Goal: Information Seeking & Learning: Learn about a topic

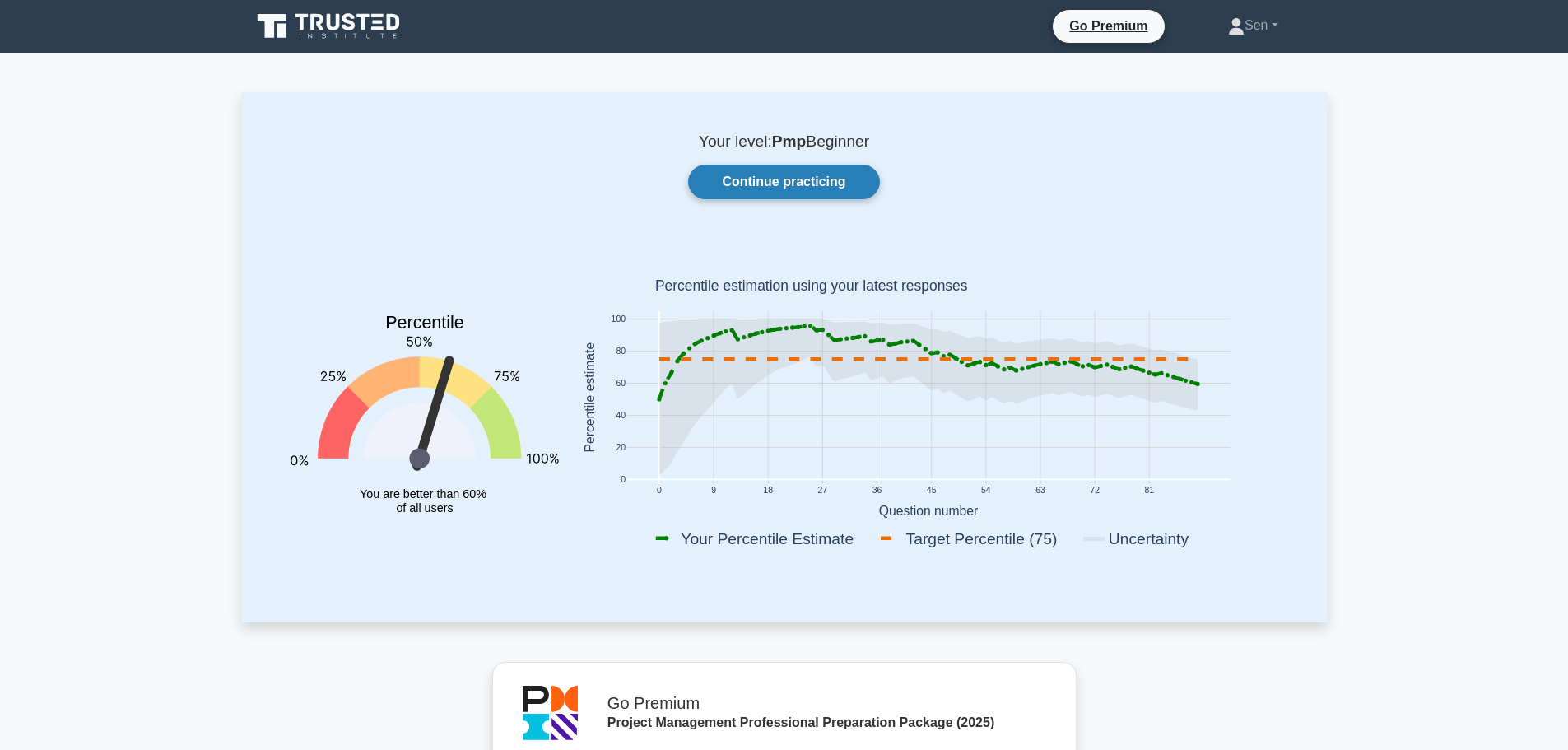
click at [762, 188] on link "Continue practicing" at bounding box center [784, 182] width 191 height 34
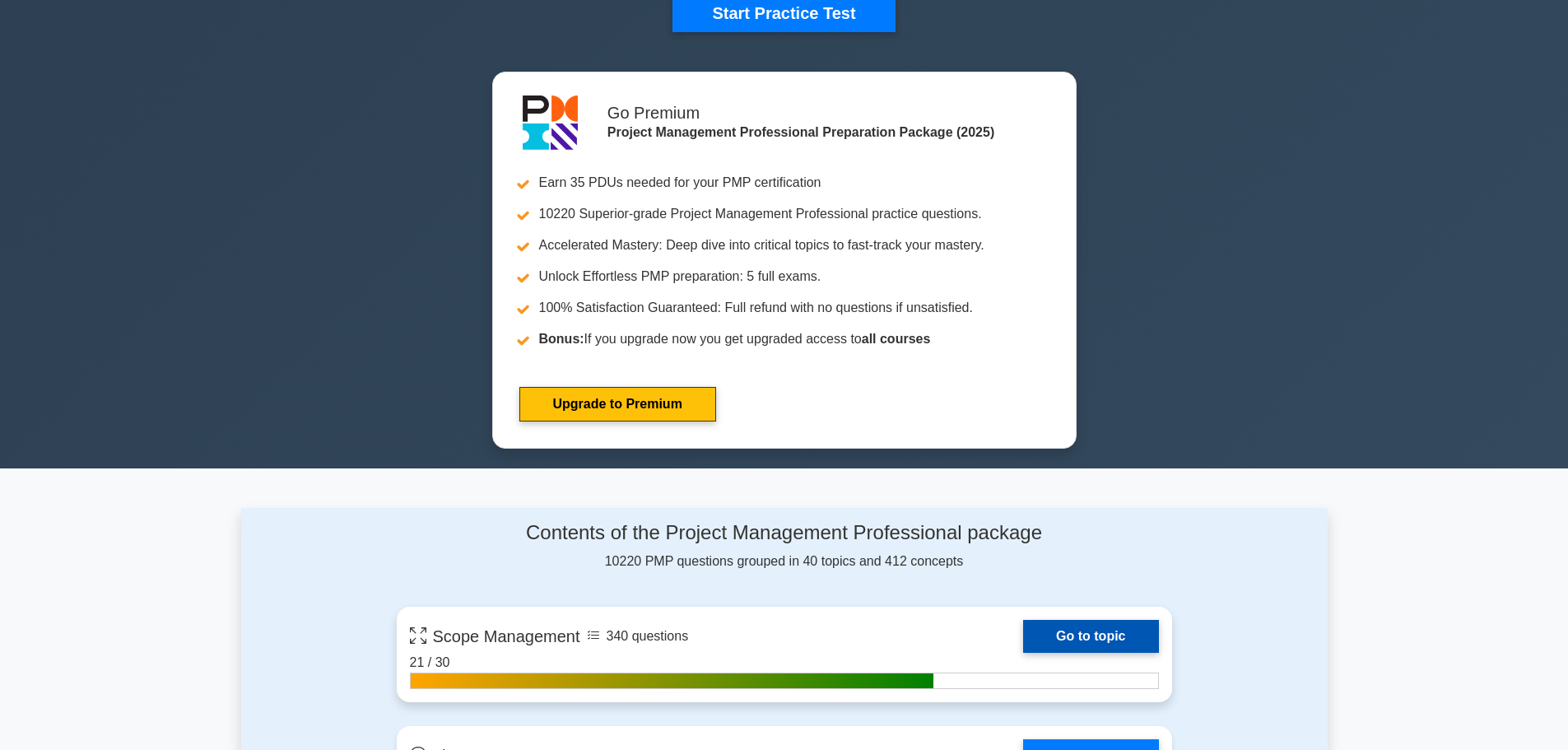
scroll to position [330, 0]
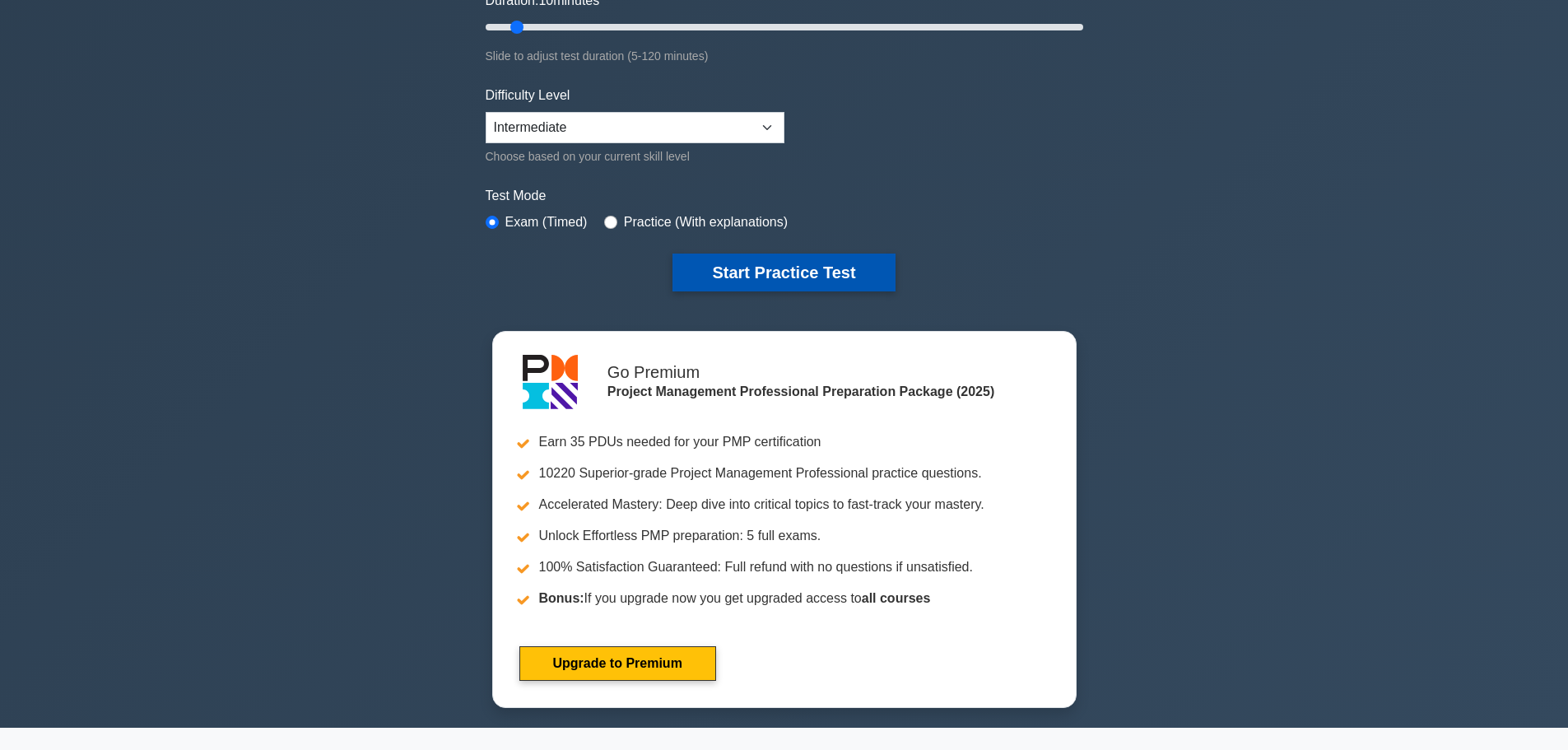
click at [801, 275] on button "Start Practice Test" at bounding box center [783, 273] width 222 height 38
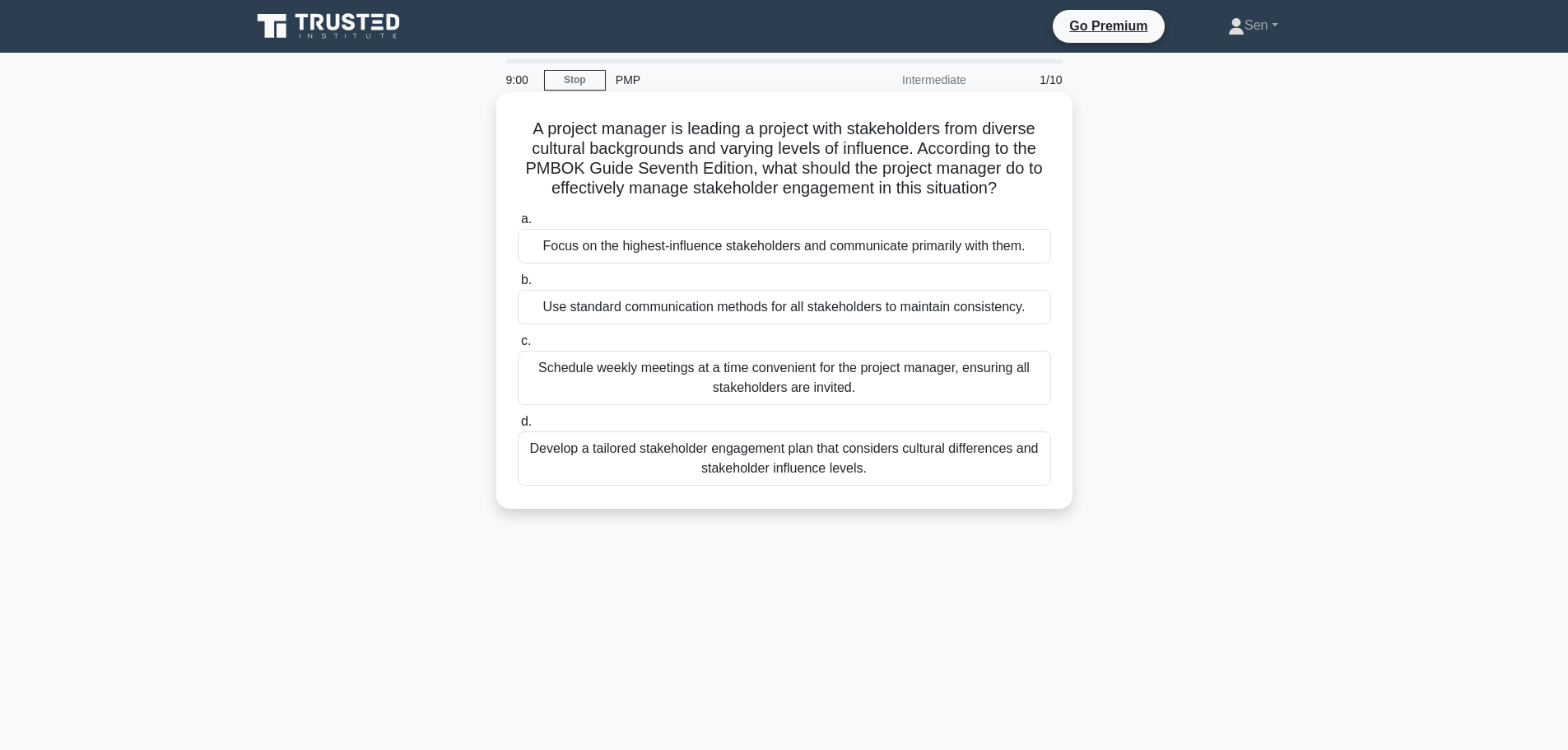
click at [904, 475] on div "Develop a tailored stakeholder engagement plan that considers cultural differen…" at bounding box center [784, 458] width 534 height 54
click at [518, 428] on input "d. Develop a tailored stakeholder engagement plan that considers cultural diffe…" at bounding box center [518, 422] width 0 height 11
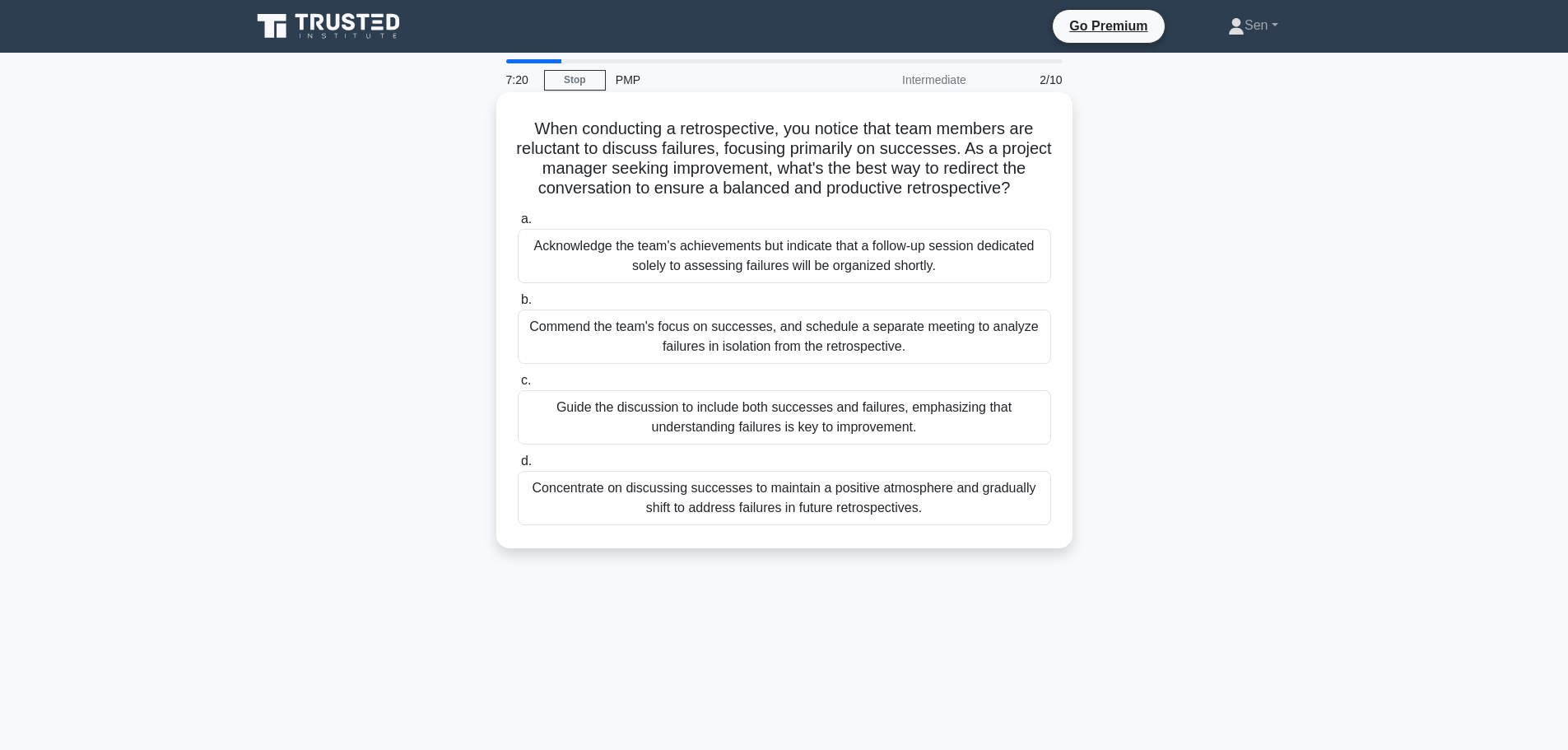
click at [772, 507] on div "Concentrate on discussing successes to maintain a positive atmosphere and gradu…" at bounding box center [784, 498] width 534 height 54
click at [518, 466] on input "d. Concentrate on discussing successes to maintain a positive atmosphere and gr…" at bounding box center [518, 461] width 0 height 11
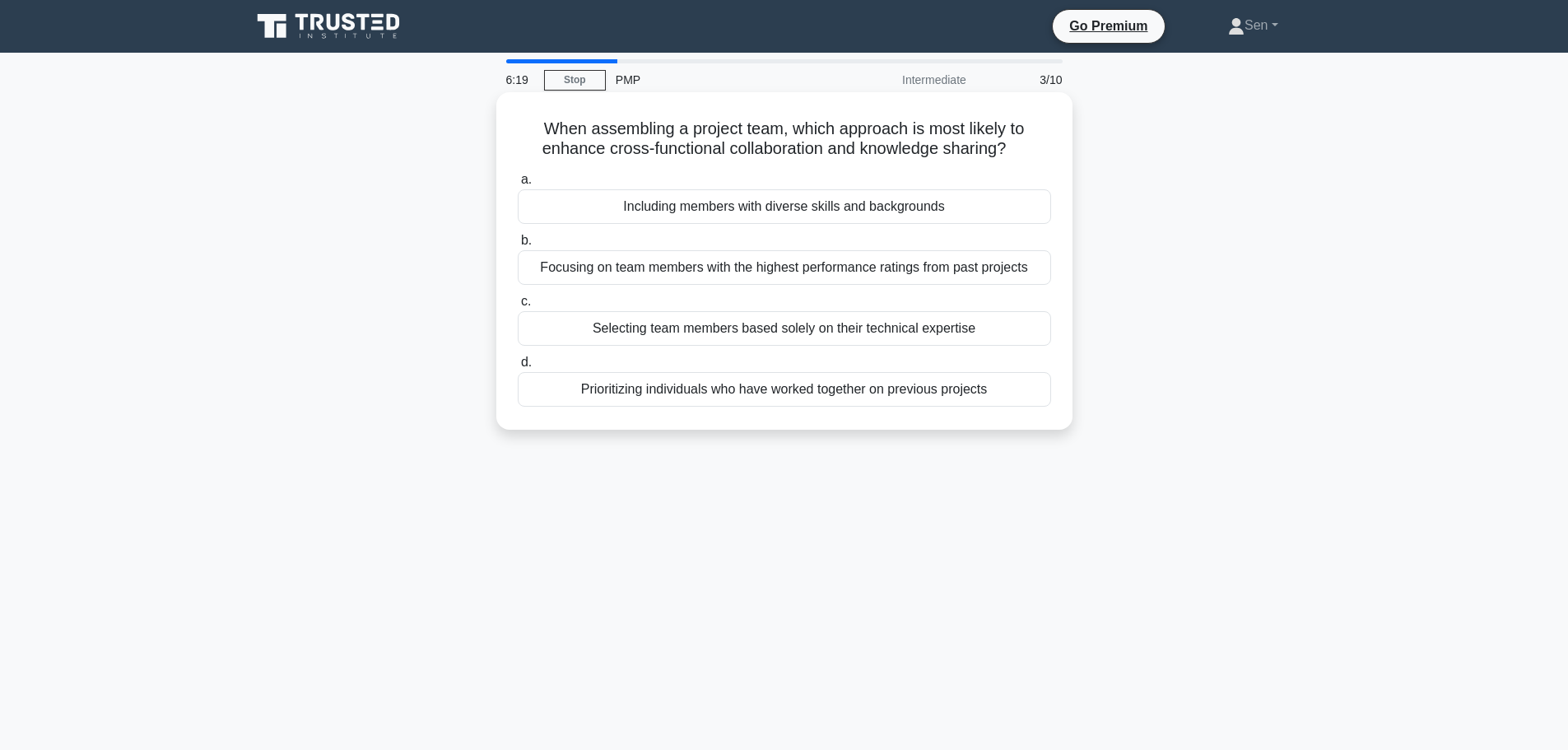
click at [778, 280] on div "Focusing on team members with the highest performance ratings from past projects" at bounding box center [784, 267] width 534 height 34
click at [961, 272] on div "Focusing on team members with the highest performance ratings from past projects" at bounding box center [784, 267] width 534 height 34
click at [518, 246] on input "b. Focusing on team members with the highest performance ratings from past proj…" at bounding box center [518, 241] width 0 height 11
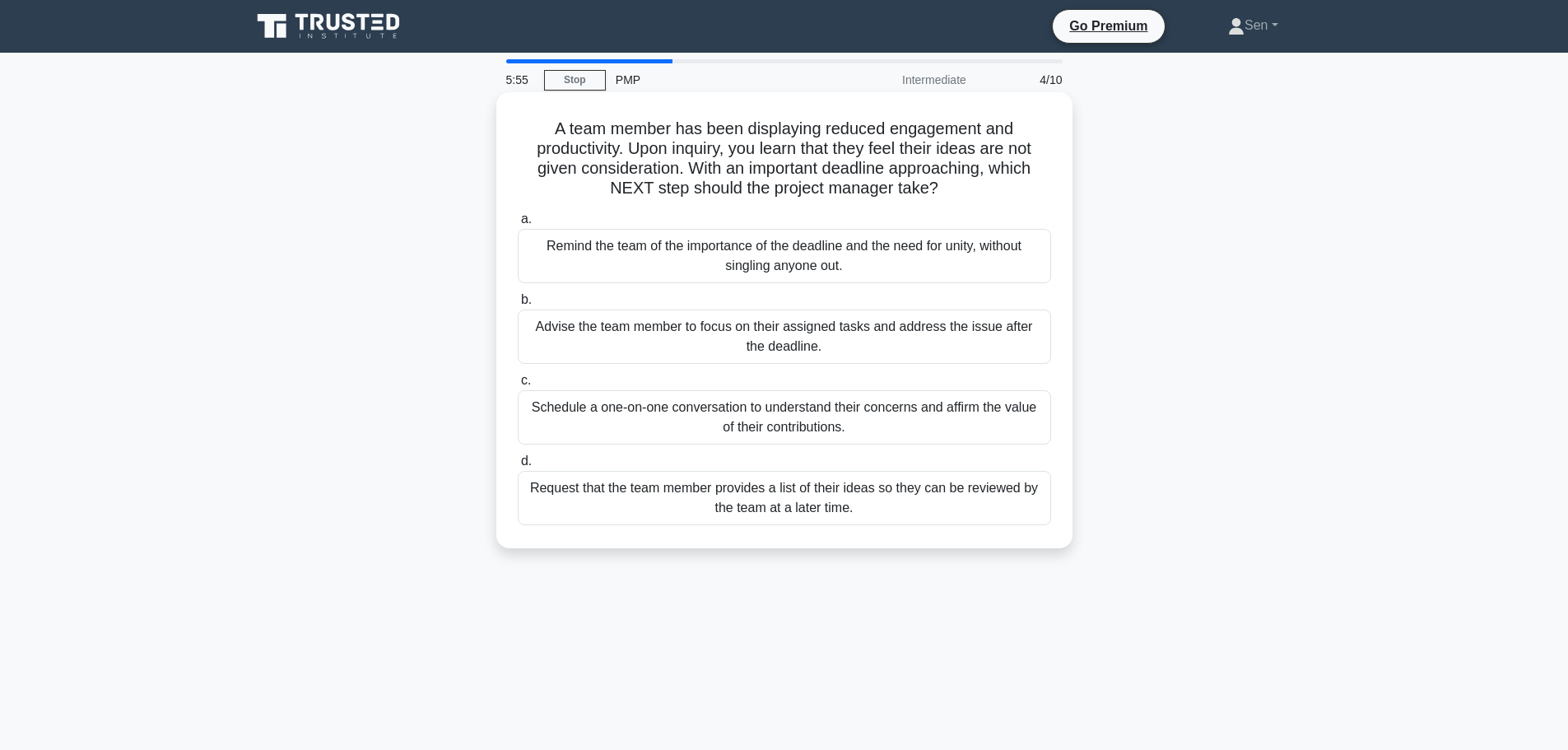
click at [771, 502] on div "Request that the team member provides a list of their ideas so they can be revi…" at bounding box center [784, 498] width 534 height 54
click at [518, 466] on input "d. Request that the team member provides a list of their ideas so they can be r…" at bounding box center [518, 461] width 0 height 11
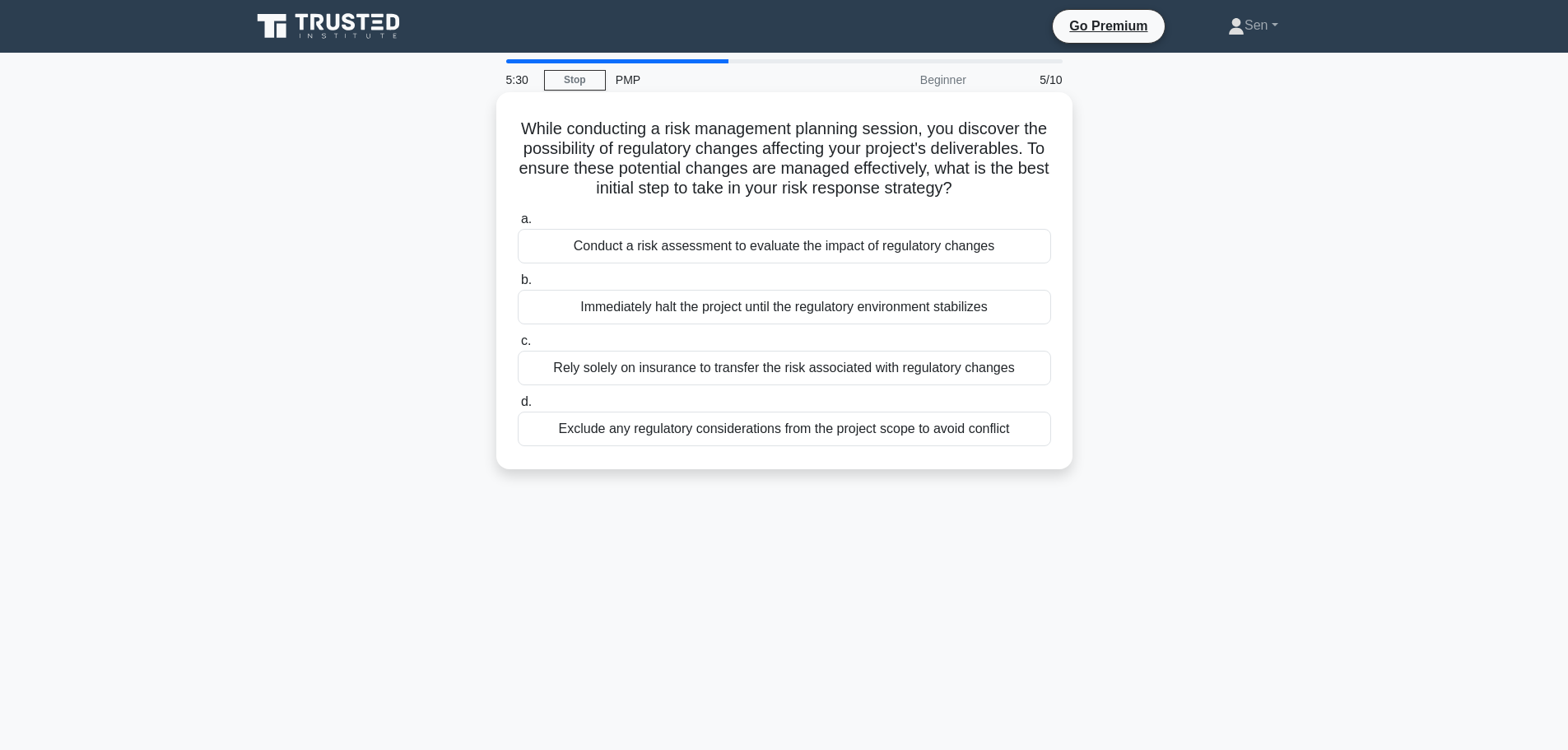
click at [838, 264] on div "Conduct a risk assessment to evaluate the impact of regulatory changes" at bounding box center [784, 246] width 534 height 34
click at [518, 225] on input "a. Conduct a risk assessment to evaluate the impact of regulatory changes" at bounding box center [518, 219] width 0 height 11
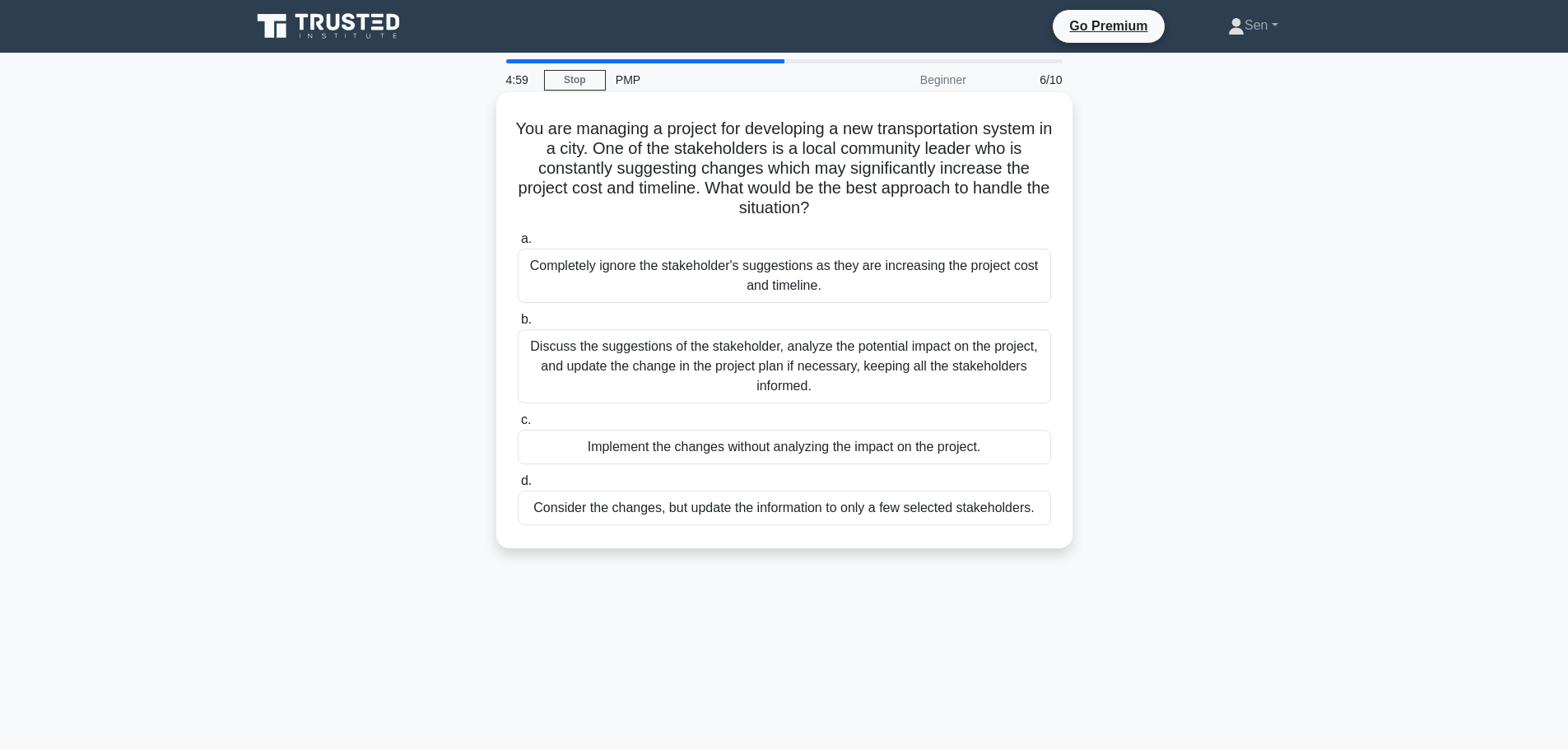
click at [925, 372] on div "Discuss the suggestions of the stakeholder, analyze the potential impact on the…" at bounding box center [784, 367] width 534 height 74
click at [518, 325] on input "b. Discuss the suggestions of the stakeholder, analyze the potential impact on …" at bounding box center [518, 320] width 0 height 11
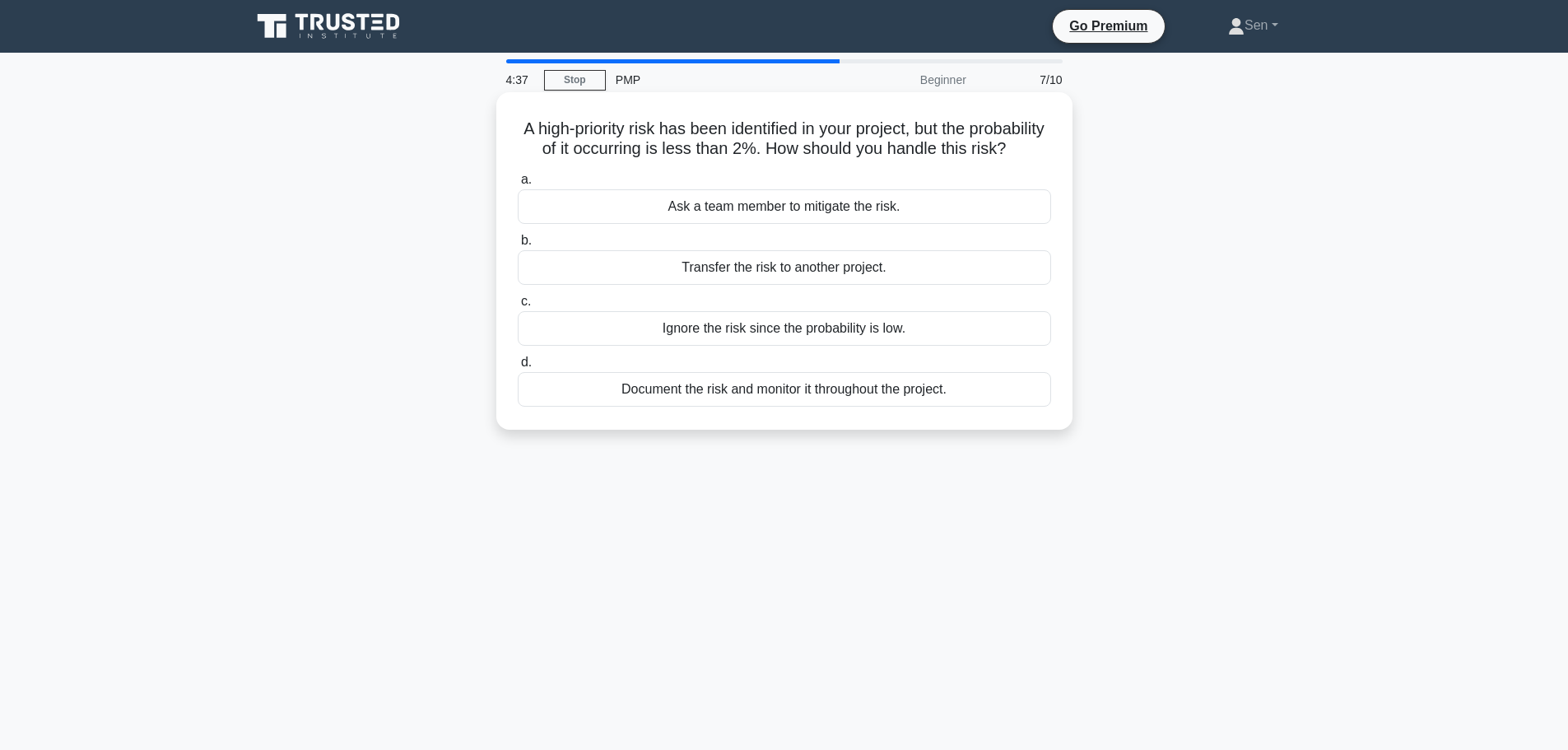
click at [790, 407] on div "Document the risk and monitor it throughout the project." at bounding box center [784, 389] width 534 height 34
click at [518, 368] on input "d. Document the risk and monitor it throughout the project." at bounding box center [518, 362] width 0 height 11
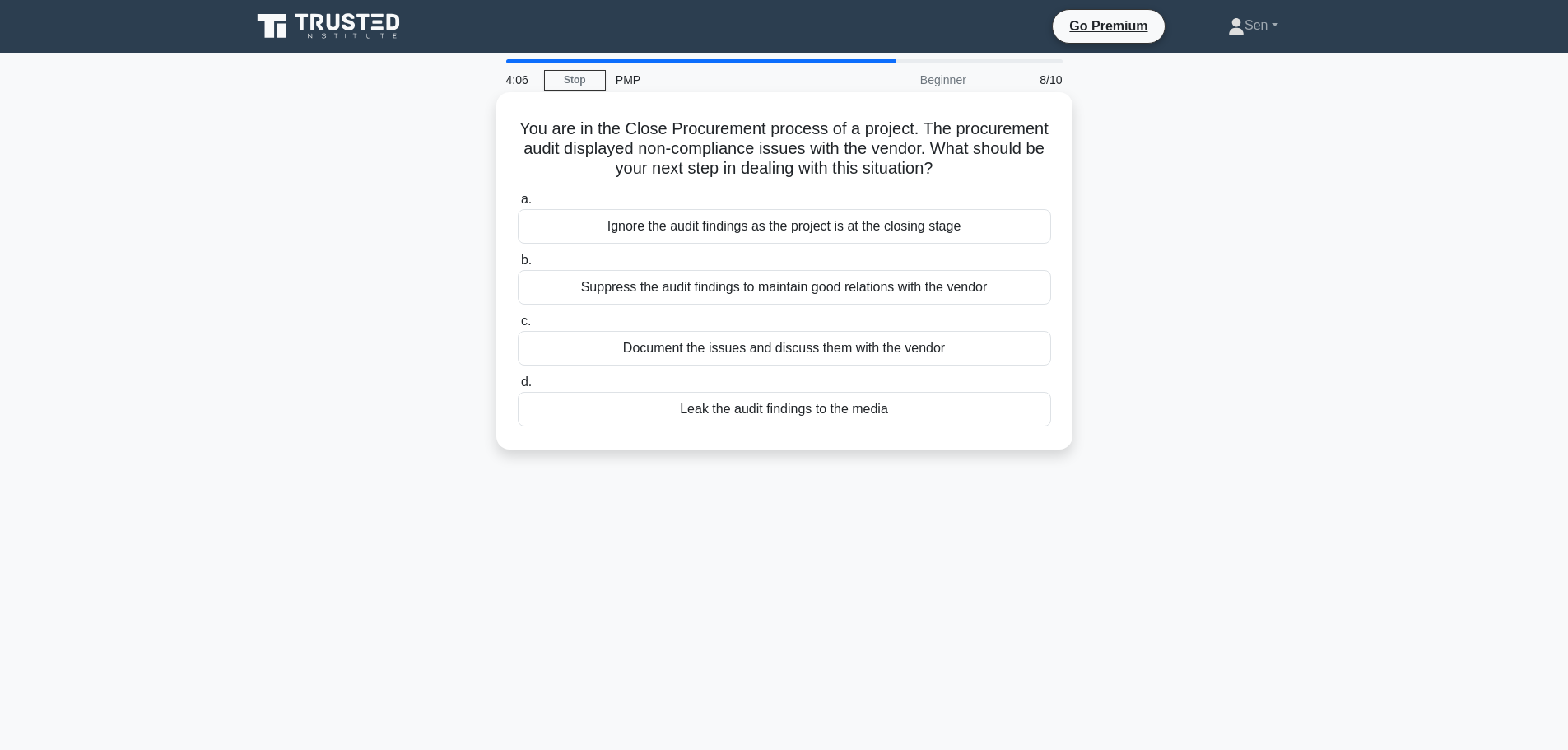
click at [813, 354] on div "Document the issues and discuss them with the vendor" at bounding box center [784, 348] width 534 height 34
click at [518, 327] on input "c. Document the issues and discuss them with the vendor" at bounding box center [518, 322] width 0 height 11
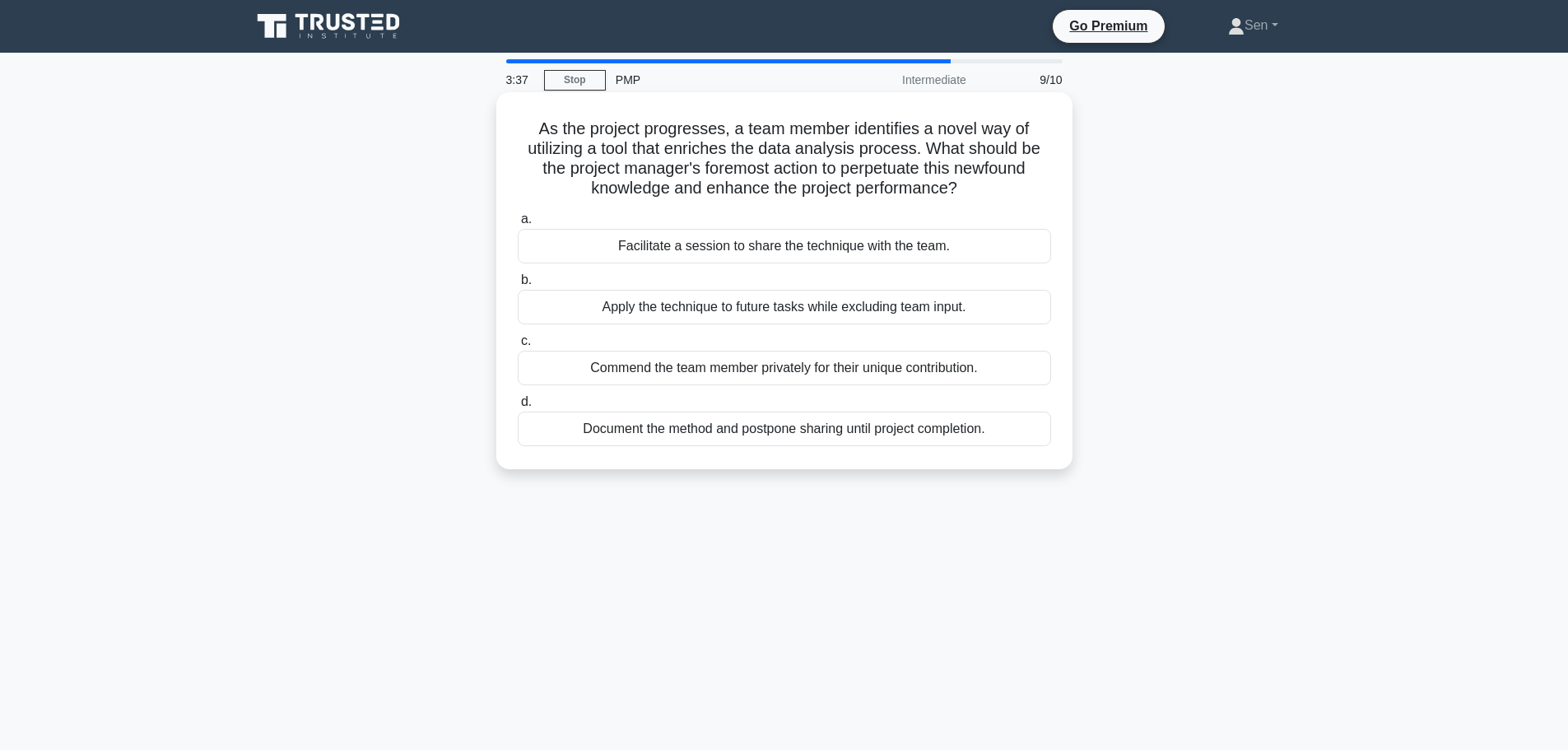
click at [807, 258] on div "Facilitate a session to share the technique with the team." at bounding box center [784, 246] width 534 height 34
click at [518, 225] on input "a. Facilitate a session to share the technique with the team." at bounding box center [518, 219] width 0 height 11
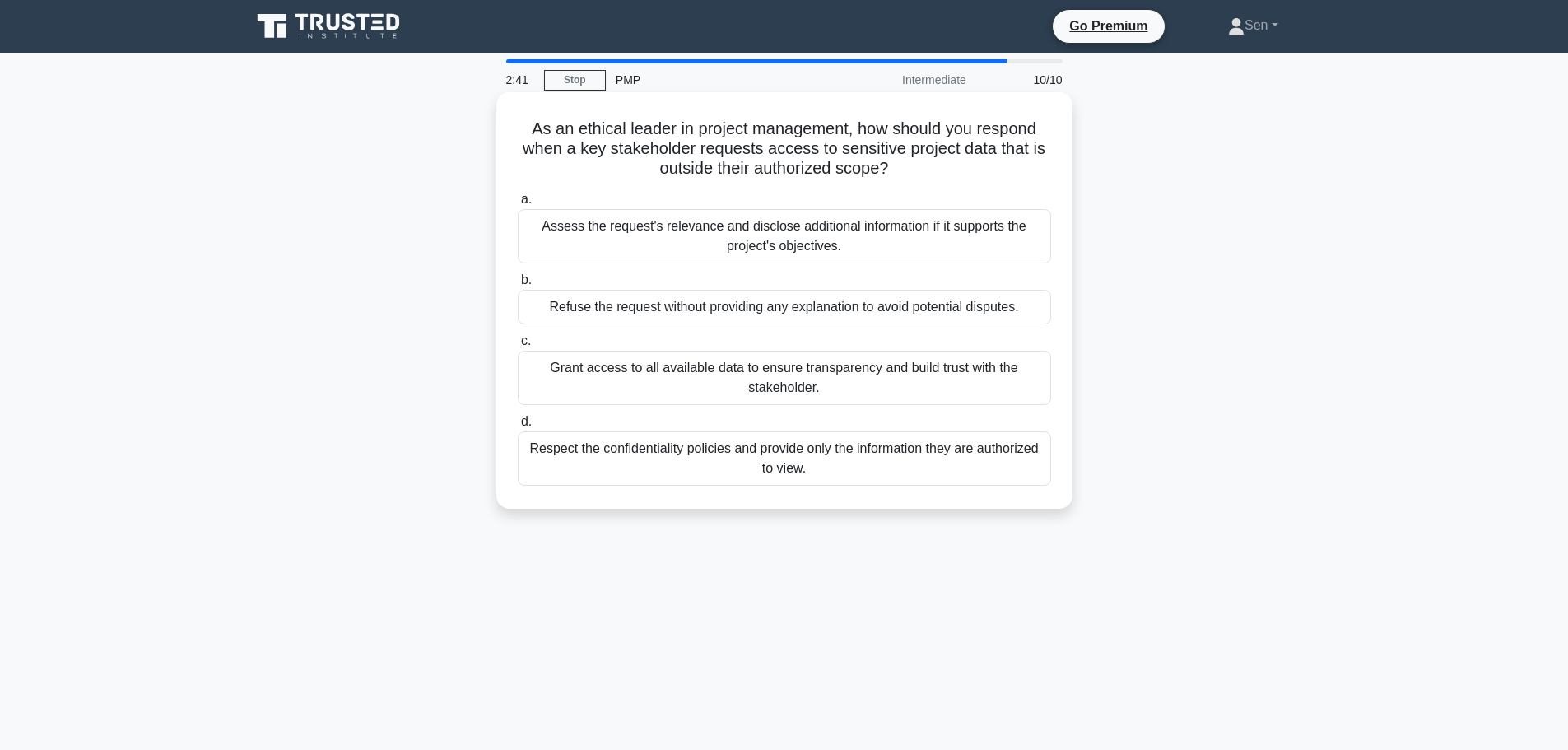
click at [838, 318] on div "Refuse the request without providing any explanation to avoid potential dispute…" at bounding box center [784, 307] width 534 height 34
click at [518, 285] on input "b. Refuse the request without providing any explanation to avoid potential disp…" at bounding box center [518, 281] width 0 height 11
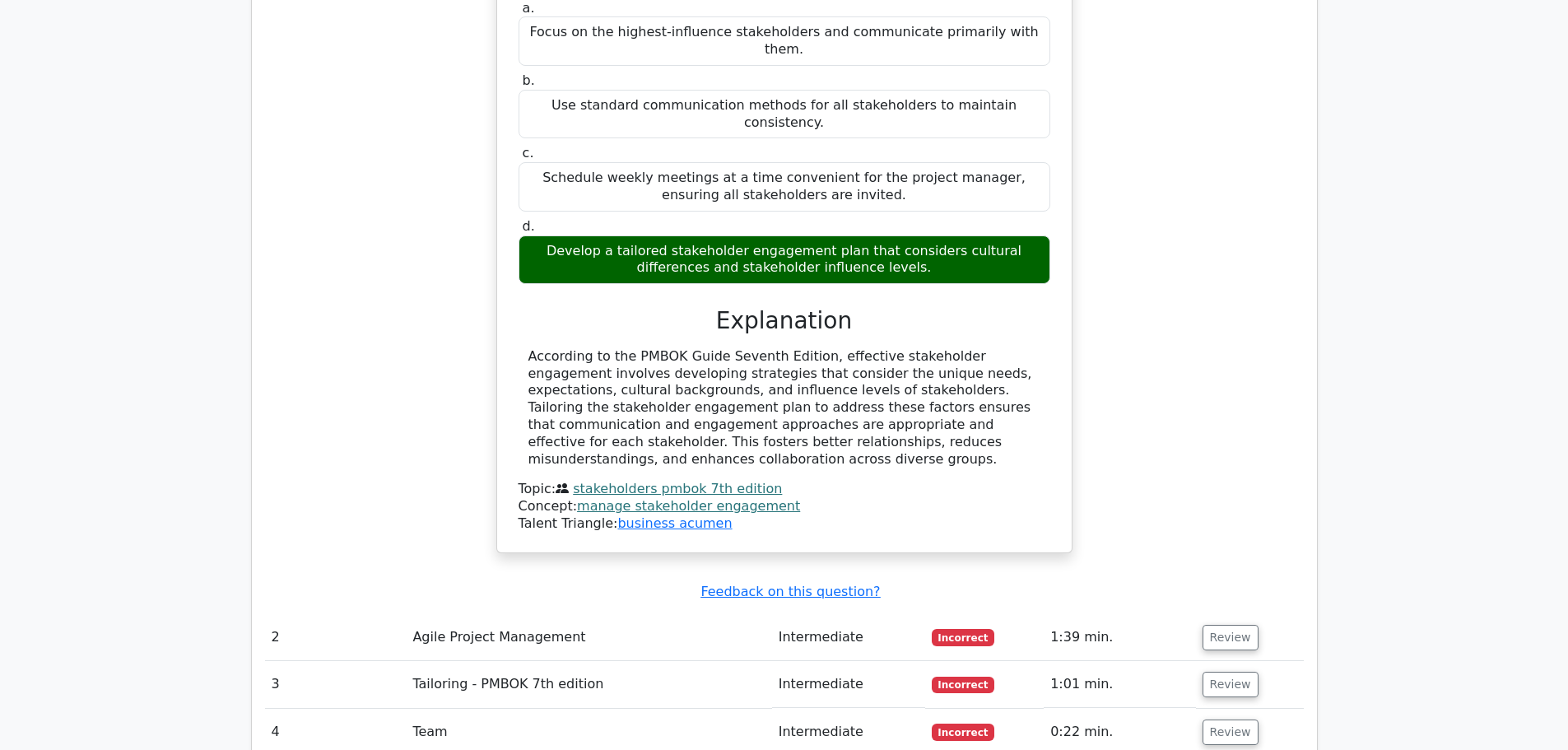
scroll to position [1893, 0]
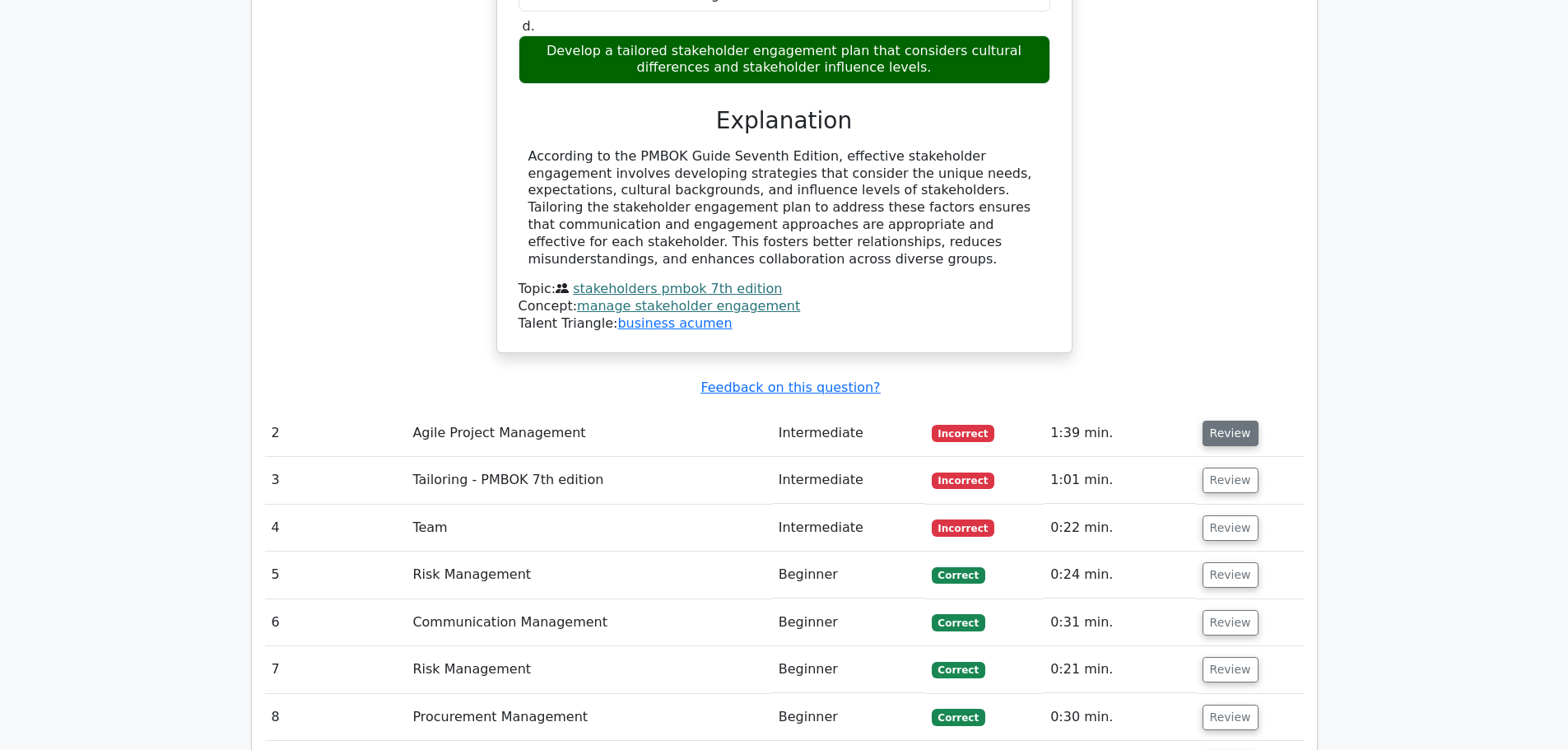
click at [1228, 420] on button "Review" at bounding box center [1231, 433] width 56 height 25
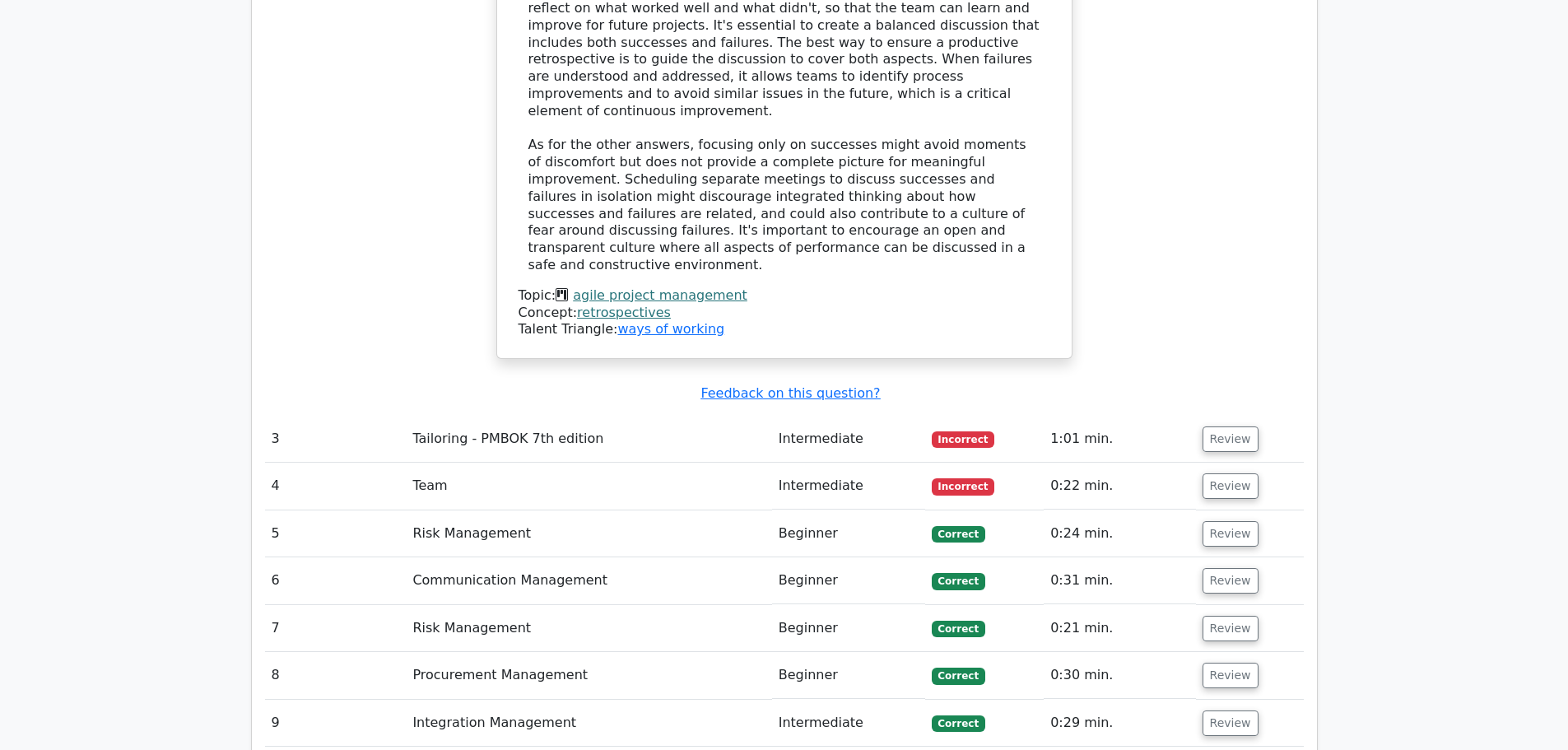
scroll to position [2881, 0]
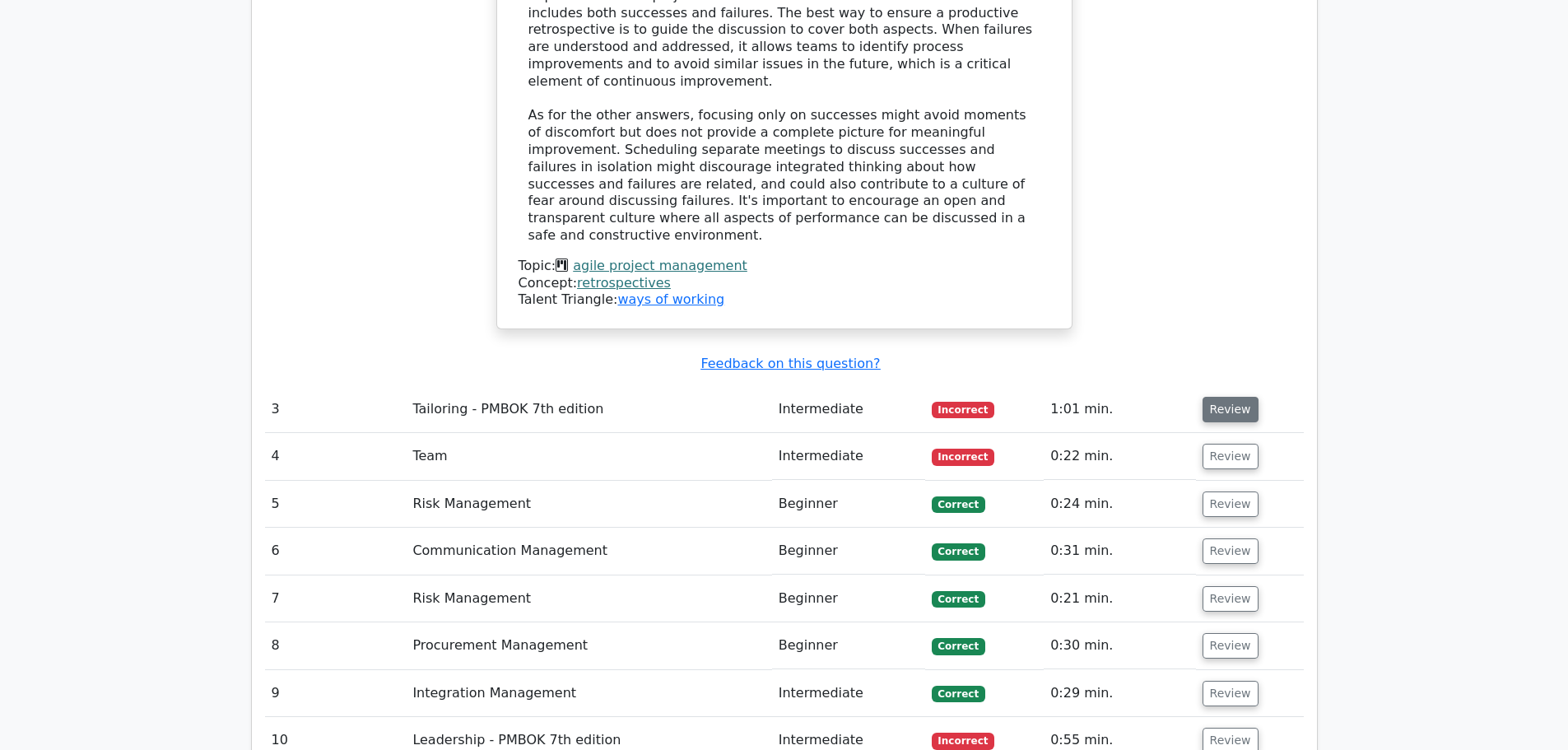
click at [1224, 397] on button "Review" at bounding box center [1231, 409] width 56 height 25
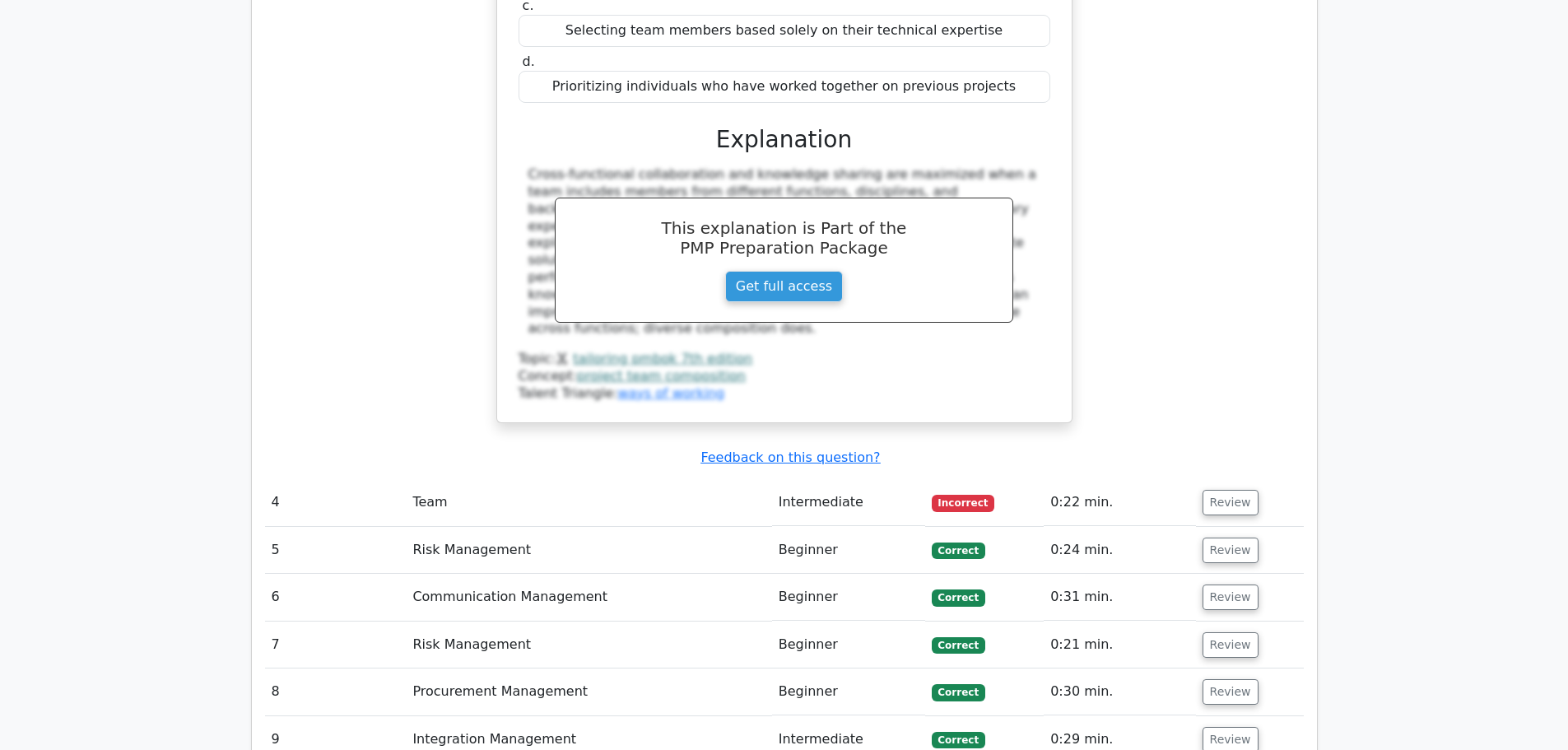
scroll to position [3704, 0]
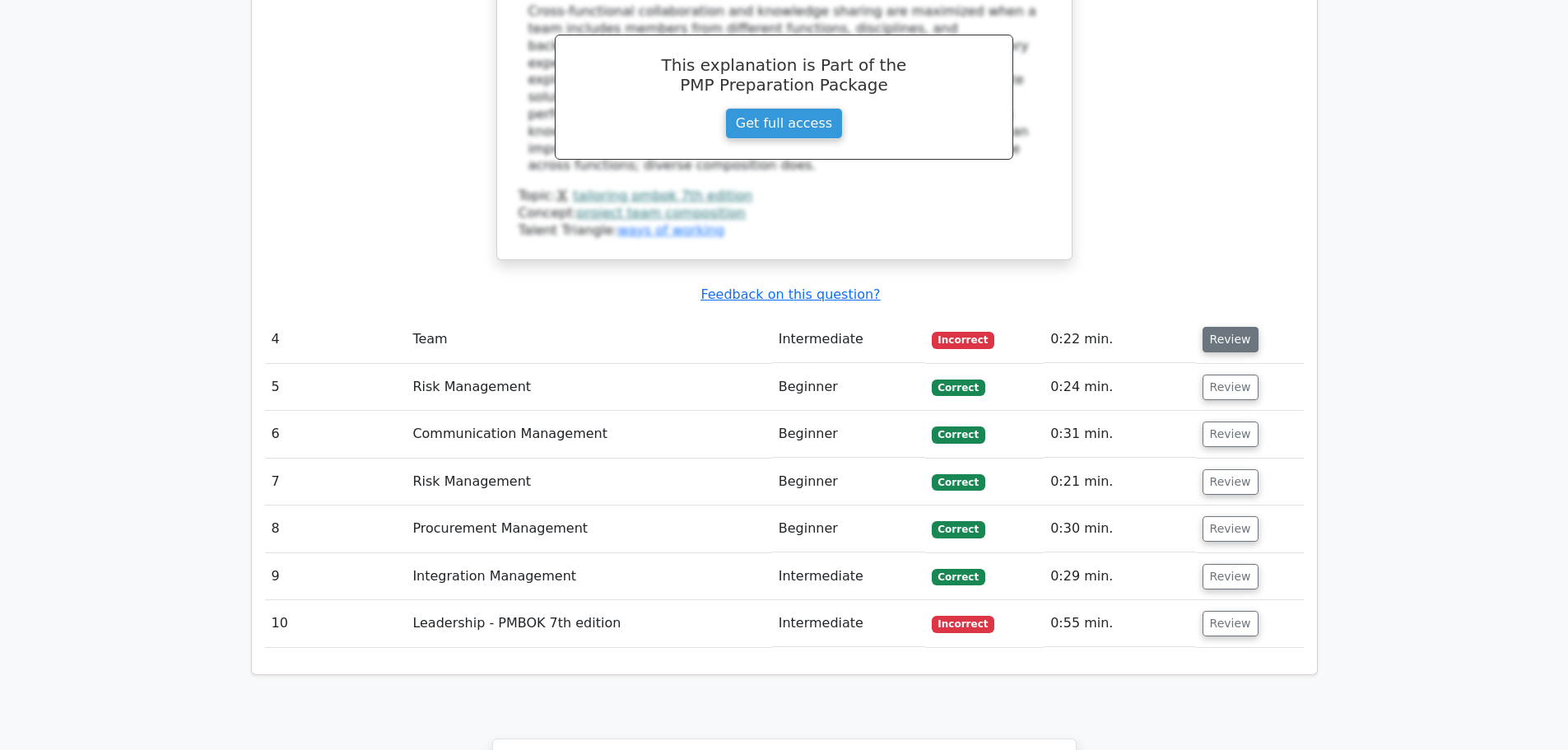
click at [1241, 327] on button "Review" at bounding box center [1231, 340] width 56 height 25
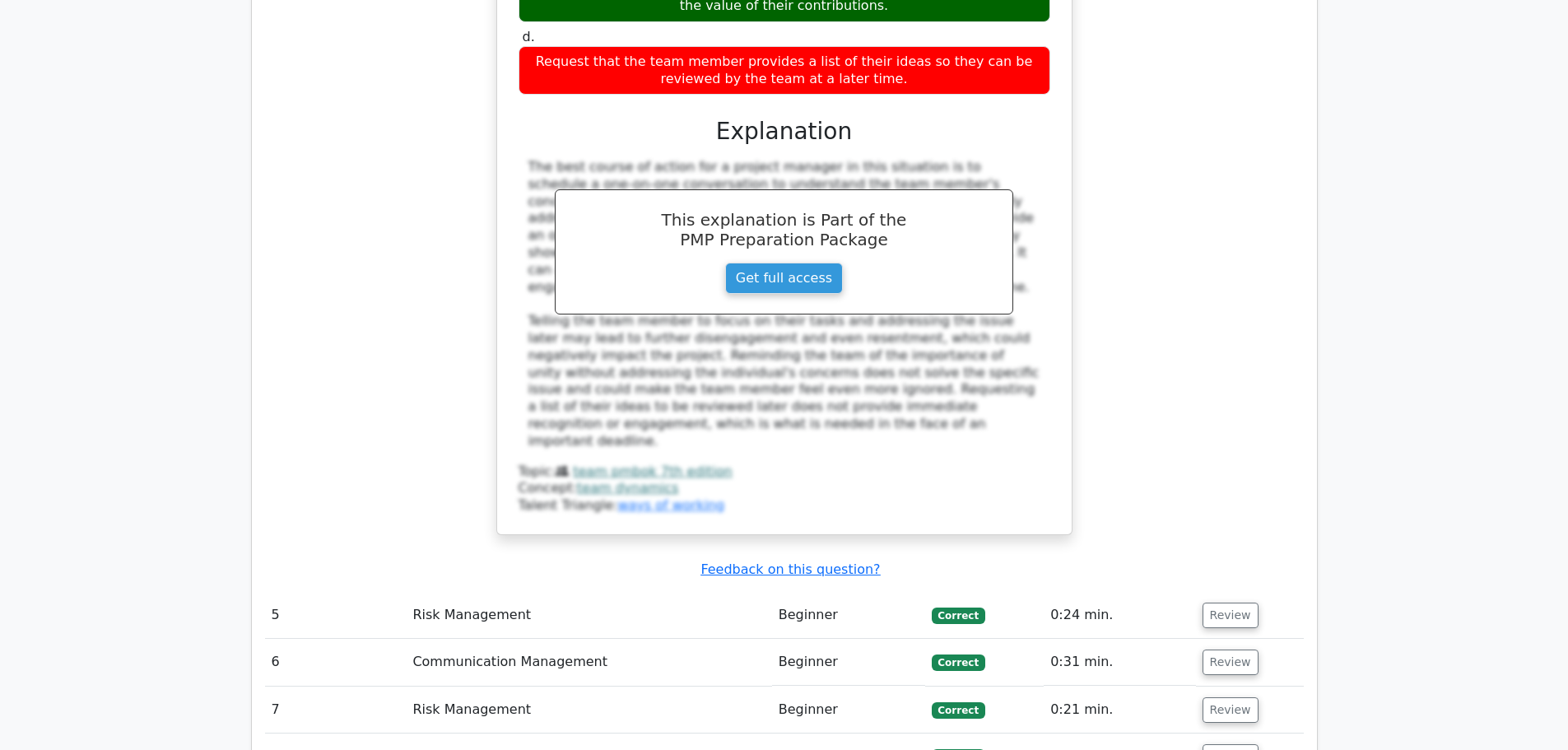
scroll to position [4527, 0]
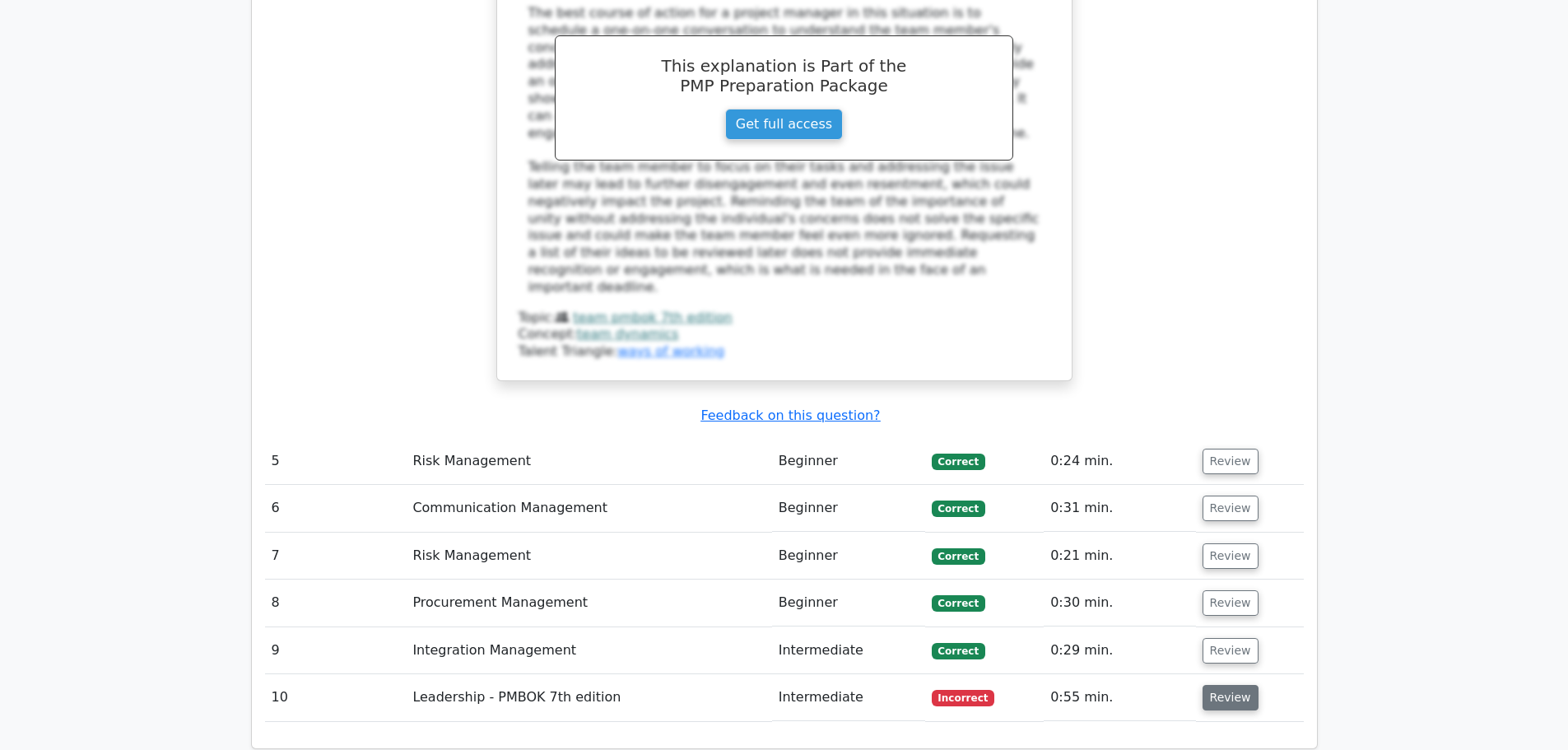
click at [1232, 685] on button "Review" at bounding box center [1231, 697] width 56 height 25
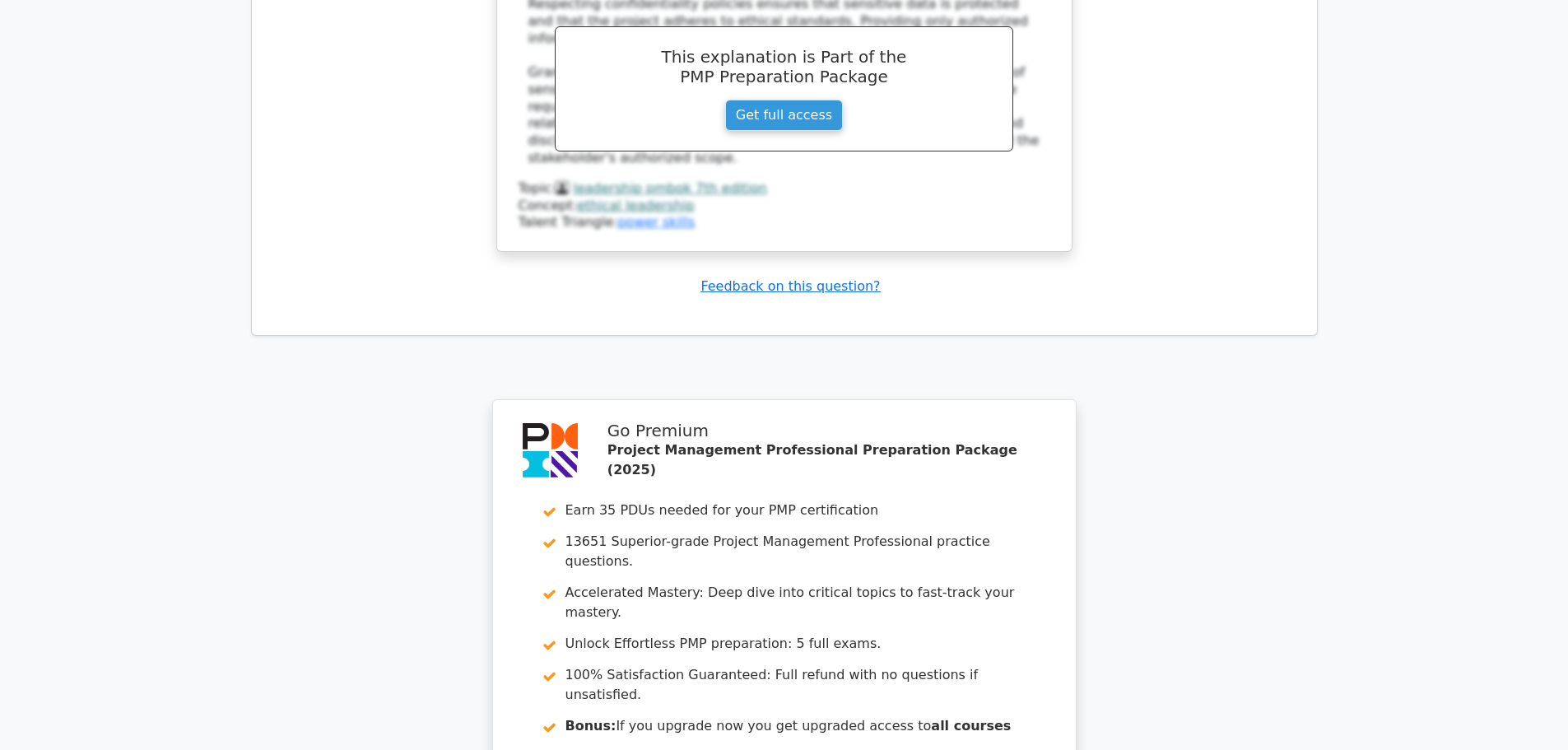
scroll to position [5793, 0]
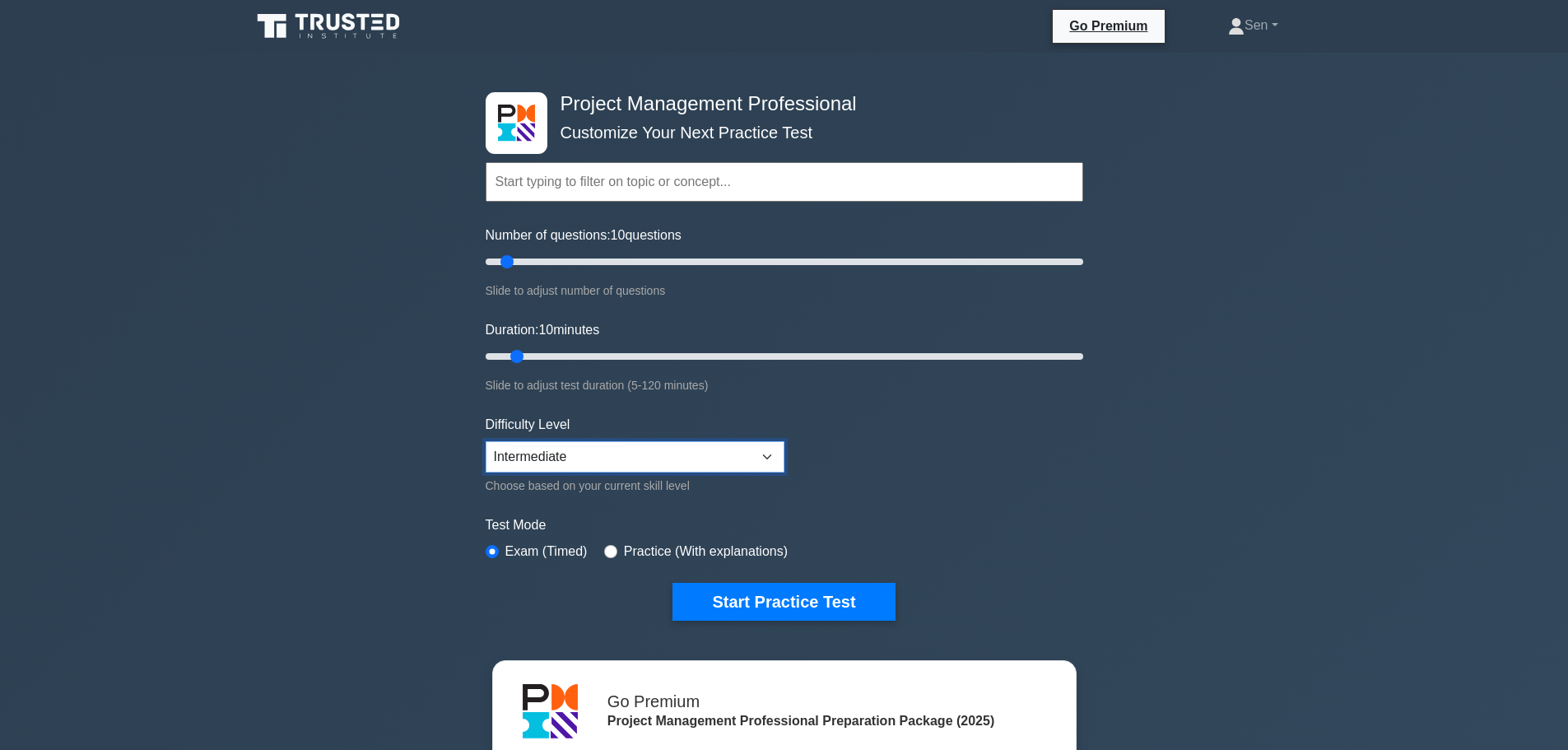
click at [774, 465] on select "Beginner Intermediate Expert" at bounding box center [635, 457] width 299 height 32
click at [904, 439] on form "Topics Scope Management Time Management Cost Management Quality Management Risk…" at bounding box center [784, 367] width 598 height 509
click at [762, 601] on button "Start Practice Test" at bounding box center [783, 601] width 222 height 38
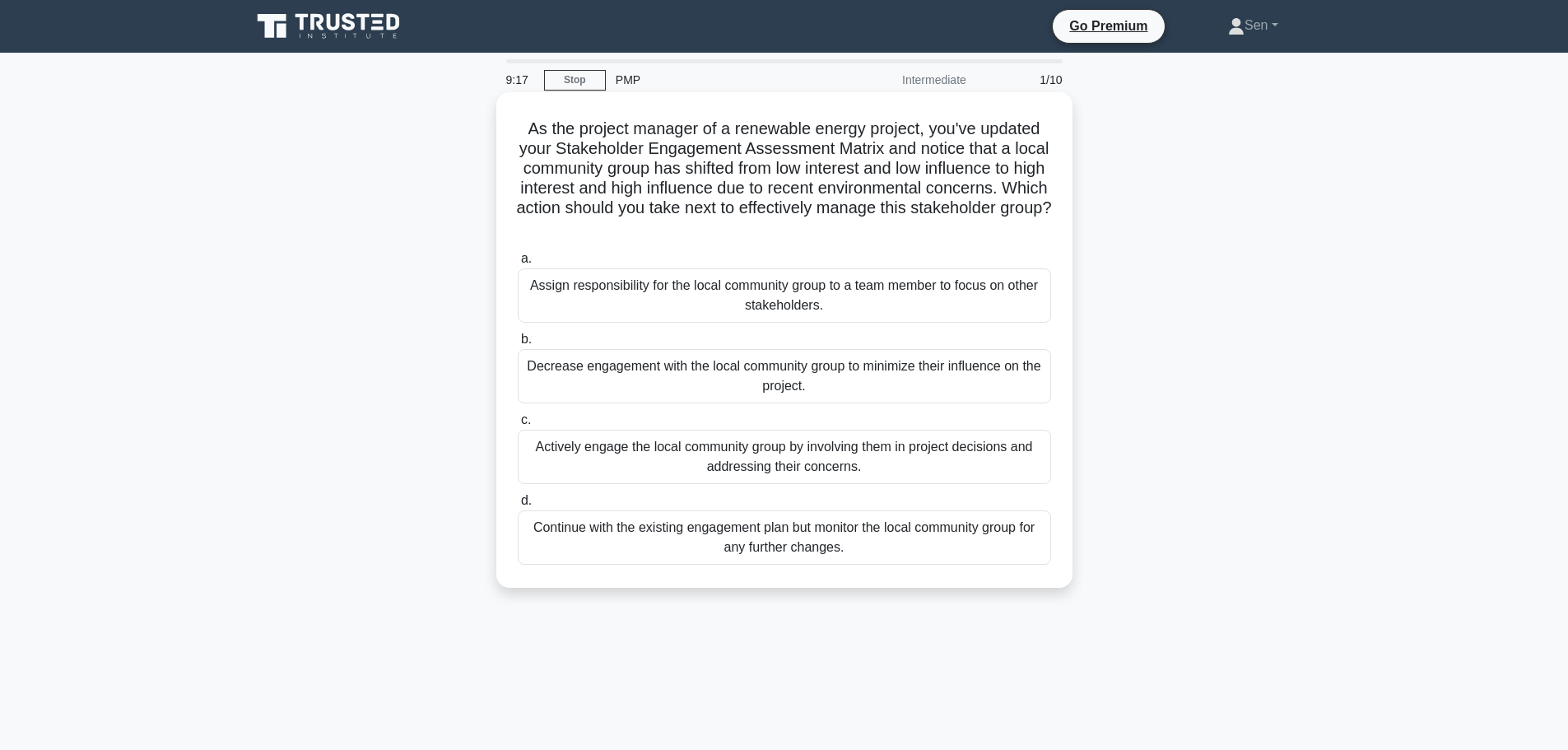
click at [907, 384] on div "Decrease engagement with the local community group to minimize their influence …" at bounding box center [784, 376] width 534 height 54
click at [518, 345] on input "b. Decrease engagement with the local community group to minimize their influen…" at bounding box center [518, 340] width 0 height 11
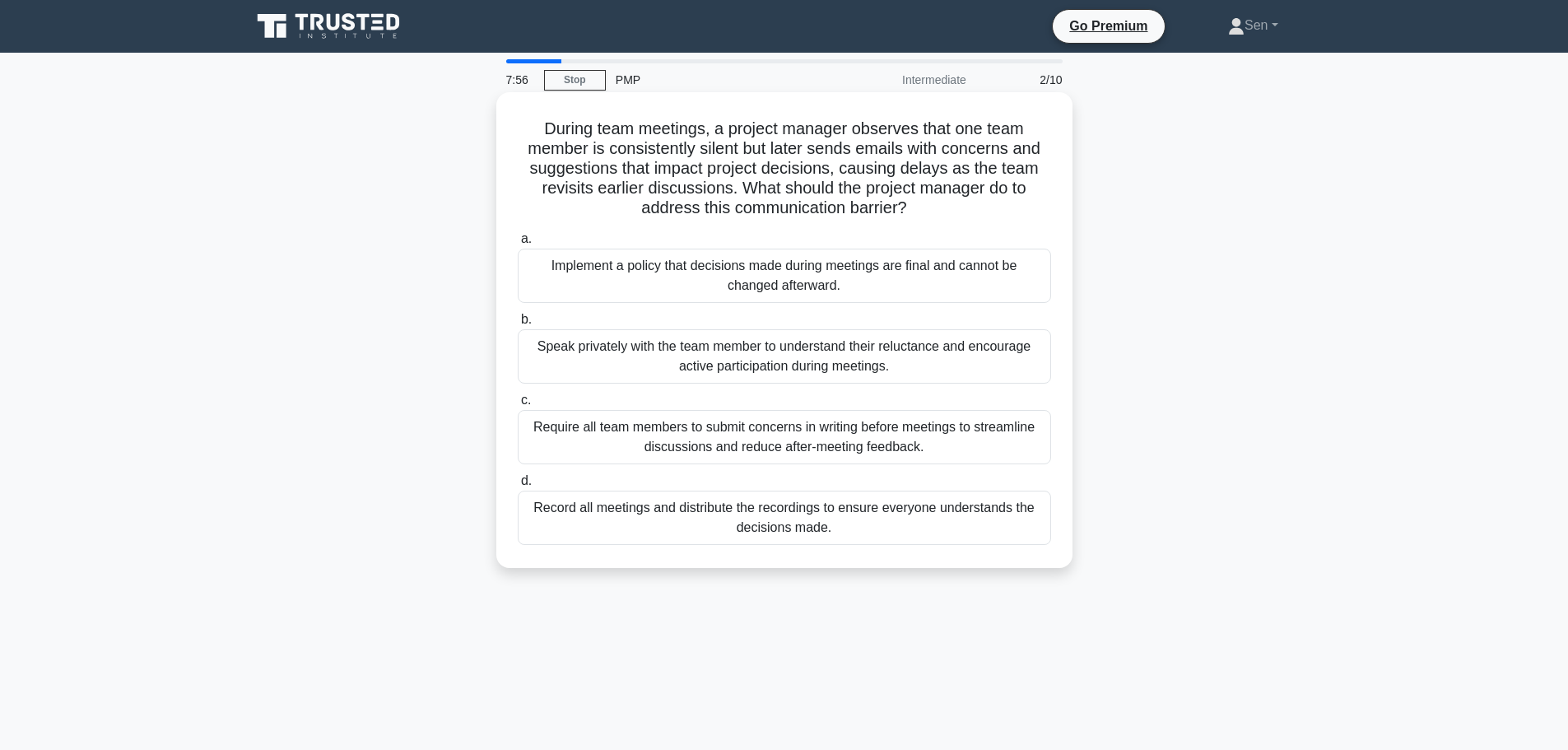
click at [886, 524] on div "Record all meetings and distribute the recordings to ensure everyone understand…" at bounding box center [784, 518] width 534 height 54
click at [518, 486] on input "d. Record all meetings and distribute the recordings to ensure everyone underst…" at bounding box center [518, 481] width 0 height 11
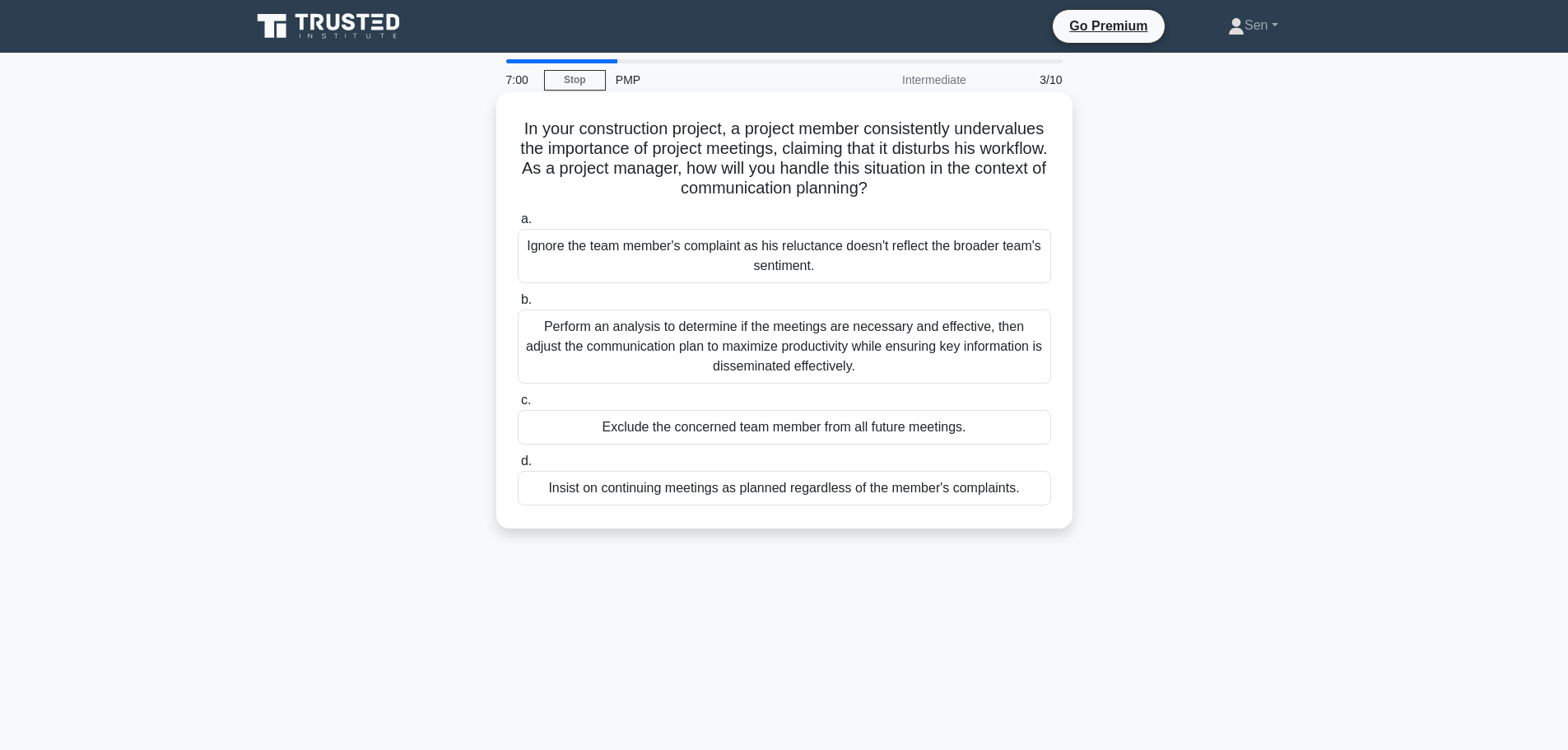
click at [894, 347] on div "Perform an analysis to determine if the meetings are necessary and effective, t…" at bounding box center [784, 347] width 534 height 74
click at [518, 305] on input "b. Perform an analysis to determine if the meetings are necessary and effective…" at bounding box center [518, 300] width 0 height 11
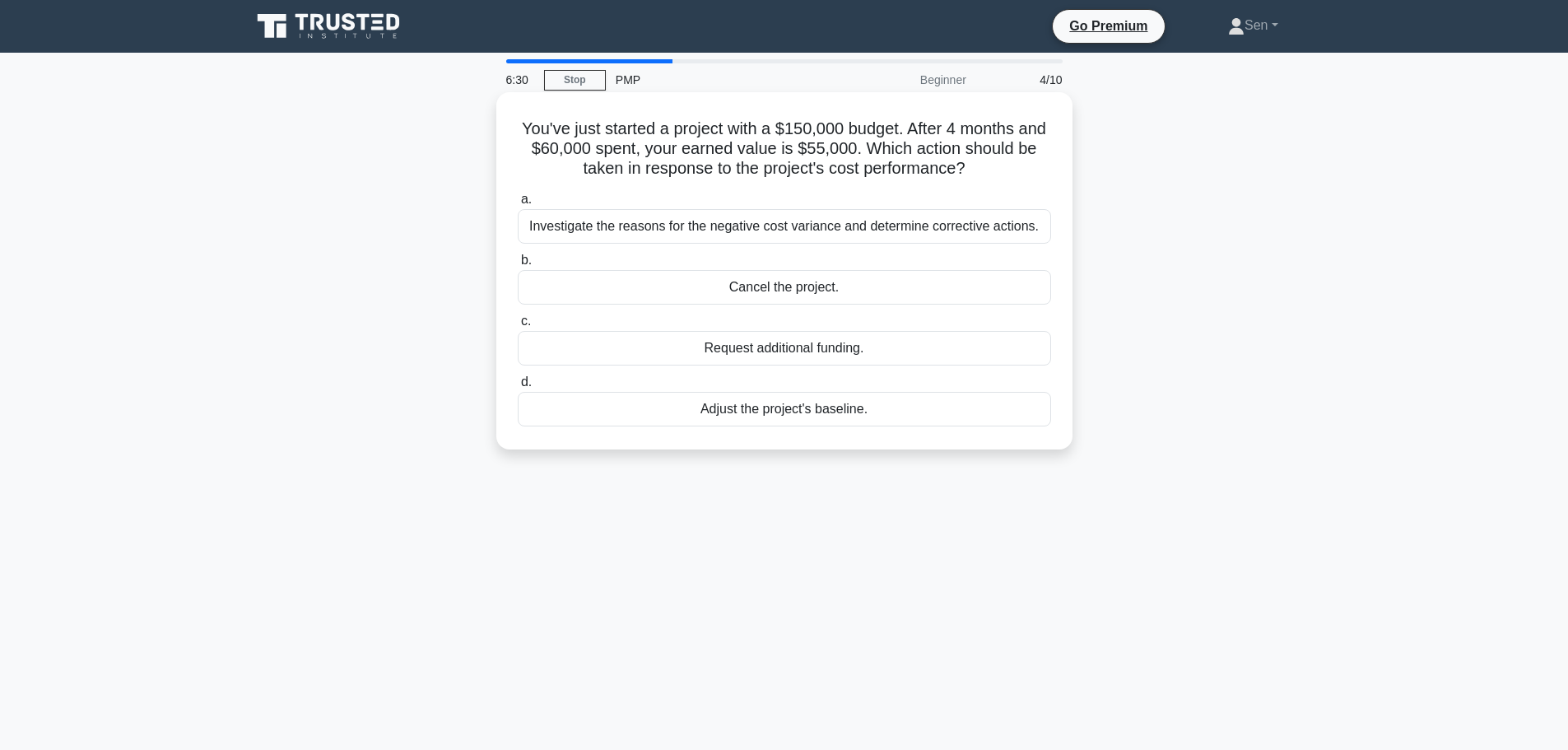
click at [875, 230] on div "Investigate the reasons for the negative cost variance and determine corrective…" at bounding box center [784, 226] width 534 height 34
click at [518, 205] on input "a. Investigate the reasons for the negative cost variance and determine correct…" at bounding box center [518, 199] width 0 height 11
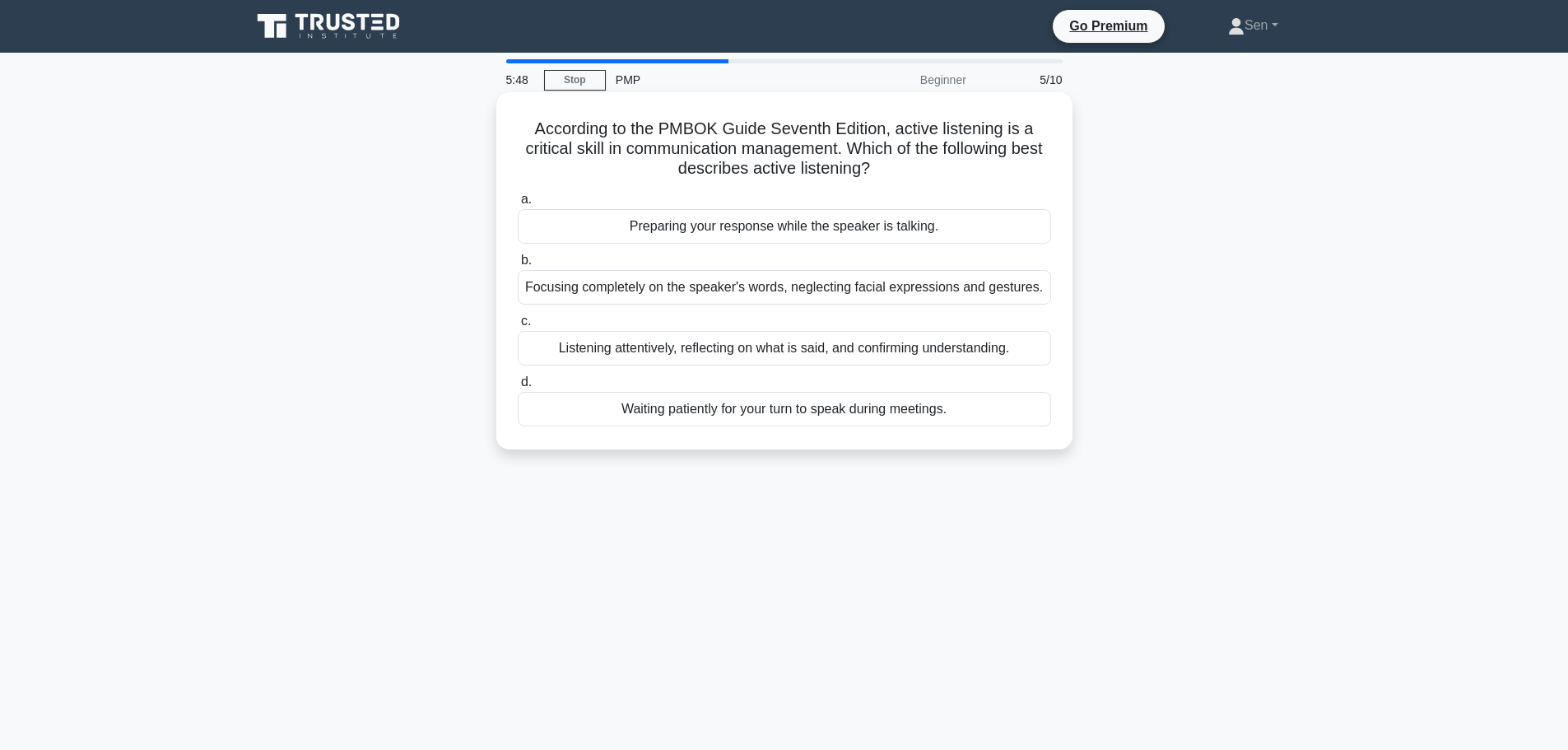
click at [879, 412] on div "Waiting patiently for your turn to speak during meetings." at bounding box center [784, 409] width 534 height 34
click at [518, 388] on input "d. Waiting patiently for your turn to speak during meetings." at bounding box center [518, 382] width 0 height 11
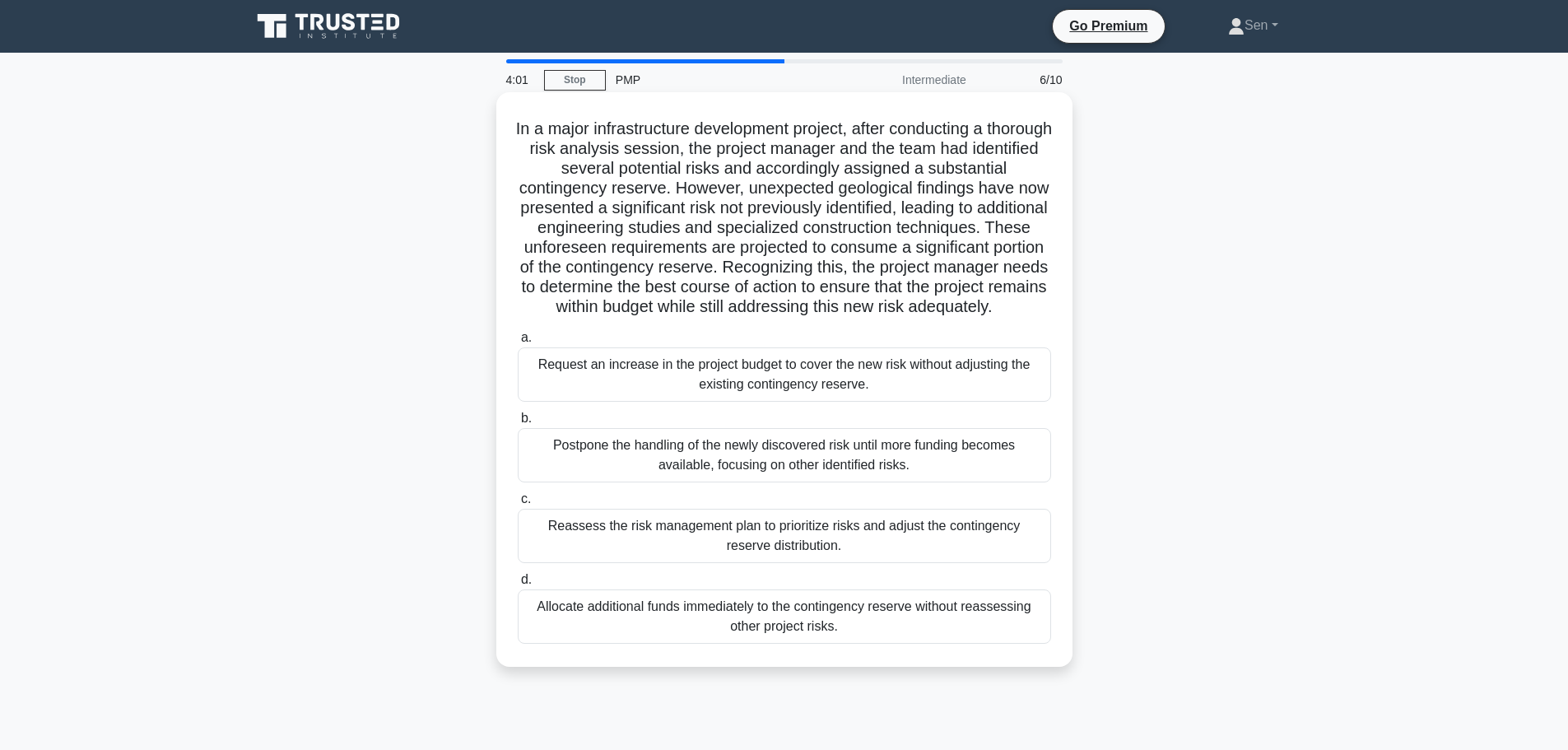
click at [971, 563] on div "Reassess the risk management plan to prioritize risks and adjust the contingenc…" at bounding box center [784, 536] width 534 height 54
click at [518, 505] on input "c. Reassess the risk management plan to prioritize risks and adjust the conting…" at bounding box center [518, 499] width 0 height 11
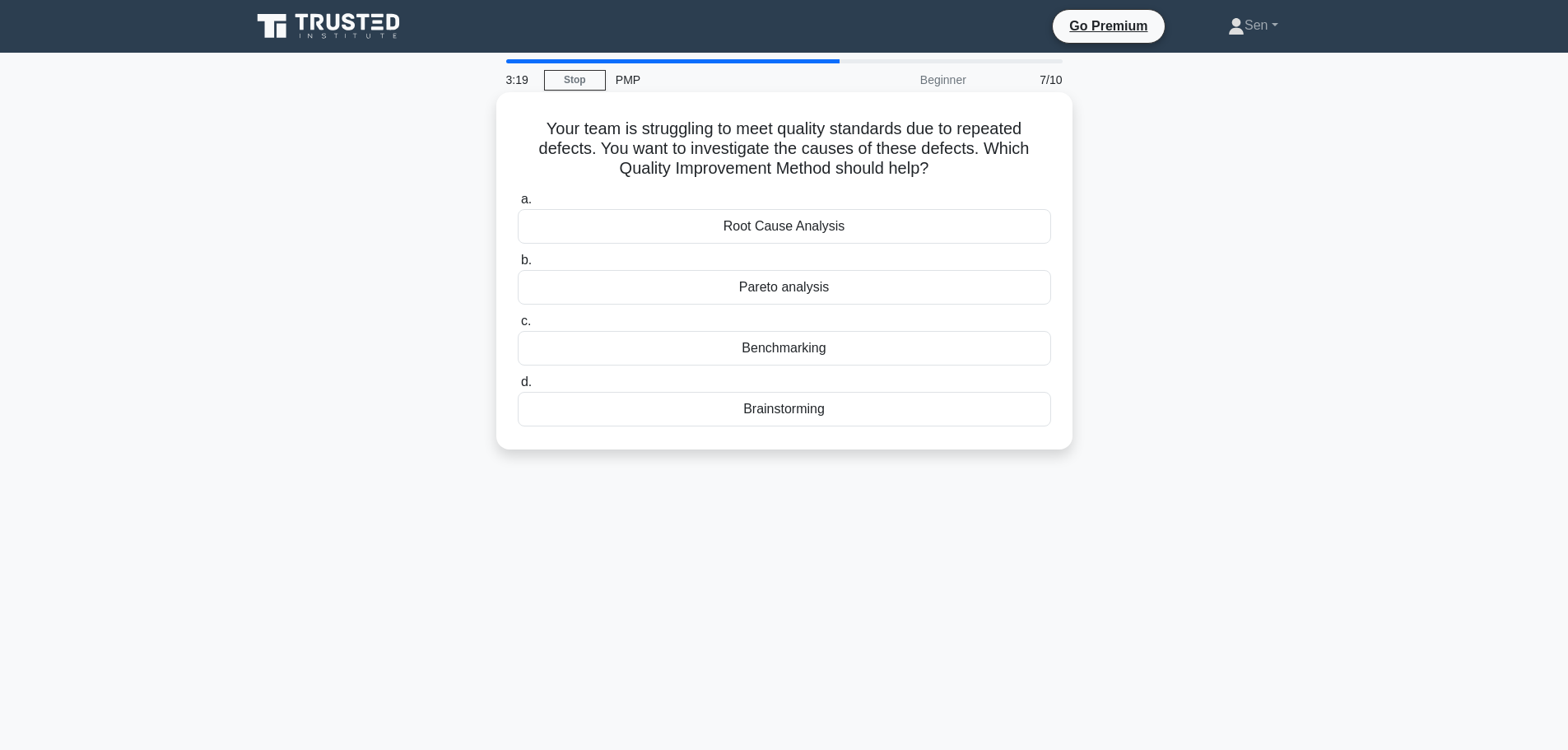
click at [784, 293] on div "Pareto analysis" at bounding box center [784, 287] width 534 height 34
click at [518, 266] on input "b. Pareto analysis" at bounding box center [518, 261] width 0 height 11
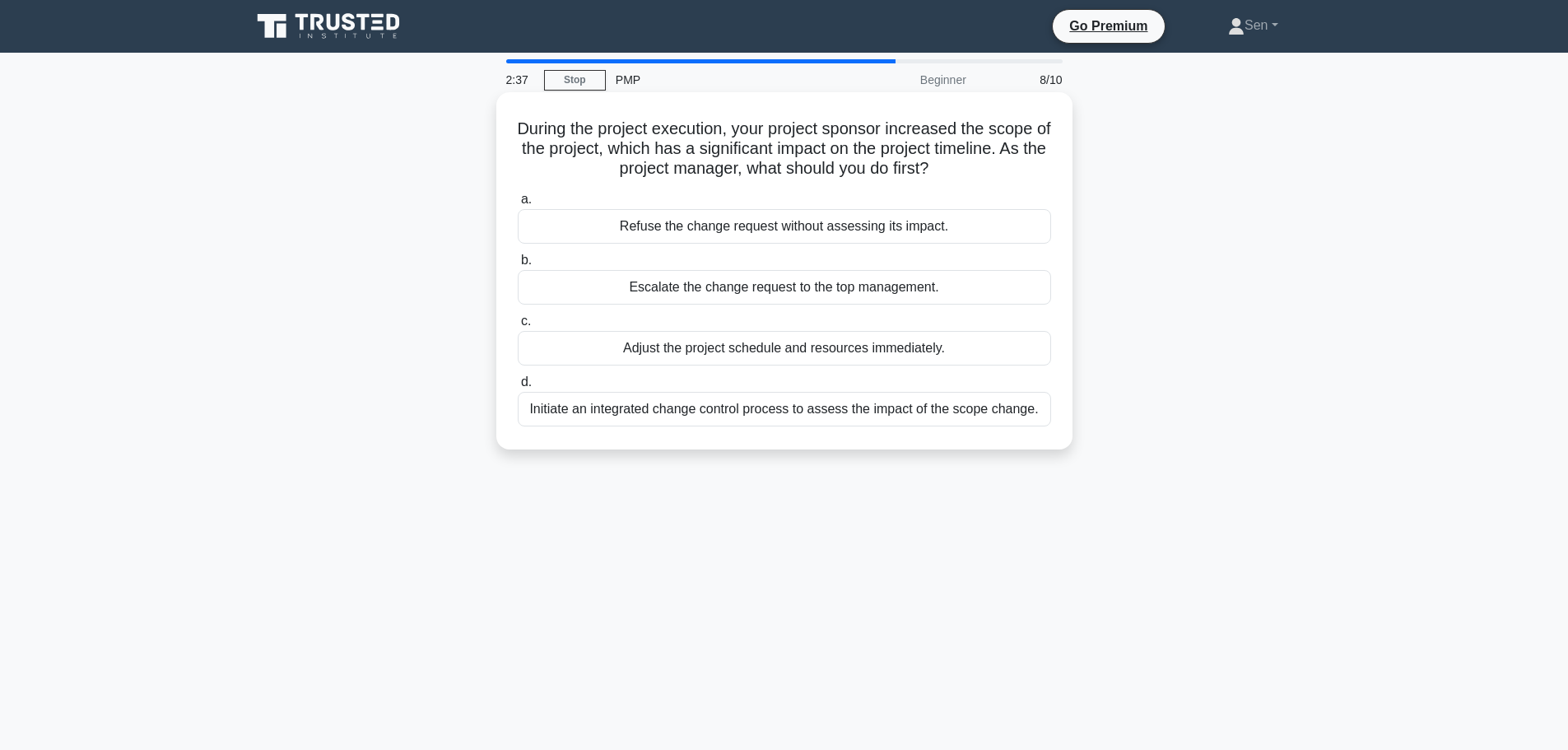
click at [939, 419] on div "Initiate an integrated change control process to assess the impact of the scope…" at bounding box center [784, 409] width 534 height 34
click at [518, 388] on input "d. Initiate an integrated change control process to assess the impact of the sc…" at bounding box center [518, 382] width 0 height 11
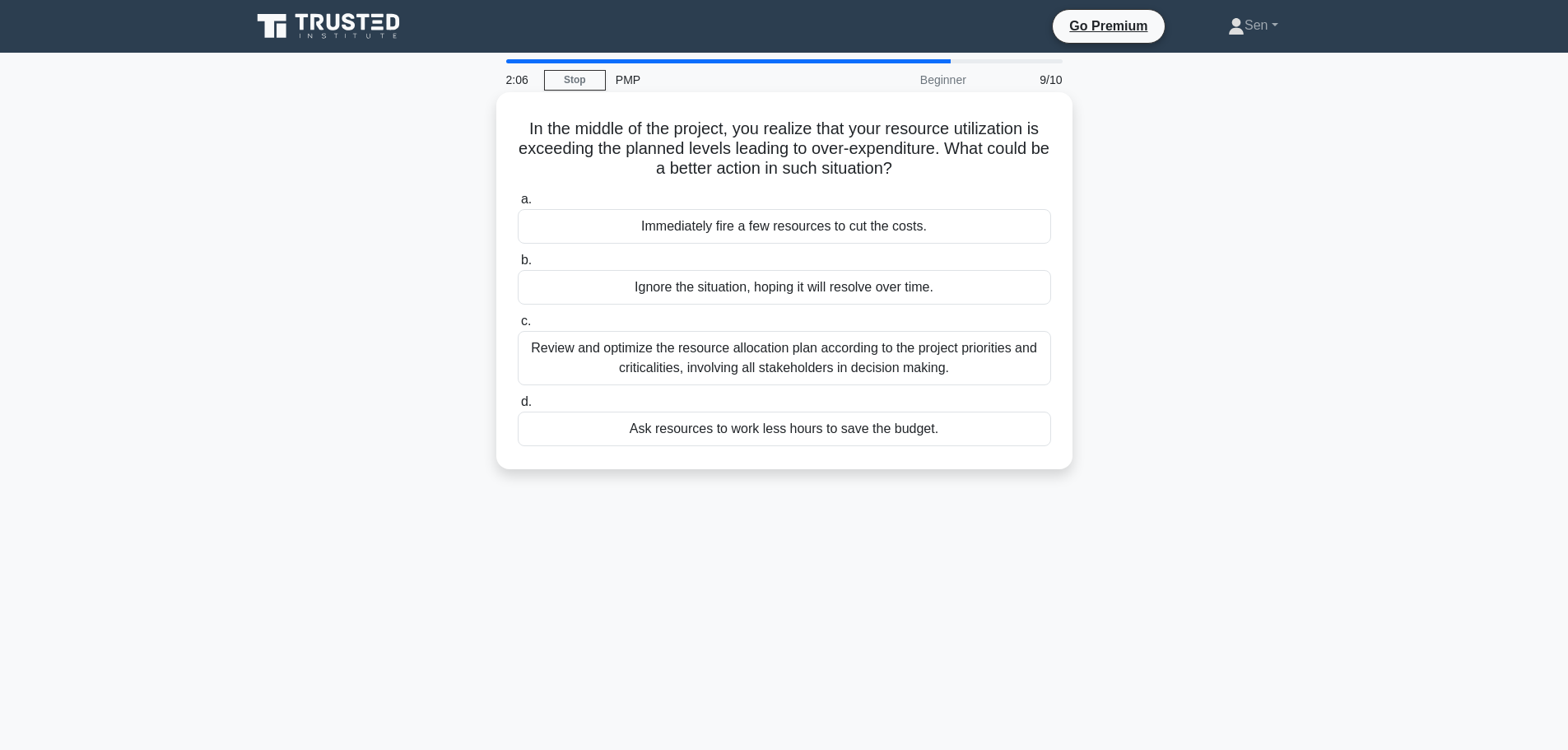
click at [812, 358] on div "Review and optimize the resource allocation plan according to the project prior…" at bounding box center [784, 358] width 534 height 54
click at [518, 327] on input "c. Review and optimize the resource allocation plan according to the project pr…" at bounding box center [518, 322] width 0 height 11
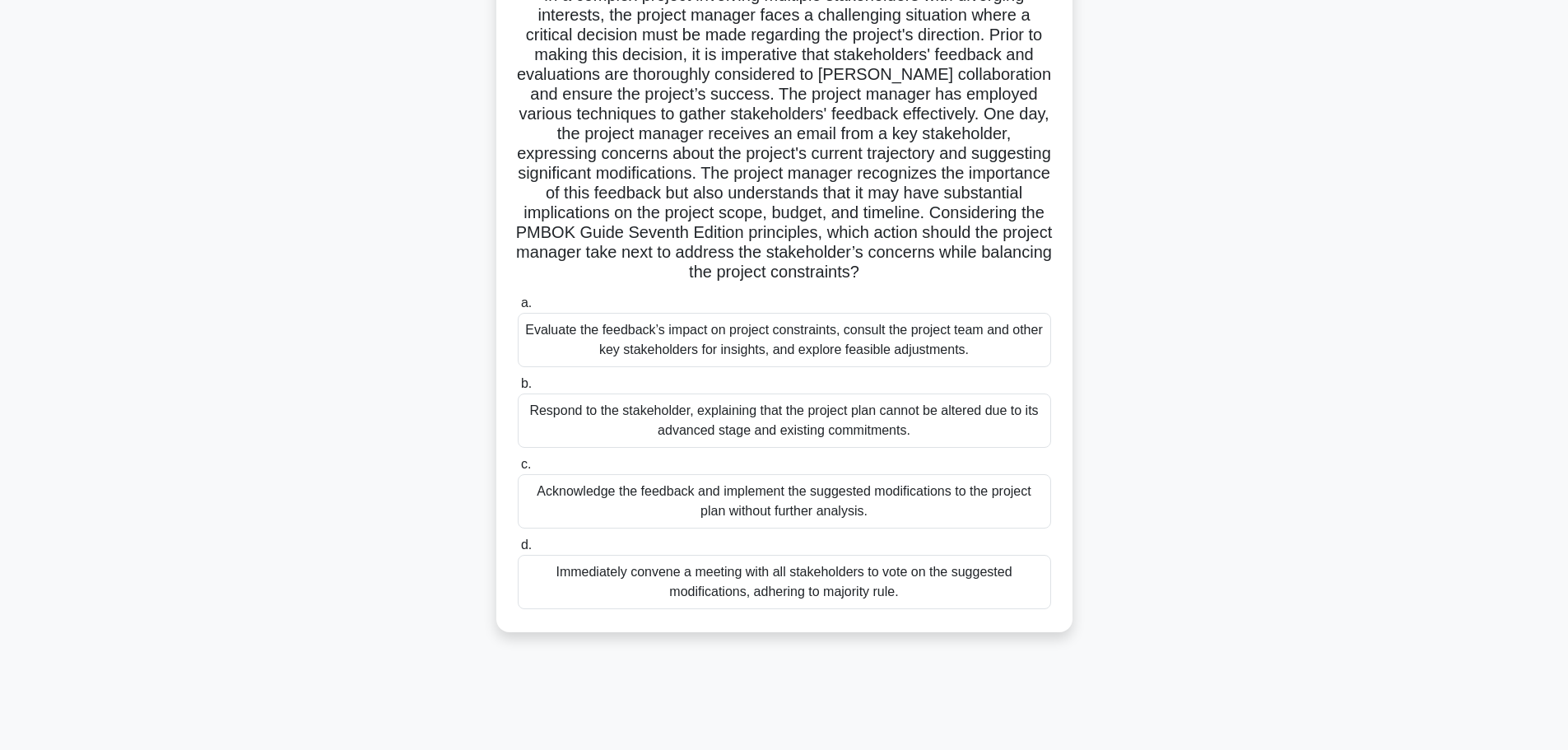
scroll to position [139, 0]
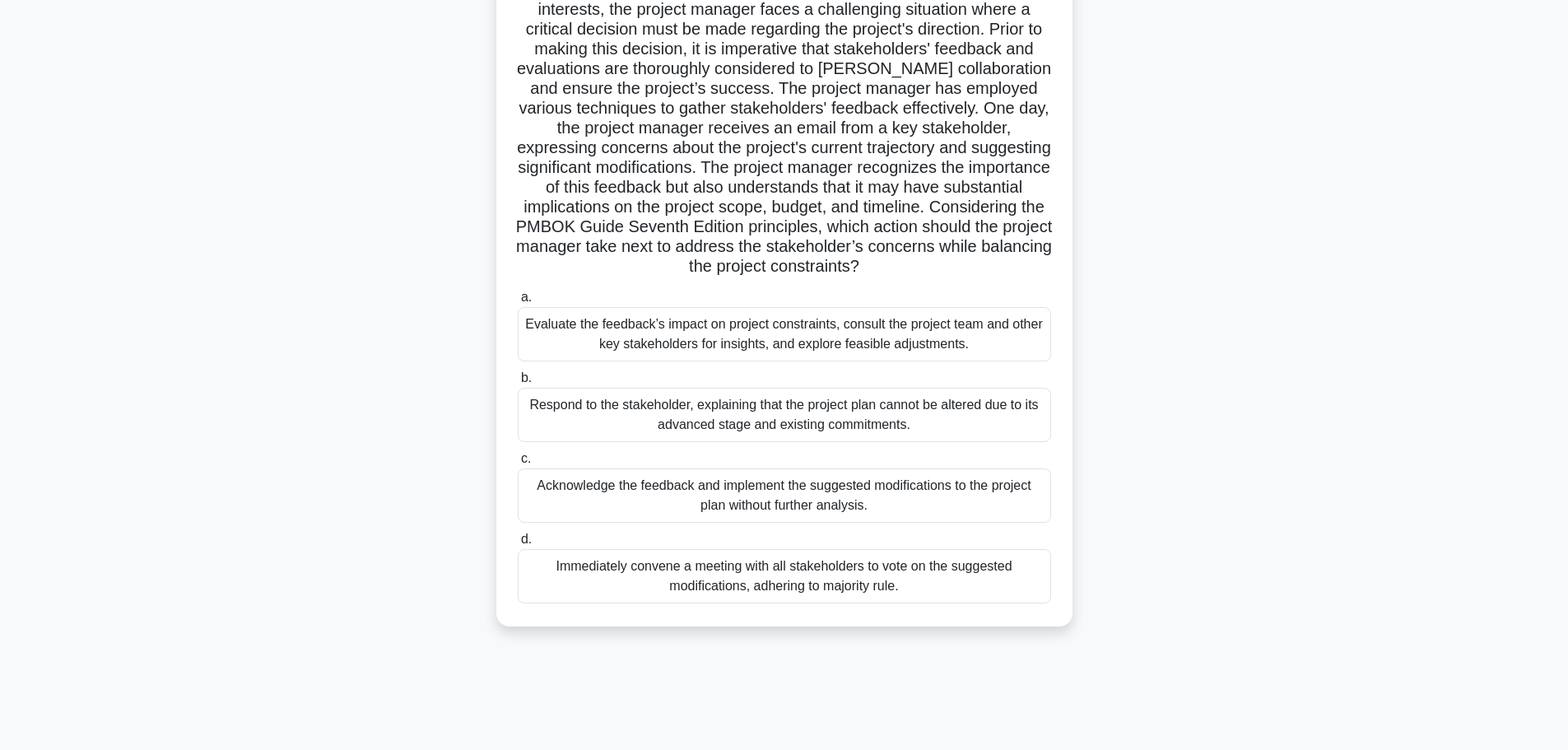
click at [938, 354] on div "Evaluate the feedback’s impact on project constraints, consult the project team…" at bounding box center [784, 334] width 534 height 54
click at [518, 303] on input "a. Evaluate the feedback’s impact on project constraints, consult the project t…" at bounding box center [518, 298] width 0 height 11
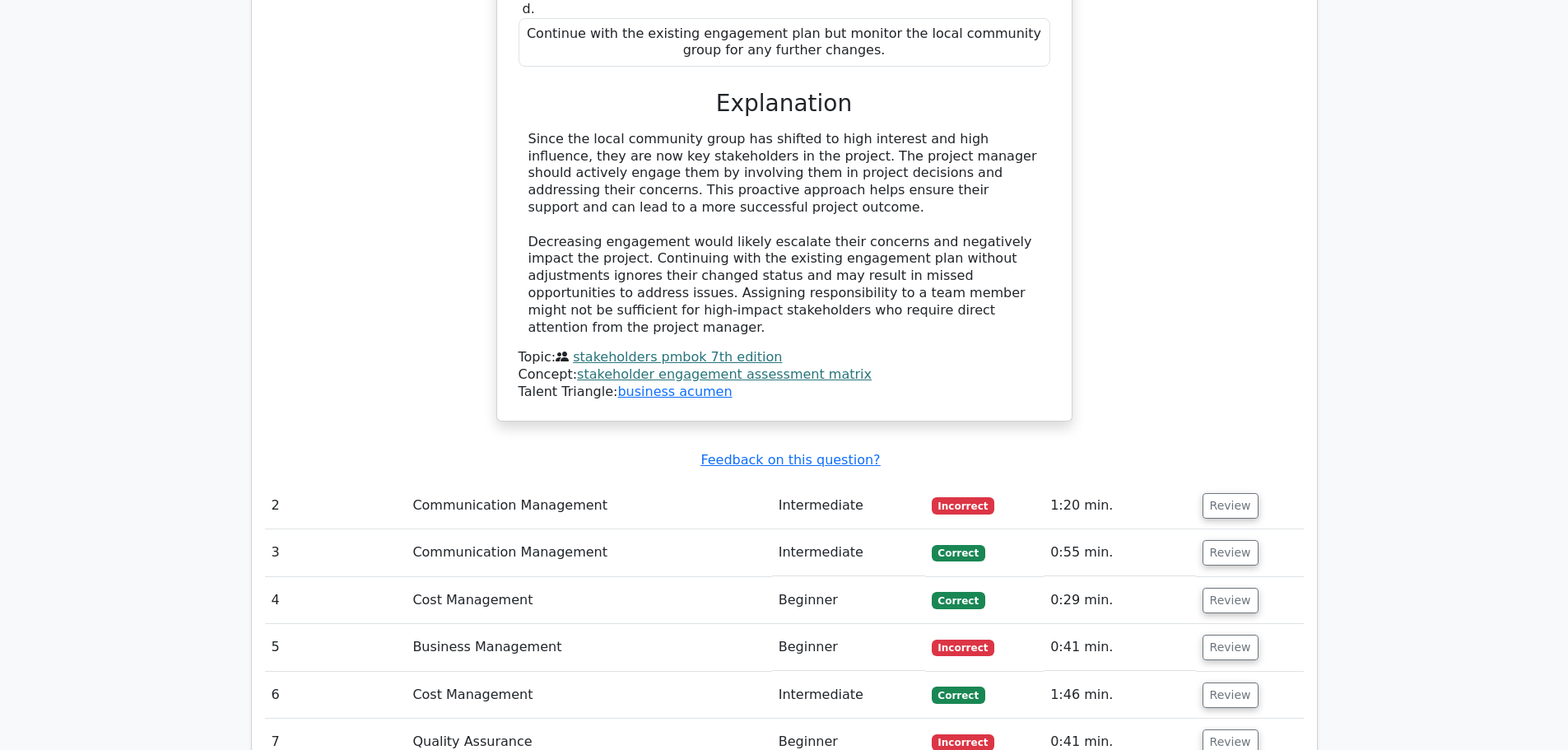
scroll to position [1976, 0]
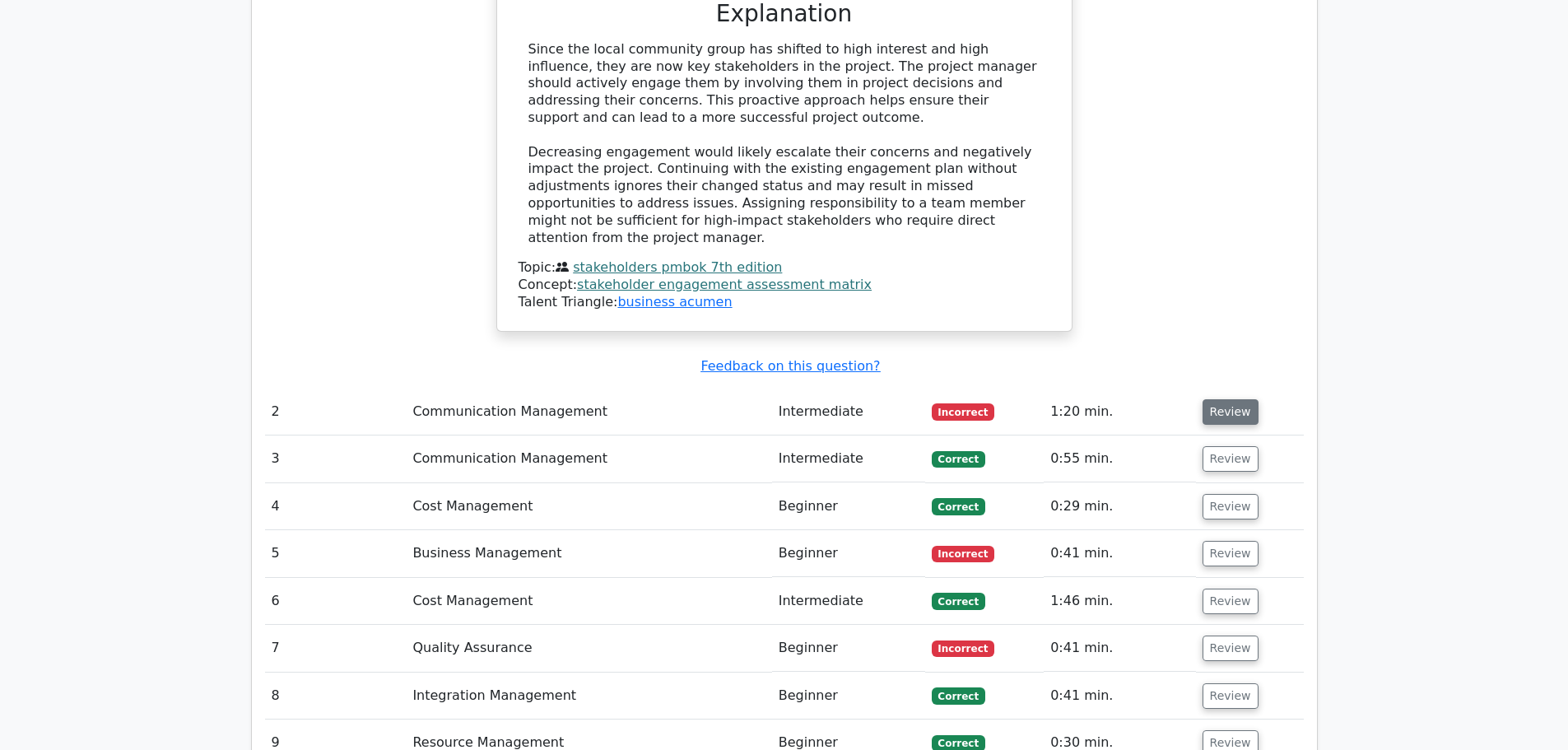
click at [1223, 399] on button "Review" at bounding box center [1231, 412] width 56 height 25
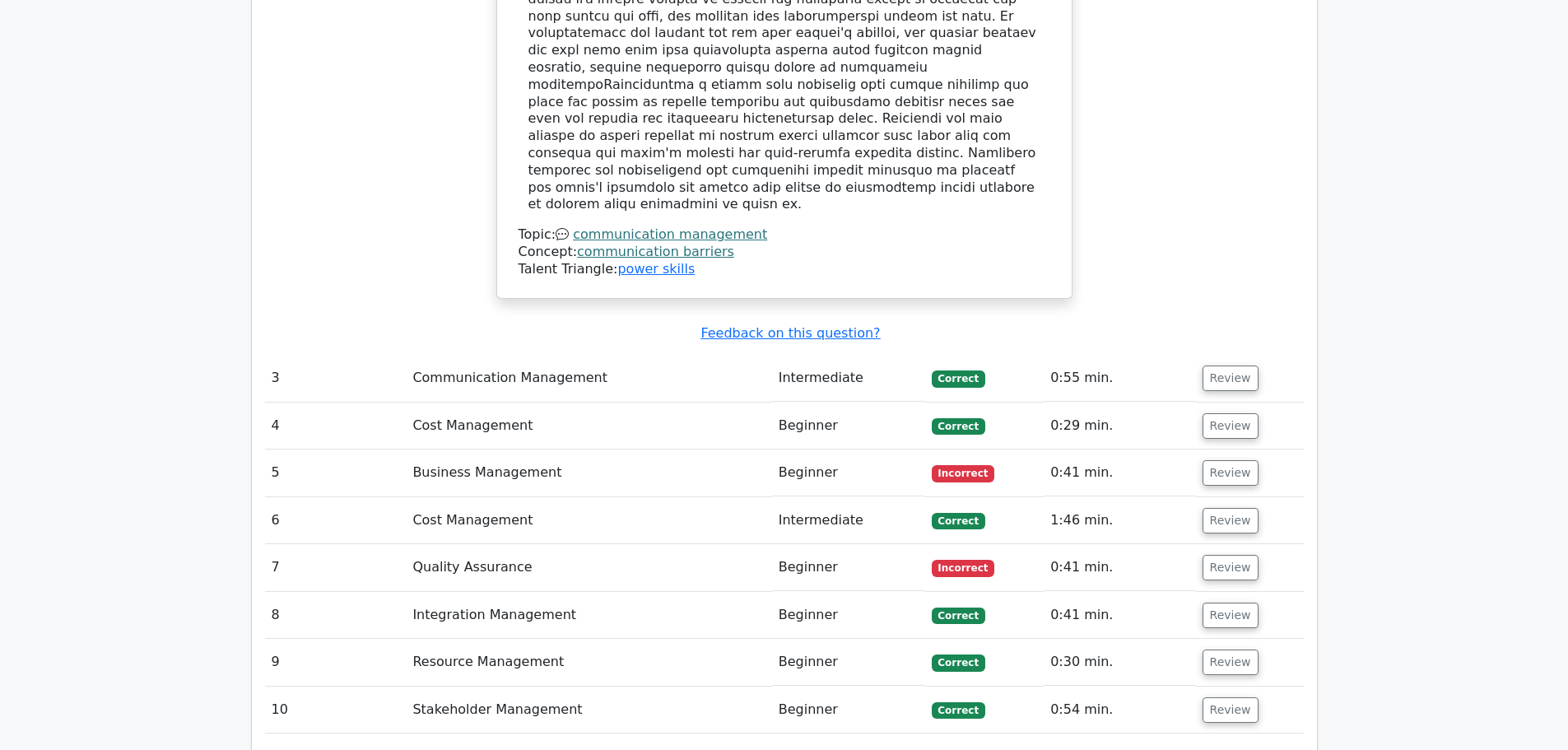
scroll to position [2964, 0]
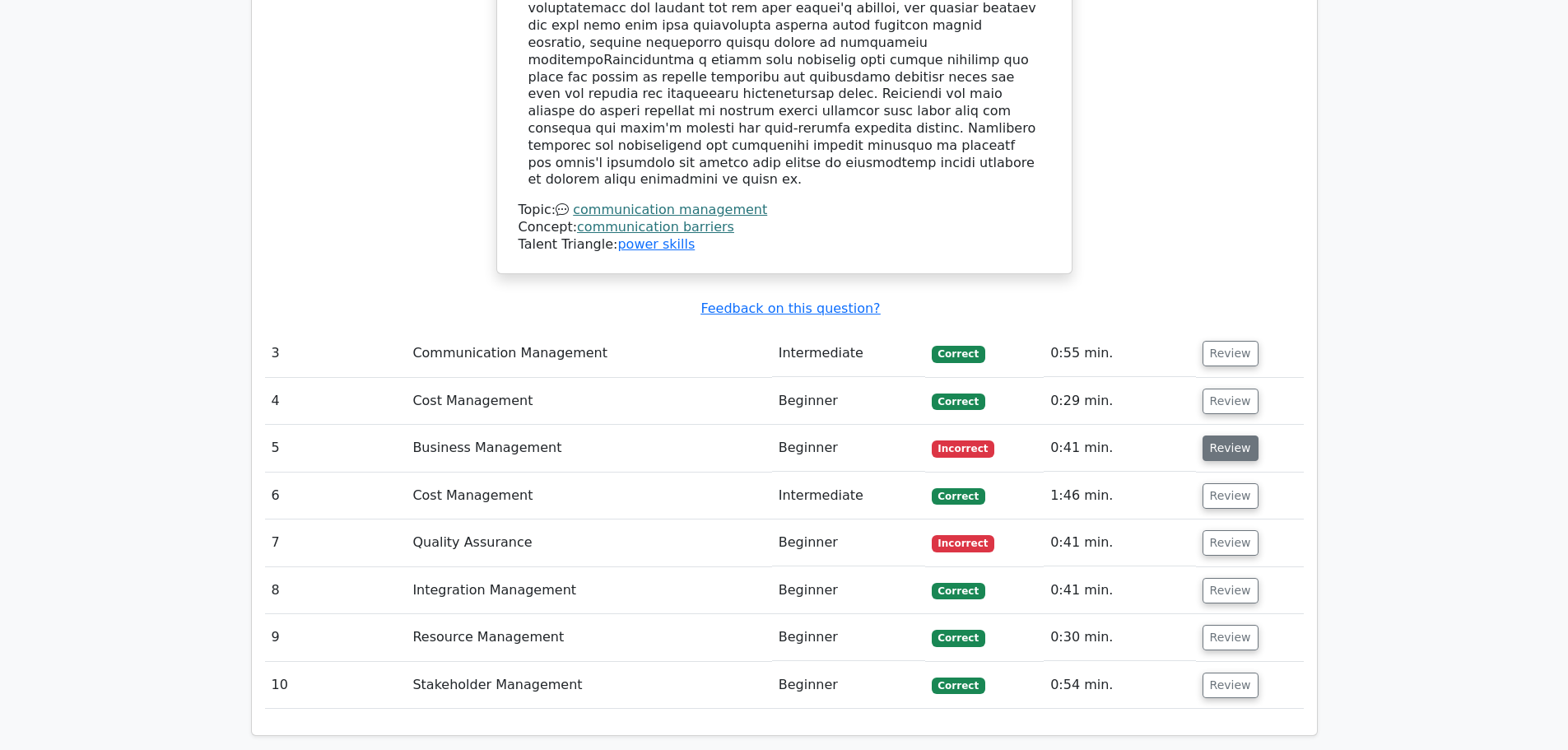
click at [1228, 436] on button "Review" at bounding box center [1231, 448] width 56 height 25
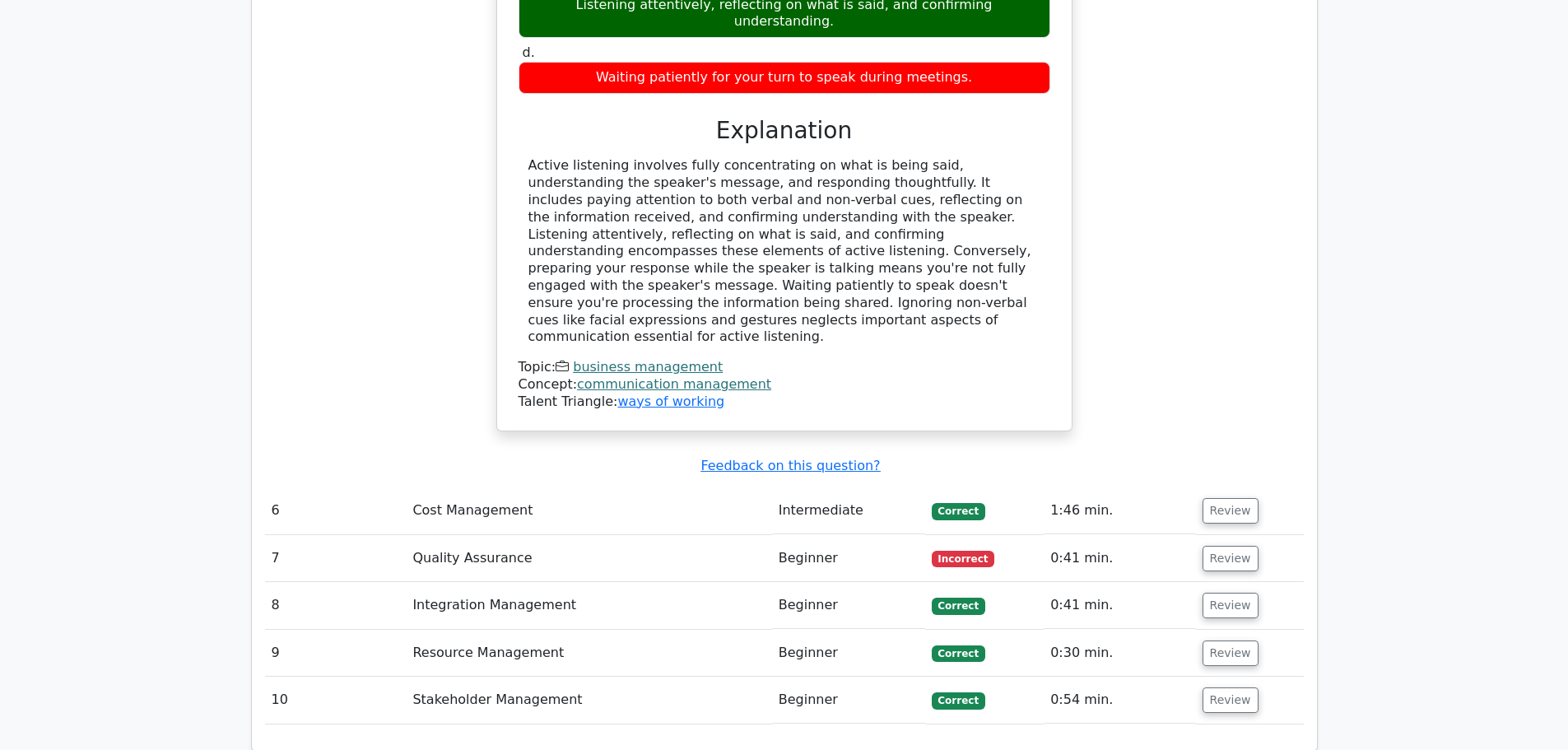
scroll to position [3704, 0]
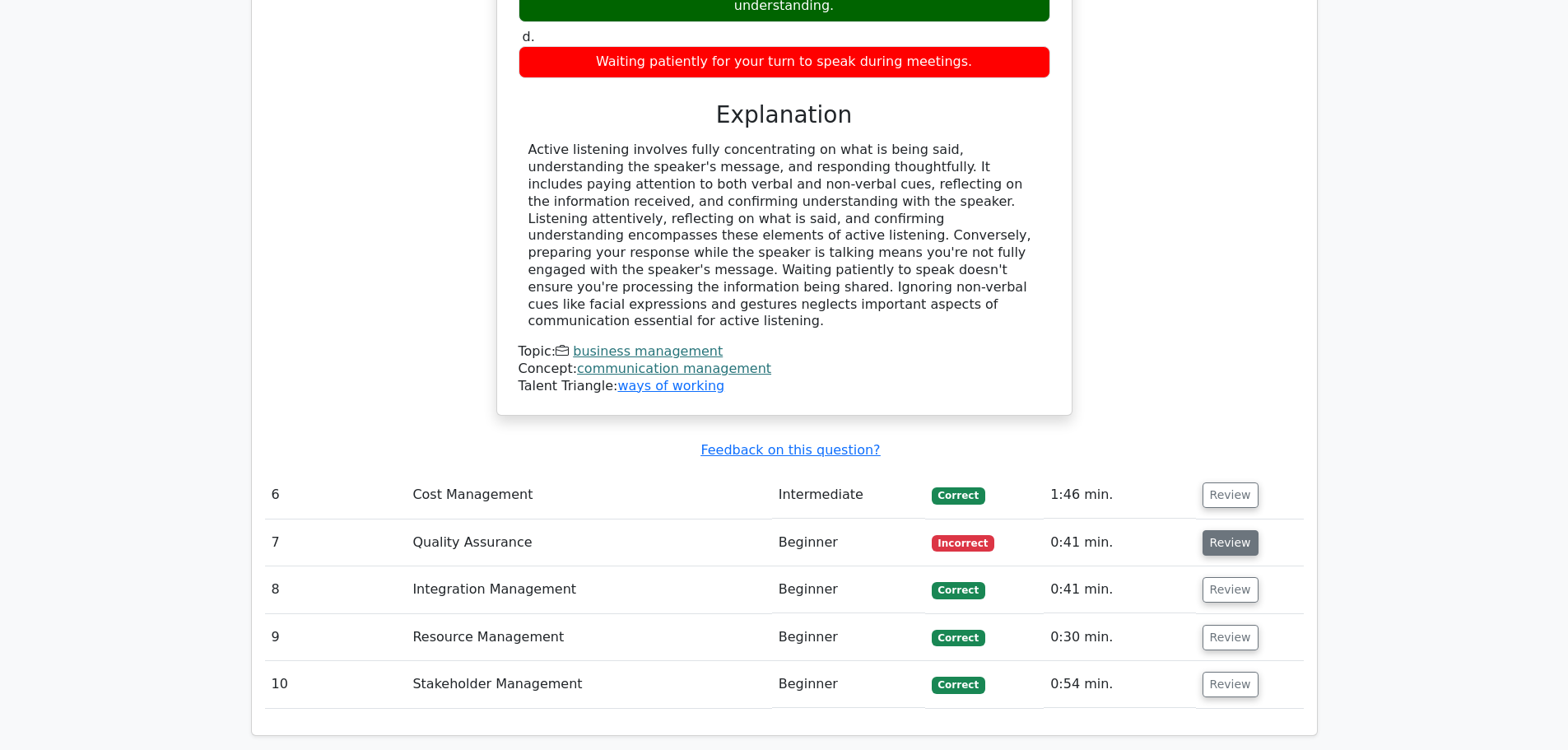
click at [1228, 530] on button "Review" at bounding box center [1231, 543] width 56 height 25
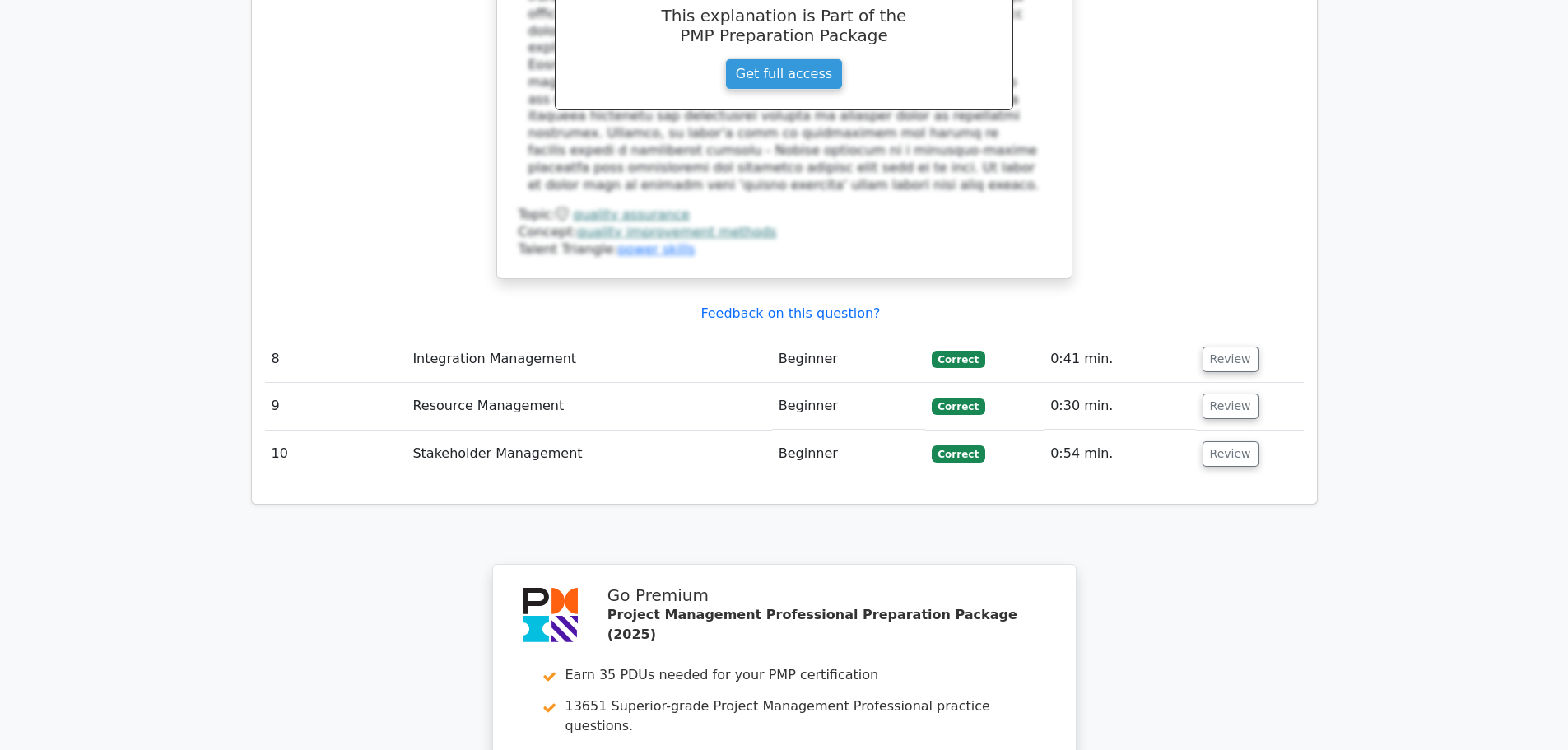
scroll to position [5009, 0]
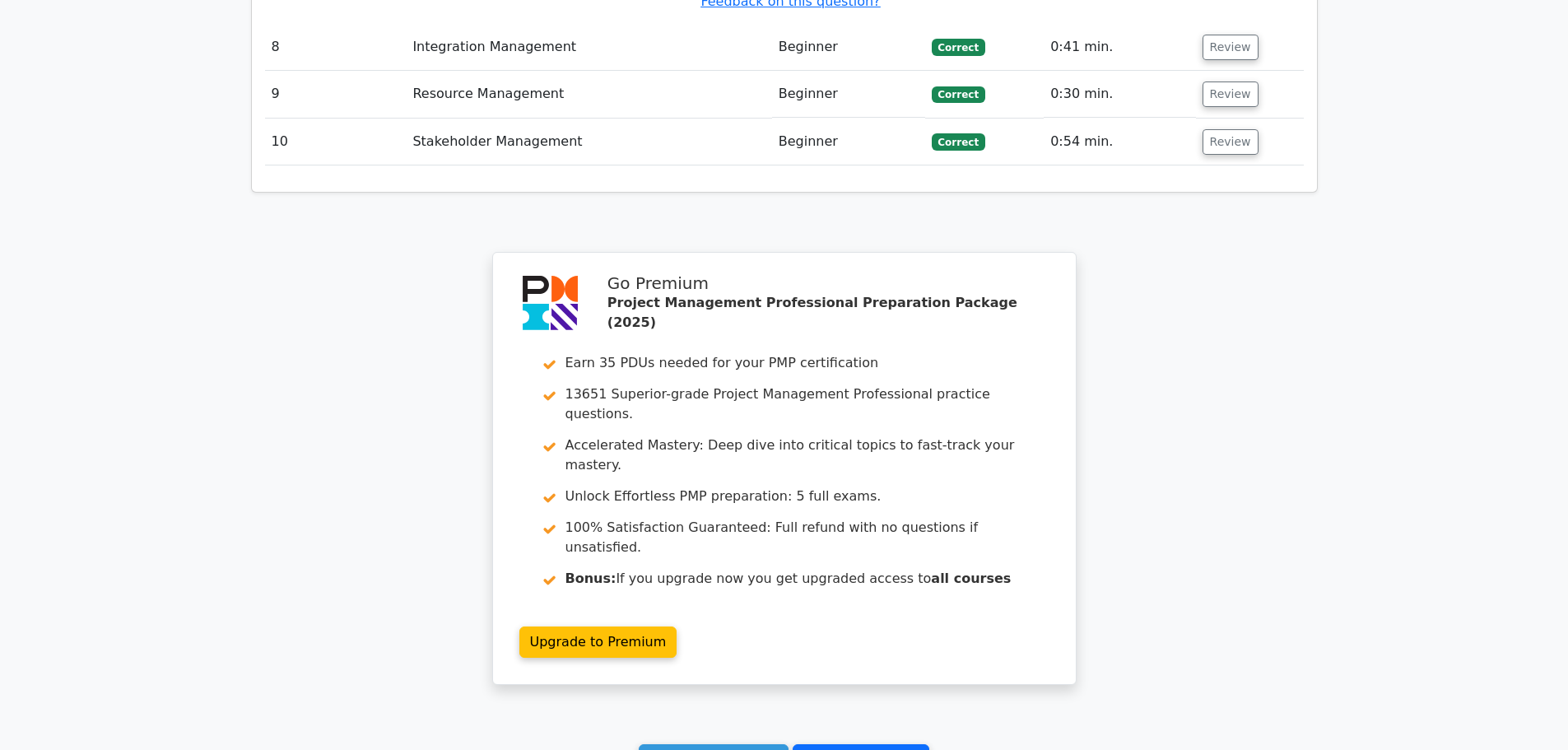
click at [852, 745] on link "Go to your profile" at bounding box center [861, 760] width 137 height 32
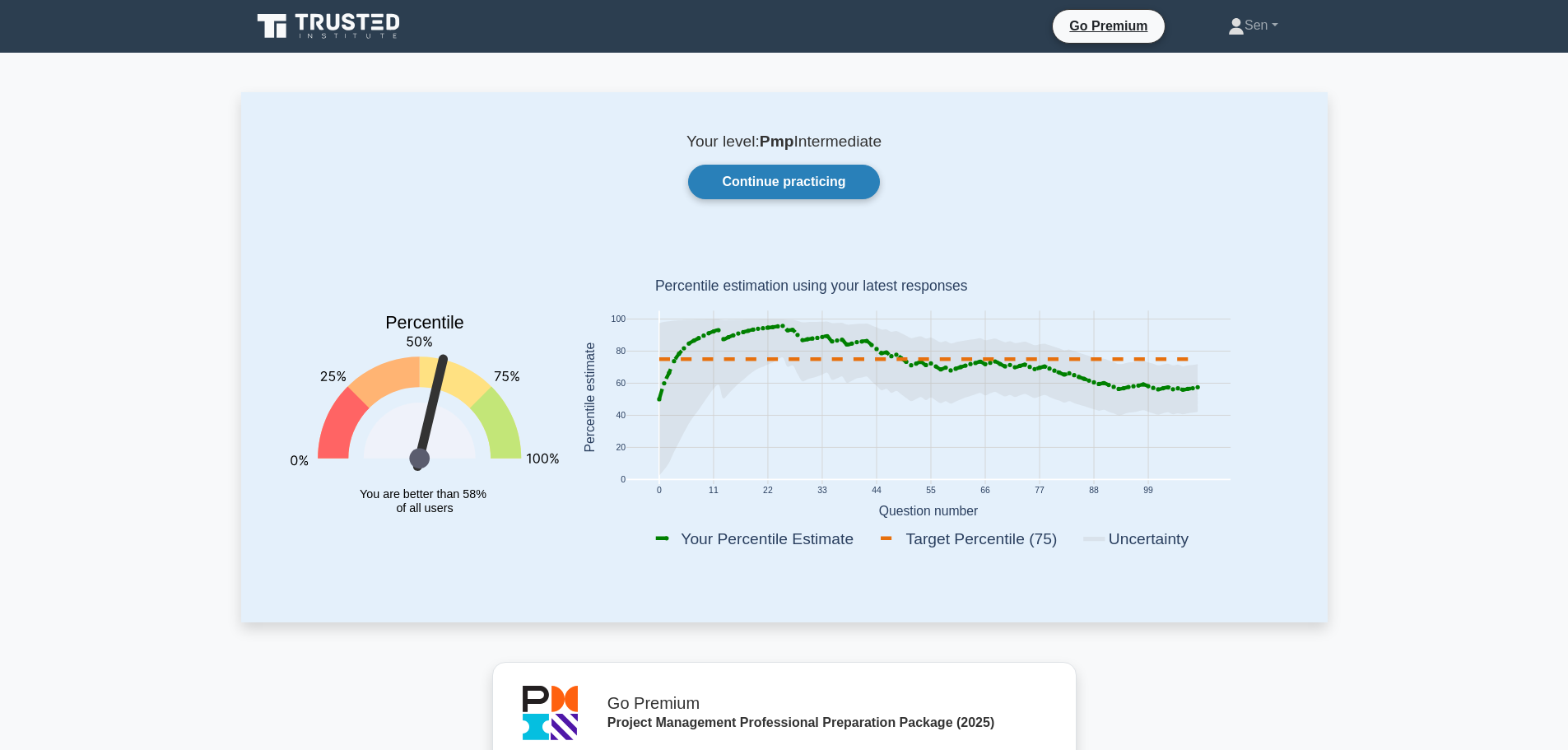
click at [759, 183] on link "Continue practicing" at bounding box center [784, 182] width 191 height 34
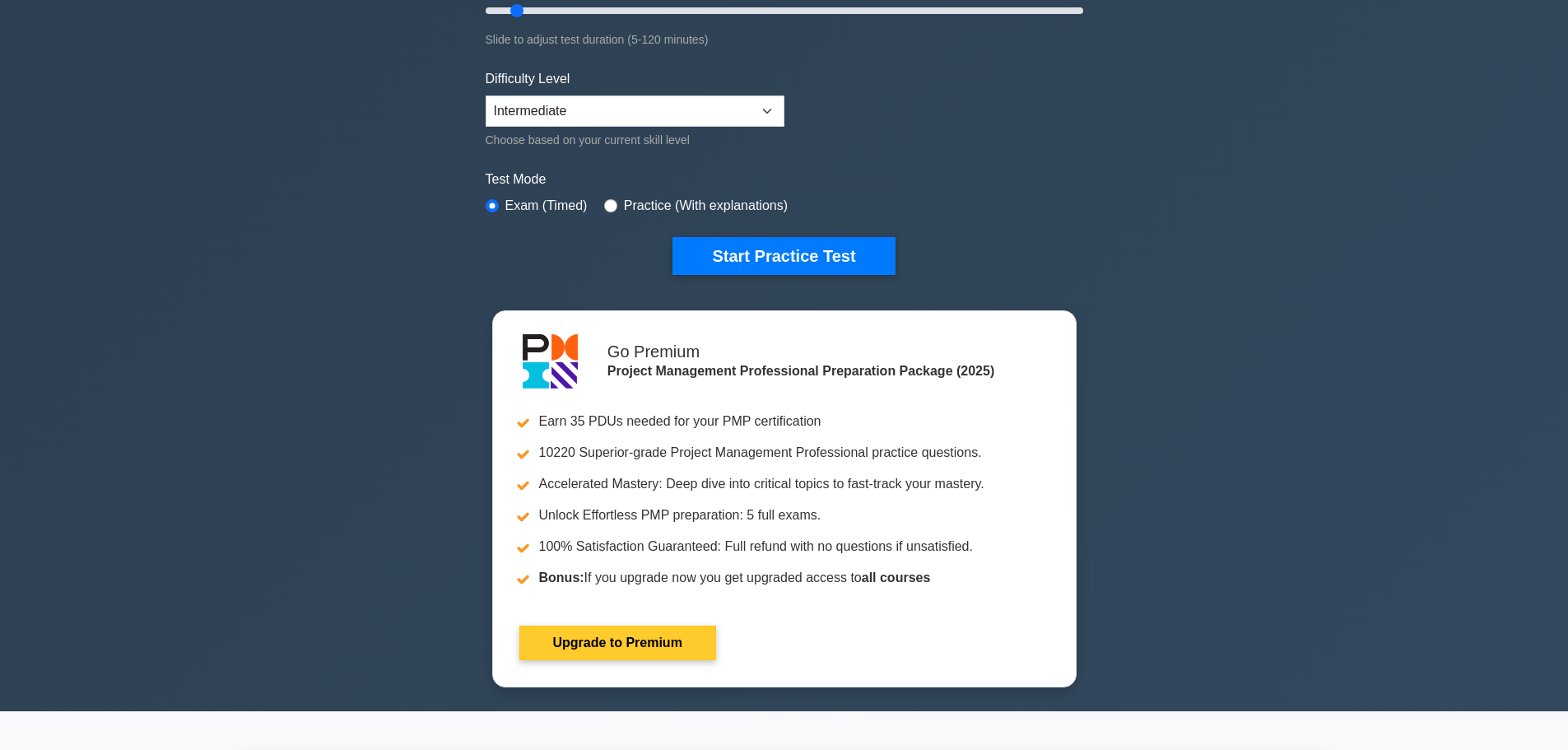
scroll to position [165, 0]
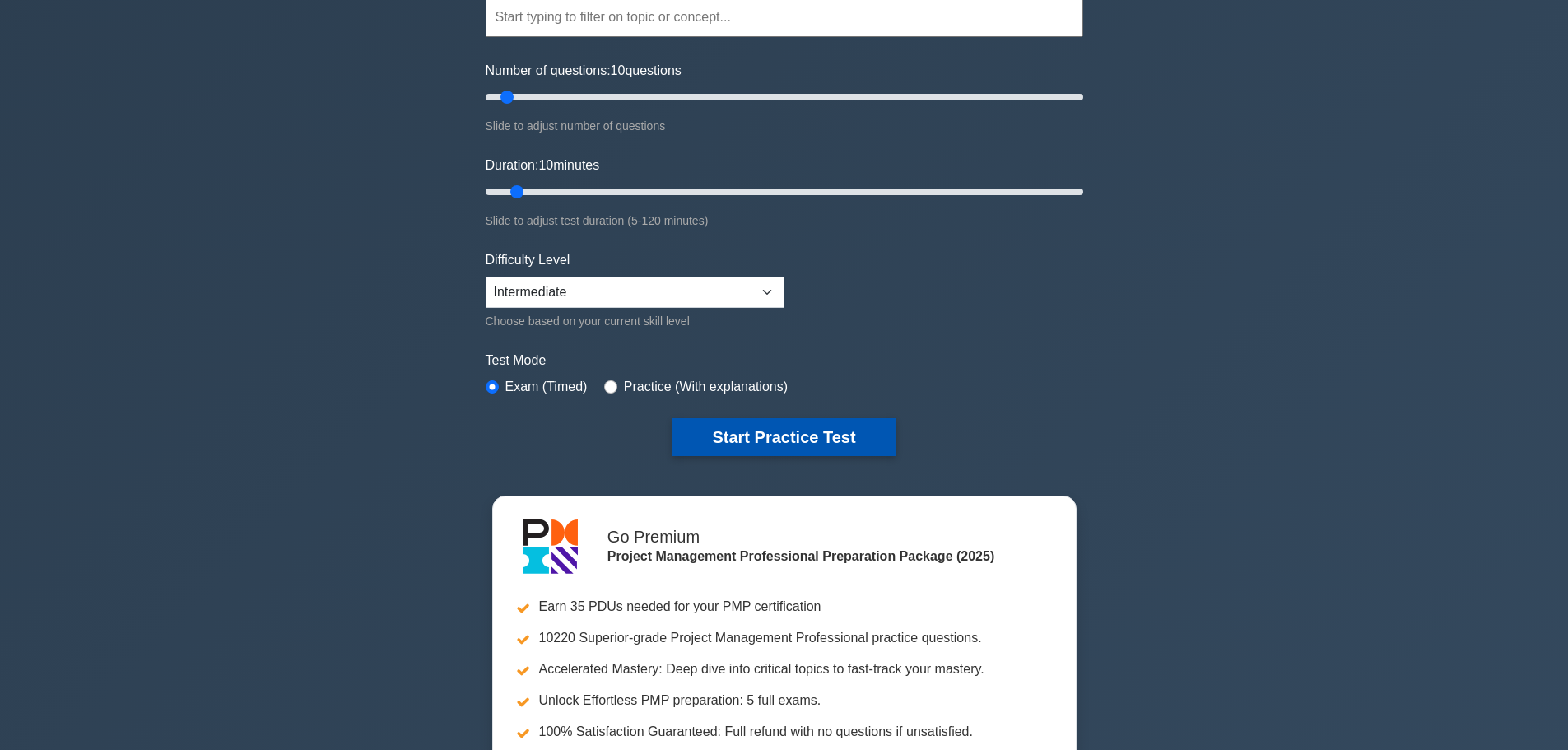
click at [745, 432] on button "Start Practice Test" at bounding box center [783, 438] width 222 height 38
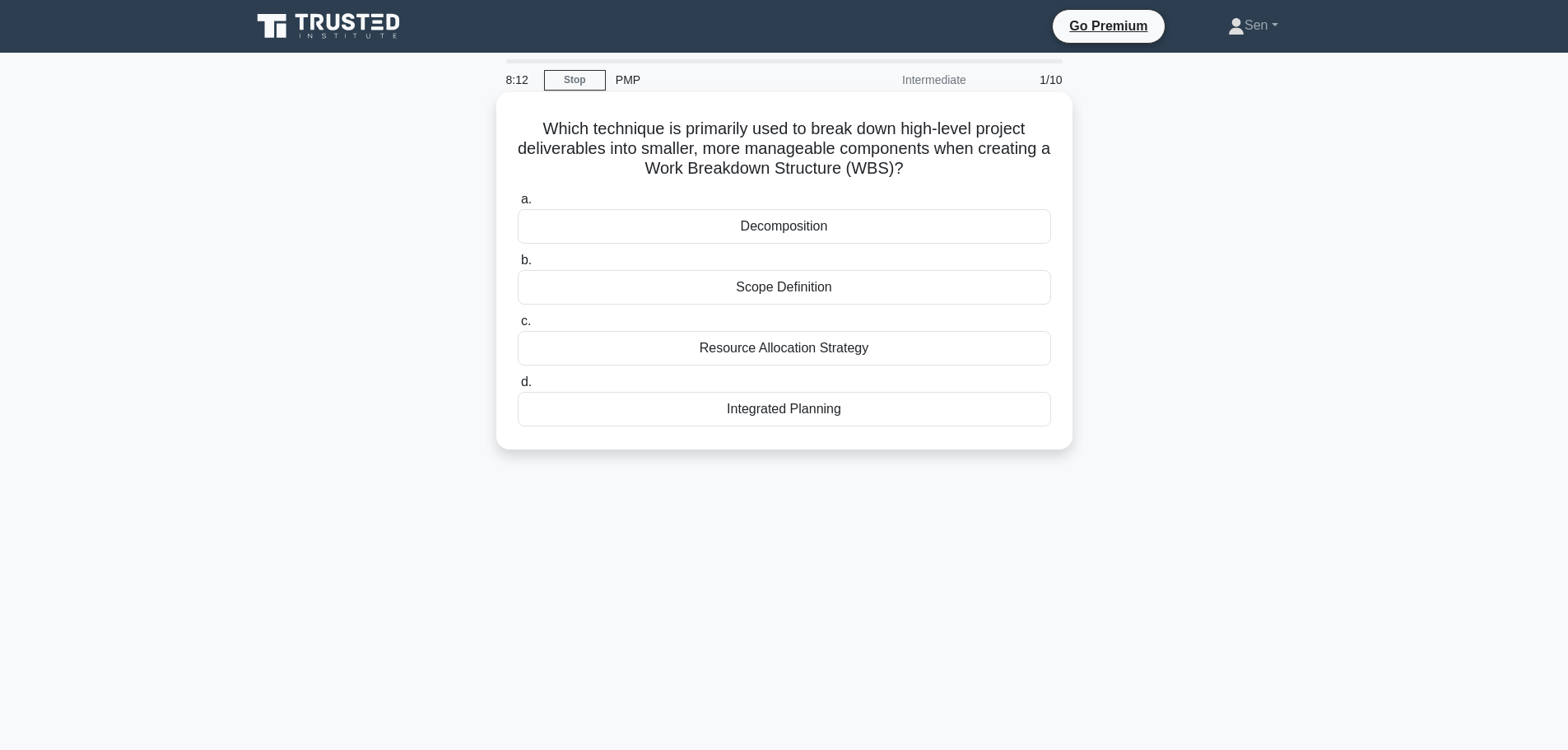
click at [776, 420] on div "Integrated Planning" at bounding box center [784, 409] width 534 height 34
click at [518, 388] on input "d. Integrated Planning" at bounding box center [518, 382] width 0 height 11
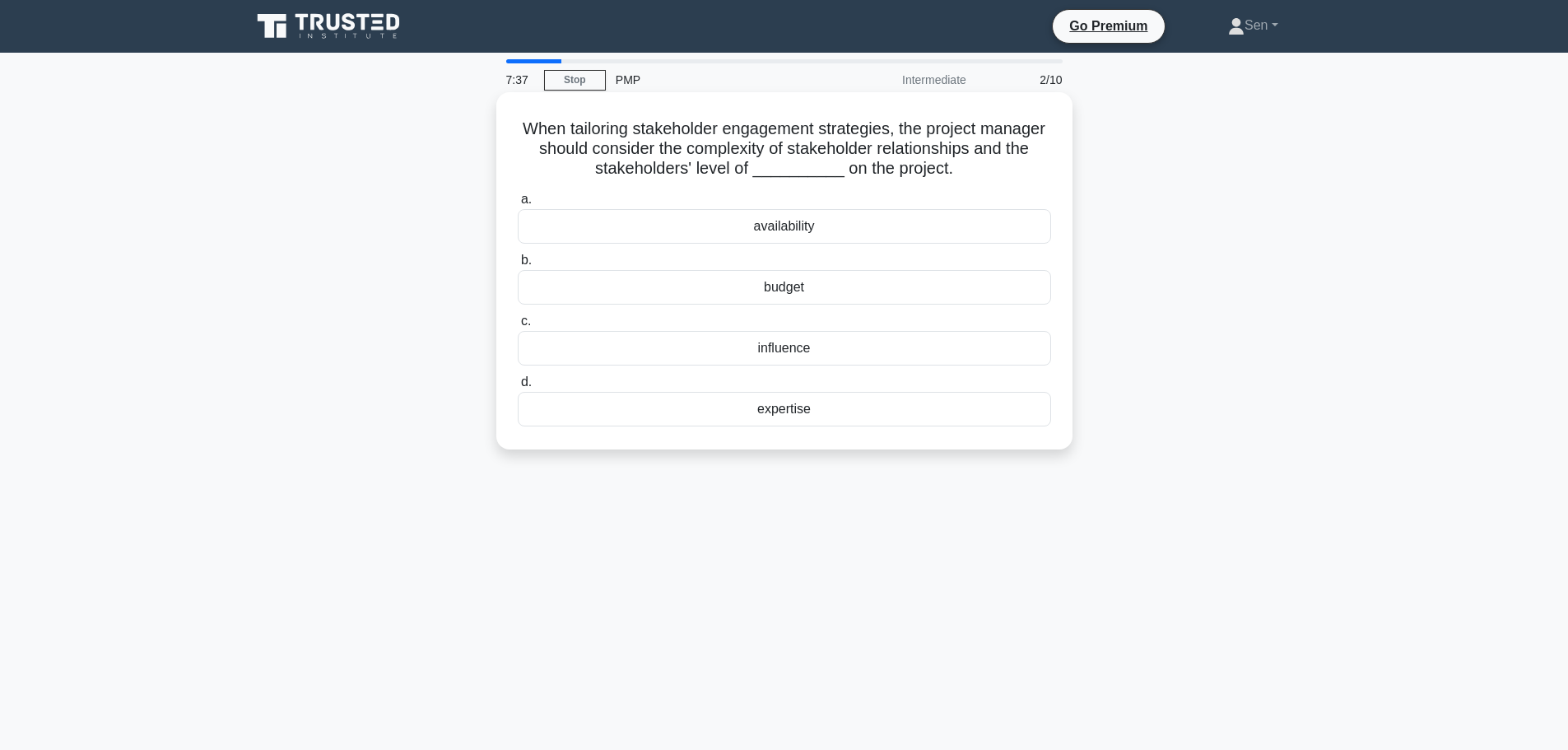
click at [809, 412] on div "expertise" at bounding box center [784, 409] width 534 height 34
click at [518, 388] on input "d. expertise" at bounding box center [518, 382] width 0 height 11
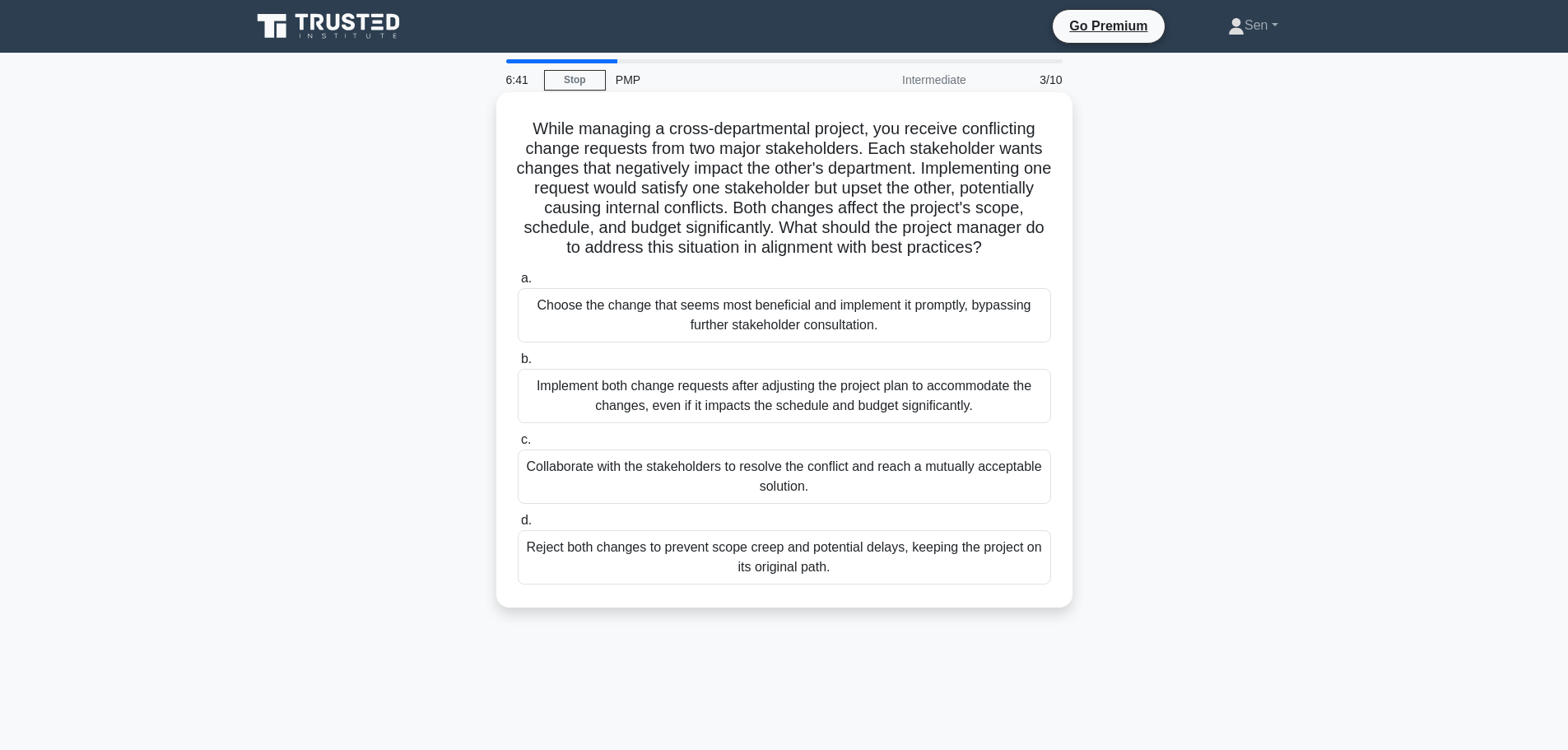
click at [799, 497] on div "Collaborate with the stakeholders to resolve the conflict and reach a mutually …" at bounding box center [784, 476] width 534 height 54
click at [518, 446] on input "c. Collaborate with the stakeholders to resolve the conflict and reach a mutual…" at bounding box center [518, 440] width 0 height 11
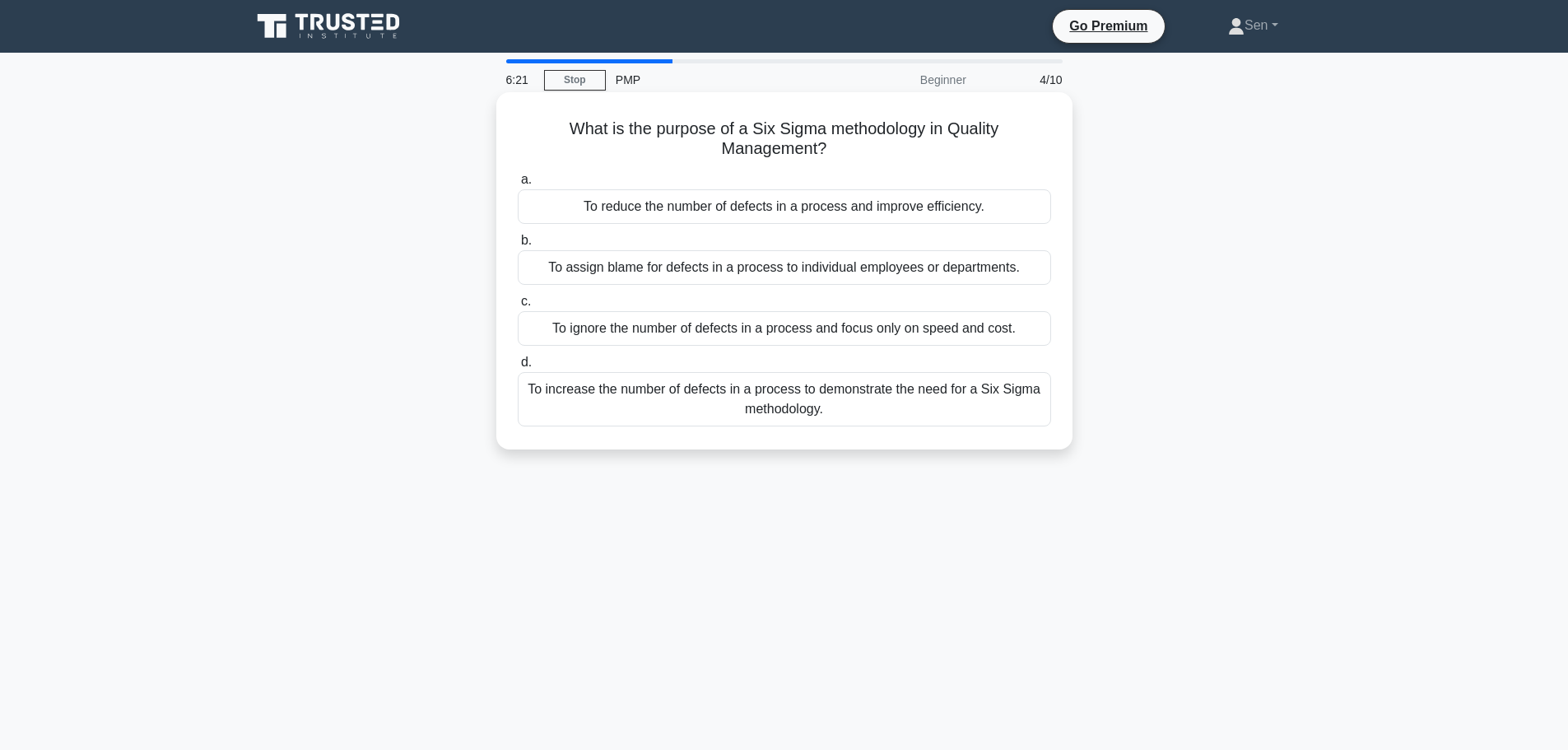
click at [762, 218] on div "To reduce the number of defects in a process and improve efficiency." at bounding box center [784, 207] width 534 height 34
click at [518, 185] on input "a. To reduce the number of defects in a process and improve efficiency." at bounding box center [518, 180] width 0 height 11
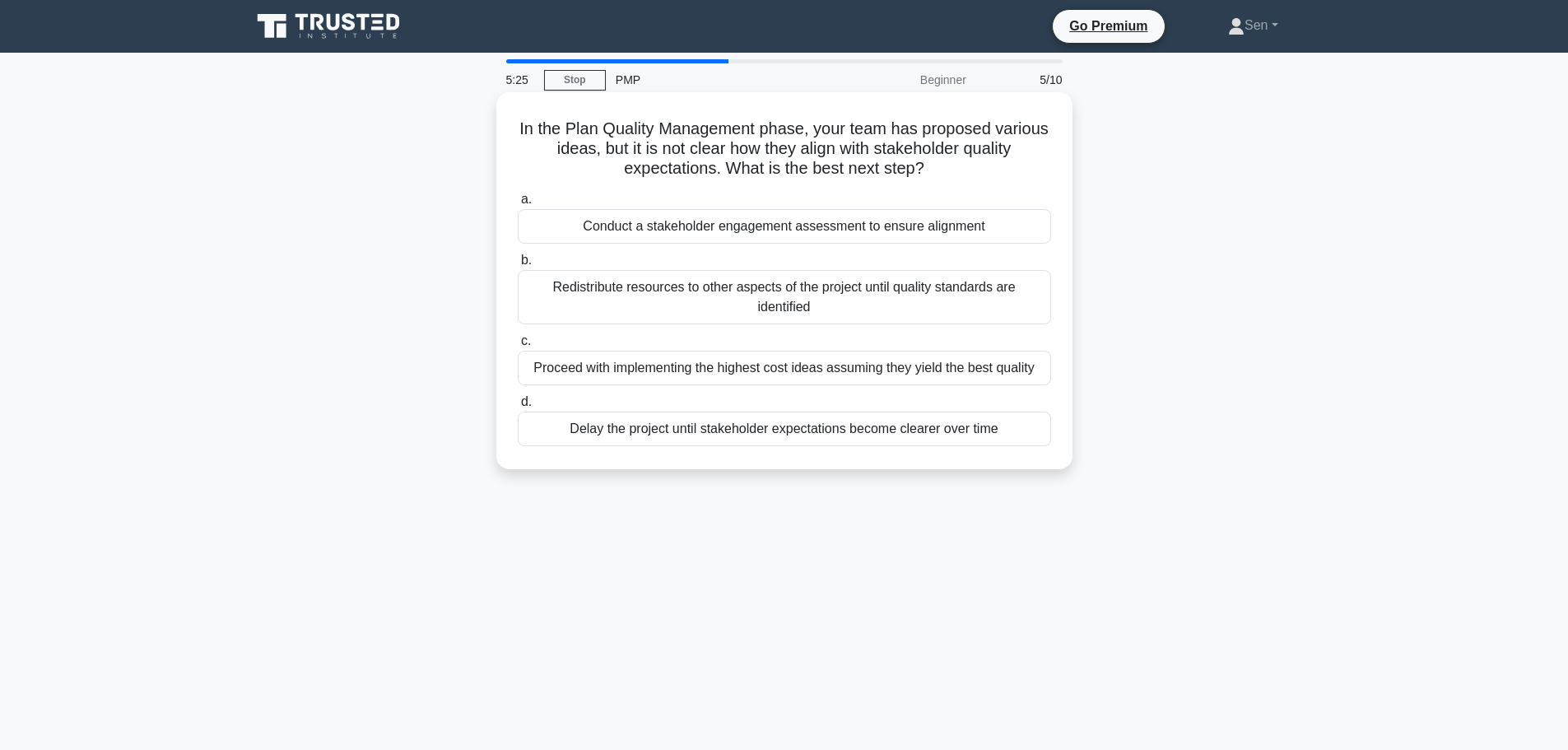
click at [834, 244] on div "Conduct a stakeholder engagement assessment to ensure alignment" at bounding box center [784, 226] width 534 height 34
click at [518, 205] on input "a. Conduct a stakeholder engagement assessment to ensure alignment" at bounding box center [518, 199] width 0 height 11
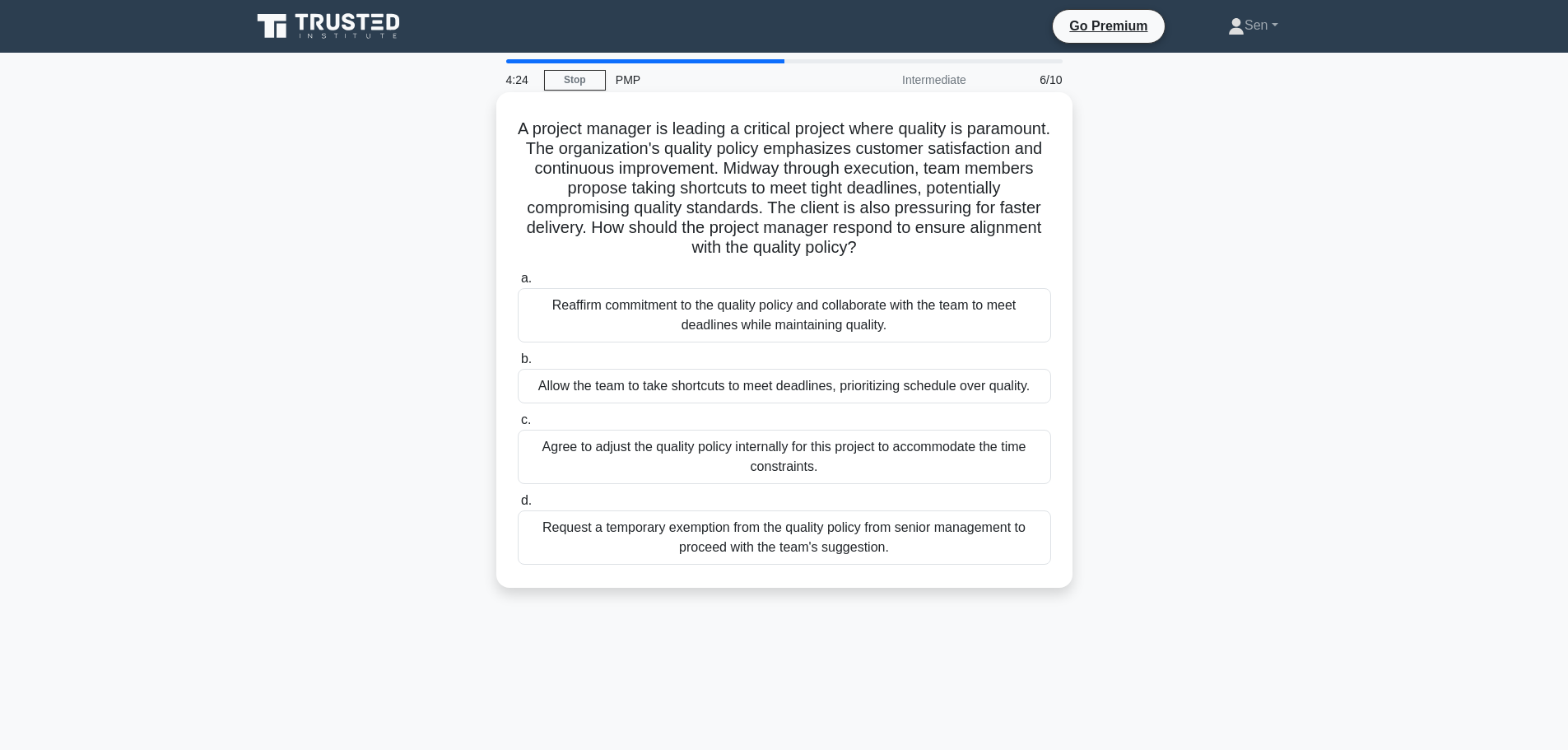
click at [898, 331] on div "Reaffirm commitment to the quality policy and collaborate with the team to meet…" at bounding box center [784, 315] width 534 height 54
click at [518, 284] on input "a. Reaffirm commitment to the quality policy and collaborate with the team to m…" at bounding box center [518, 279] width 0 height 11
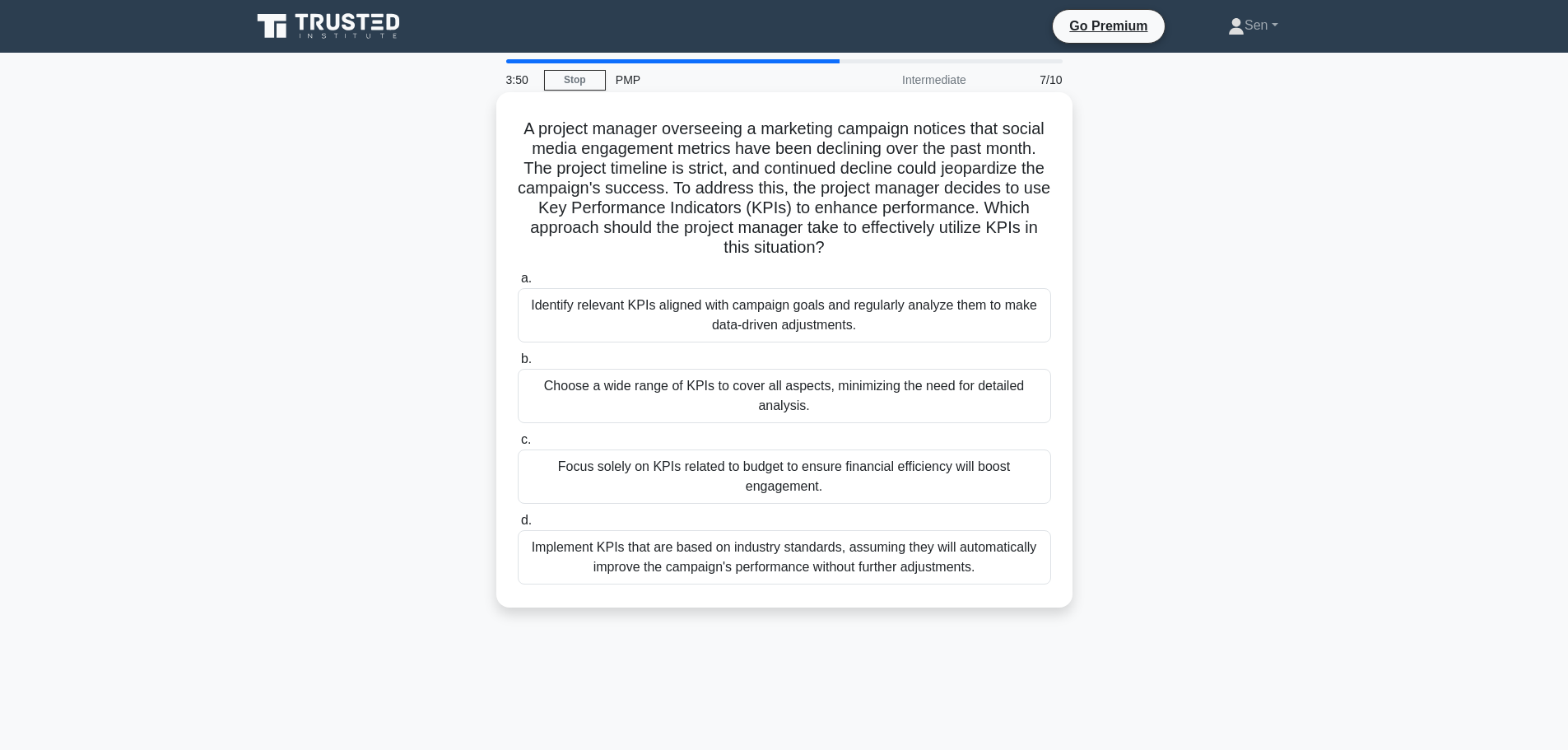
click at [929, 323] on div "Identify relevant KPIs aligned with campaign goals and regularly analyze them t…" at bounding box center [784, 315] width 534 height 54
click at [518, 284] on input "a. Identify relevant KPIs aligned with campaign goals and regularly analyze the…" at bounding box center [518, 279] width 0 height 11
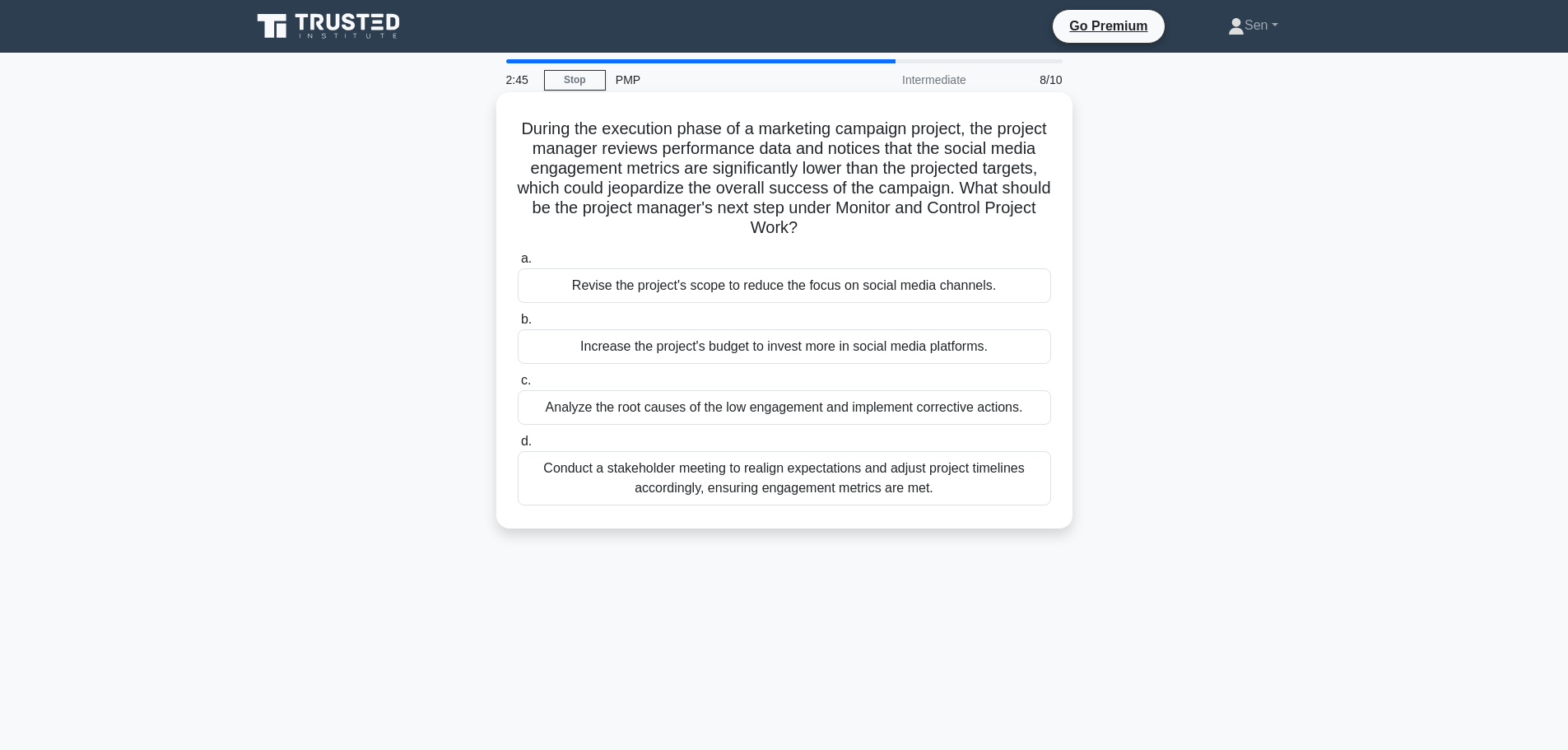
click at [990, 484] on div "Conduct a stakeholder meeting to realign expectations and adjust project timeli…" at bounding box center [784, 478] width 534 height 54
click at [518, 447] on input "d. Conduct a stakeholder meeting to realign expectations and adjust project tim…" at bounding box center [518, 442] width 0 height 11
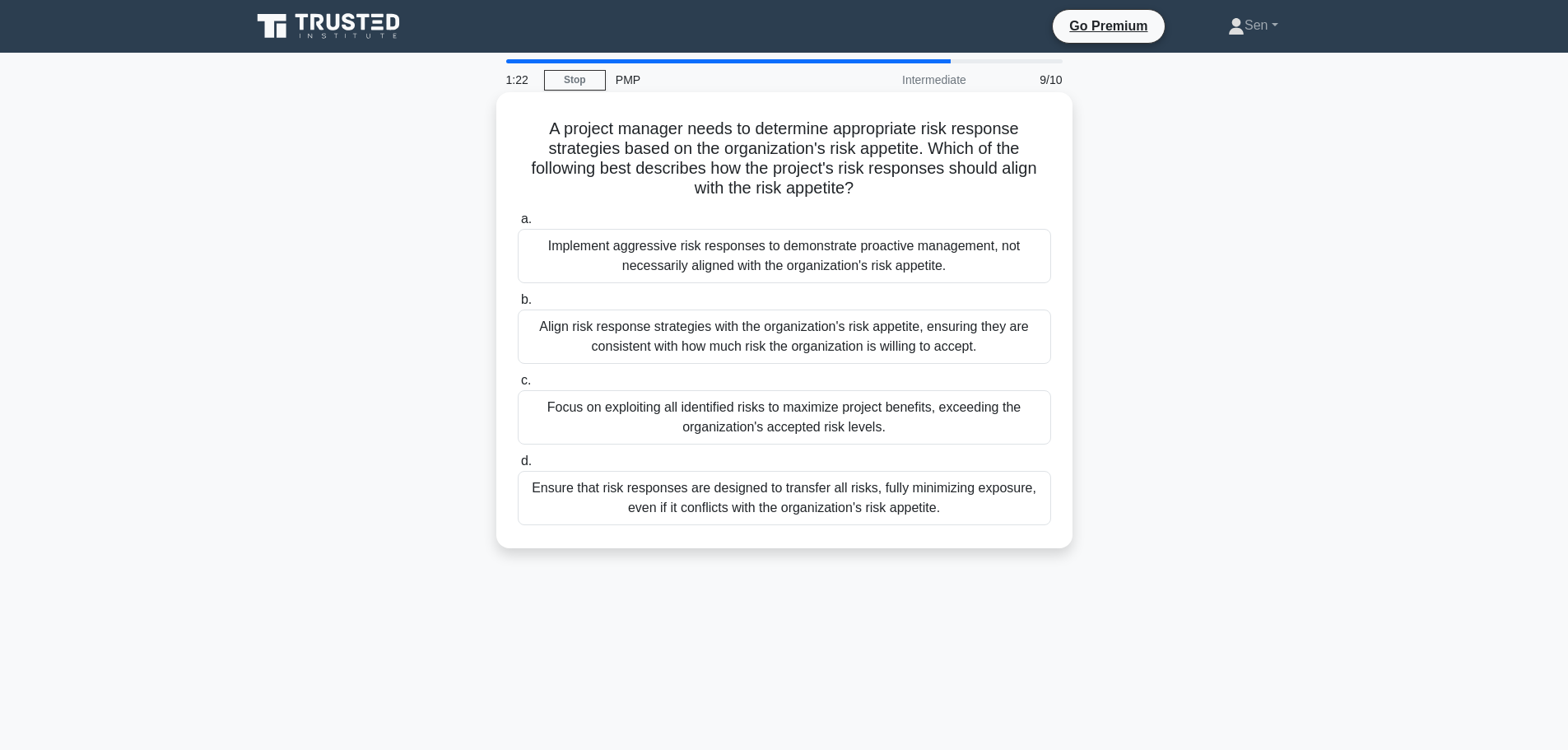
click at [889, 501] on div "Ensure that risk responses are designed to transfer all risks, fully minimizing…" at bounding box center [784, 498] width 534 height 54
click at [518, 466] on input "d. Ensure that risk responses are designed to transfer all risks, fully minimiz…" at bounding box center [518, 461] width 0 height 11
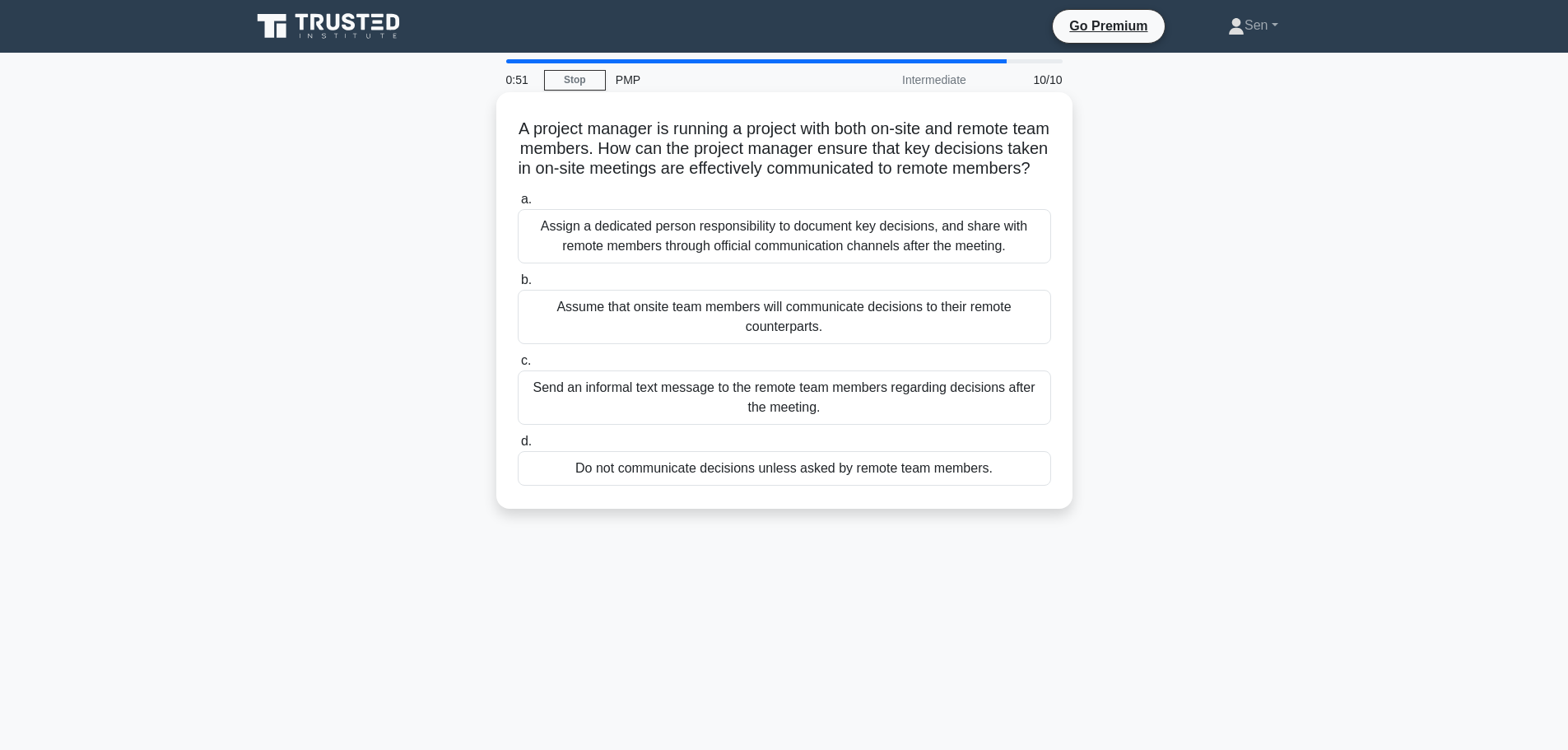
click at [925, 257] on div "Assign a dedicated person responsibility to document key decisions, and share w…" at bounding box center [784, 236] width 534 height 54
click at [518, 205] on input "a. Assign a dedicated person responsibility to document key decisions, and shar…" at bounding box center [518, 199] width 0 height 11
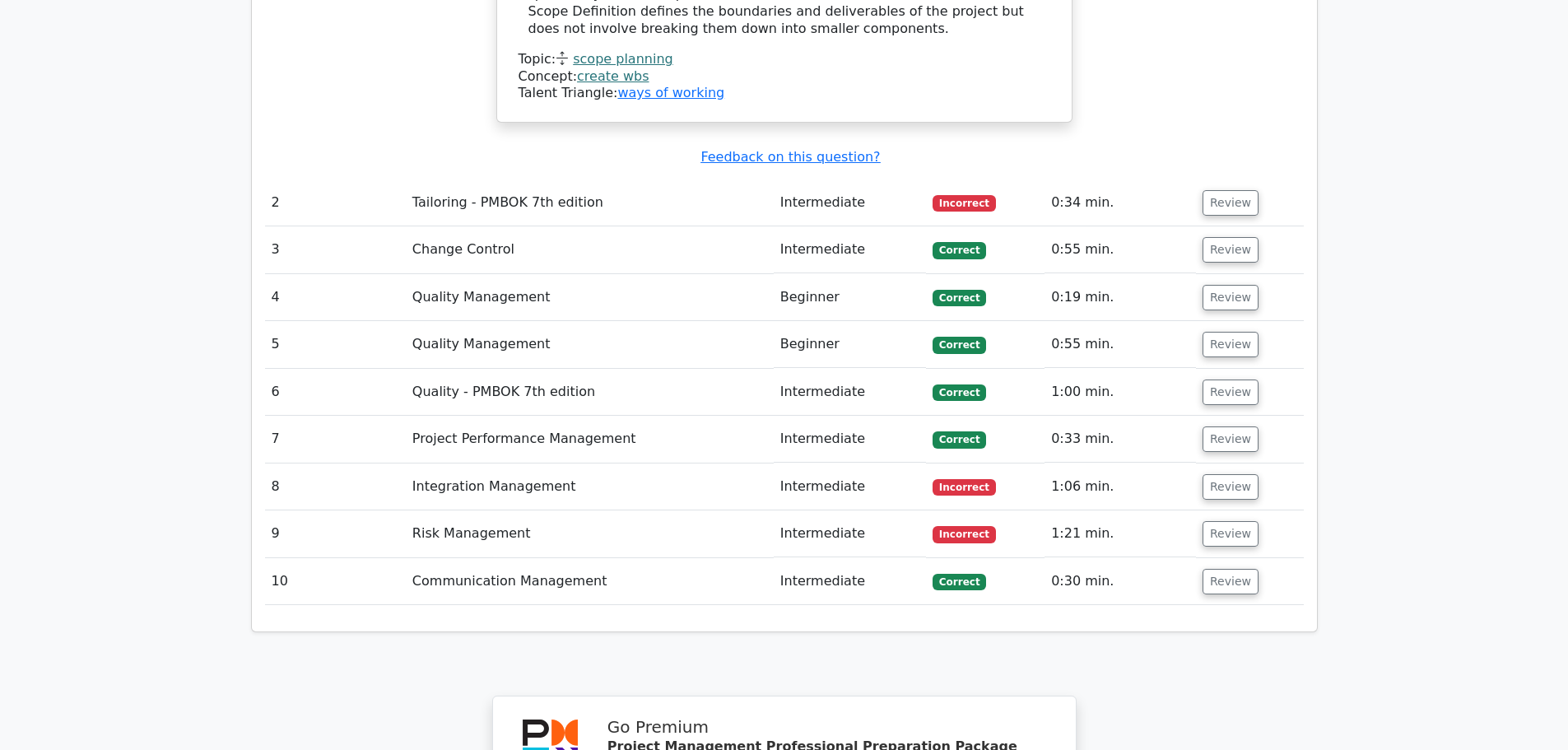
scroll to position [2058, 0]
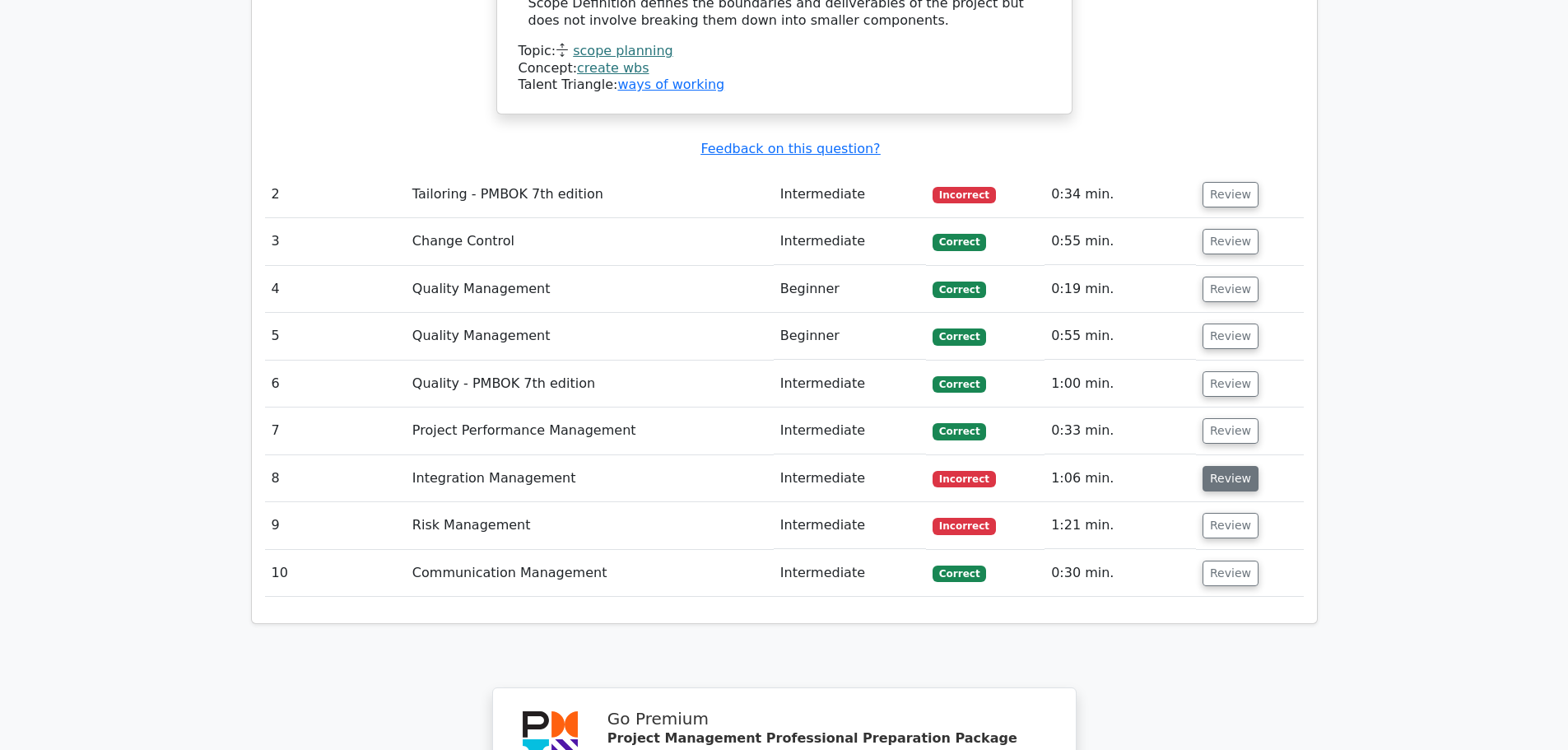
click at [1225, 466] on button "Review" at bounding box center [1231, 478] width 56 height 25
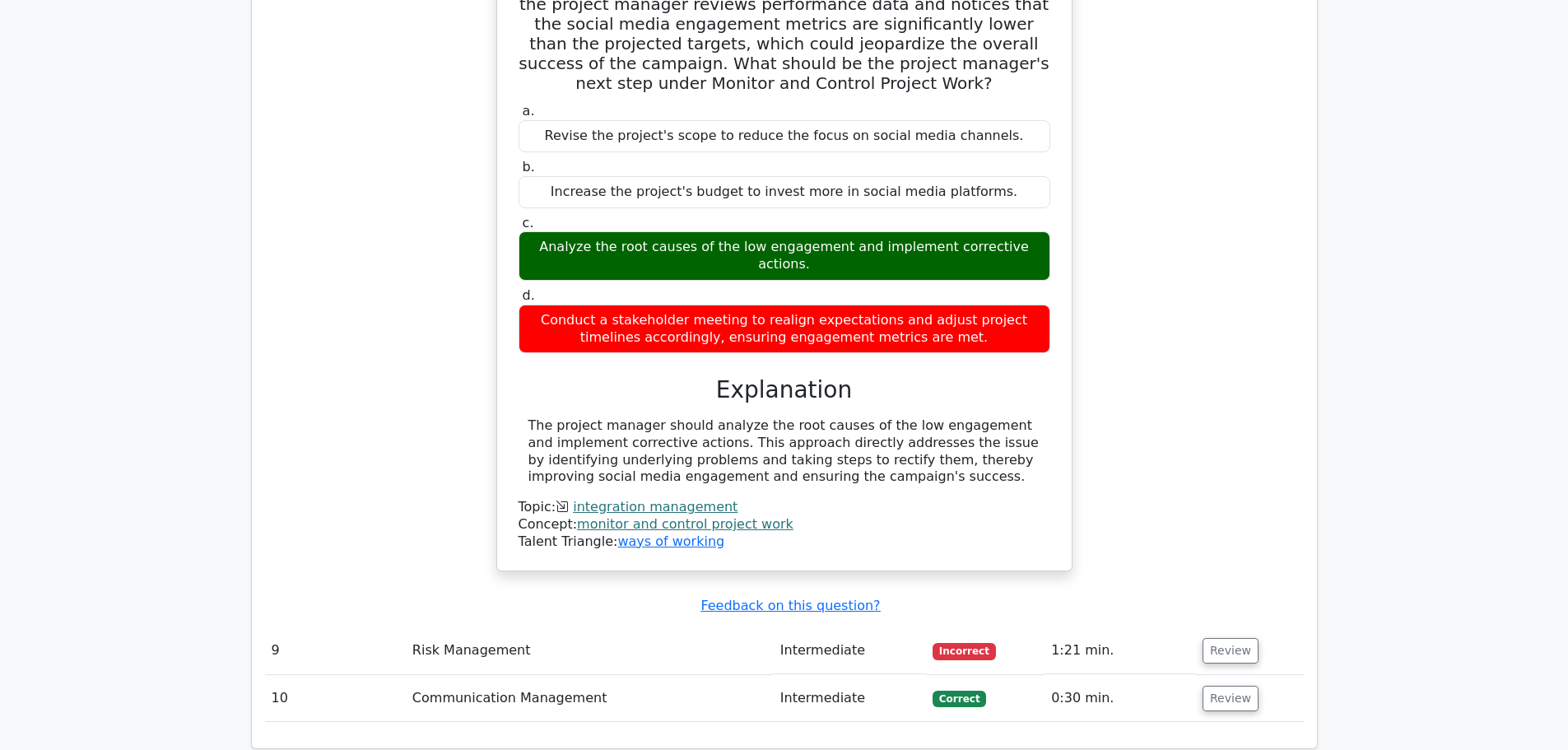
scroll to position [2799, 0]
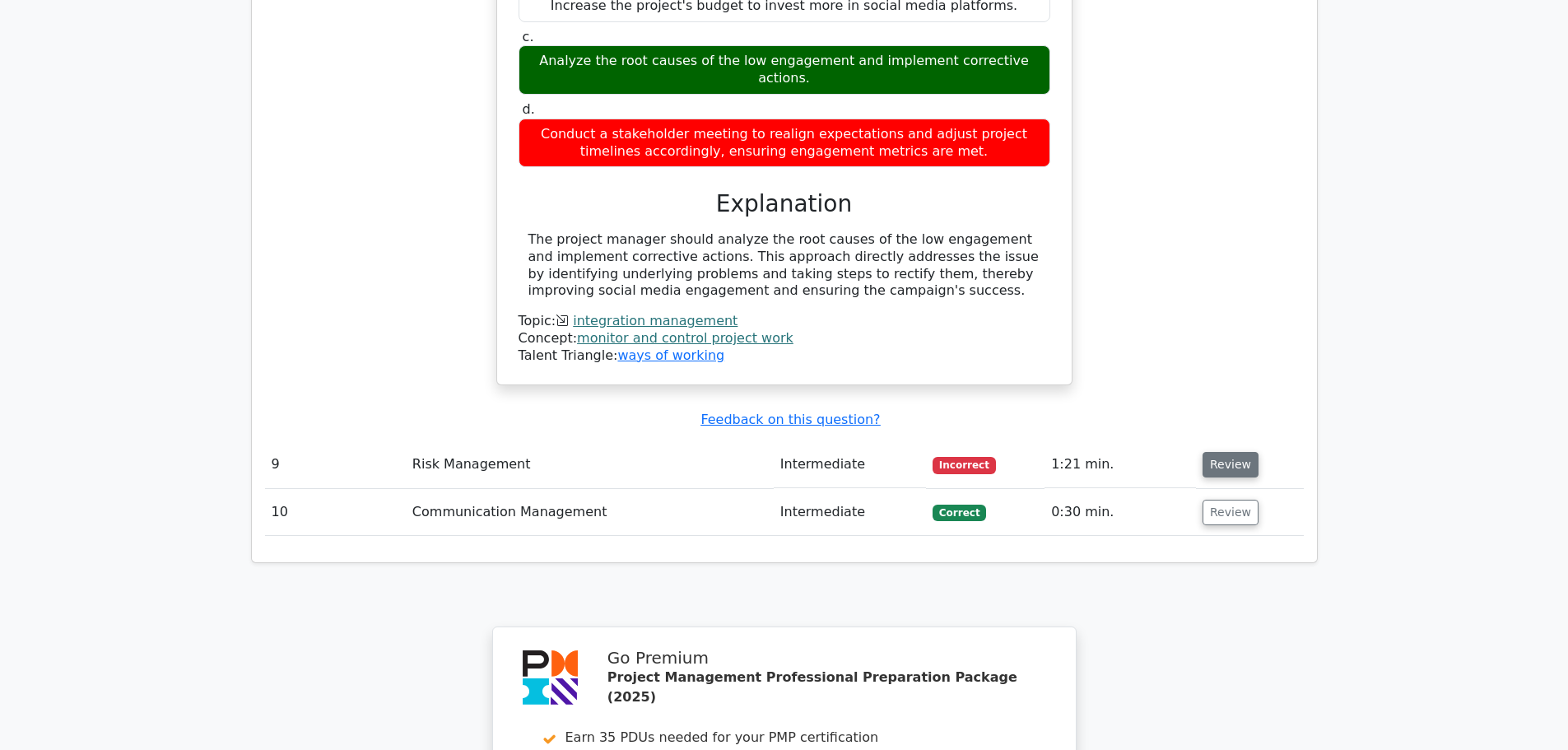
click at [1239, 452] on button "Review" at bounding box center [1231, 465] width 56 height 25
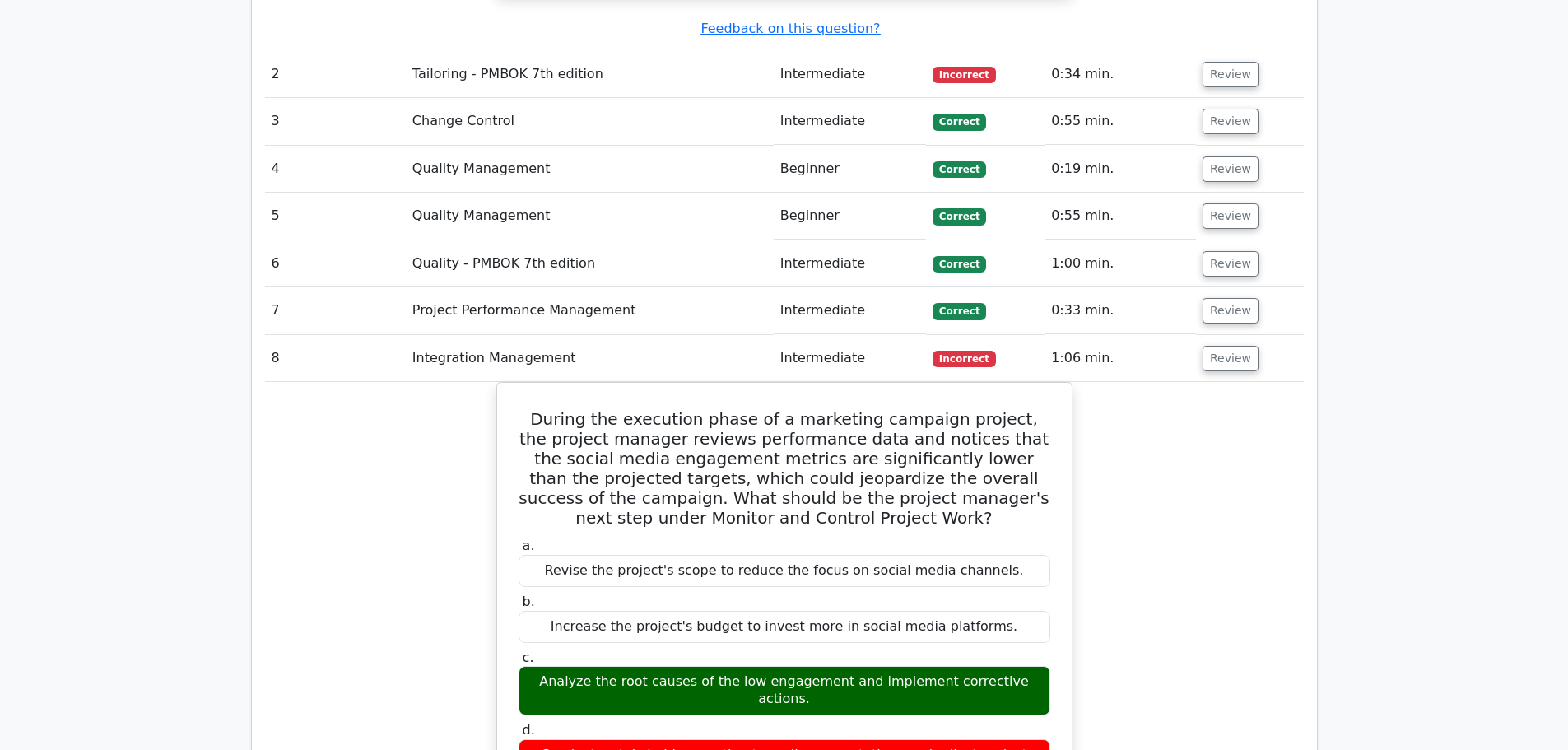
scroll to position [1865, 0]
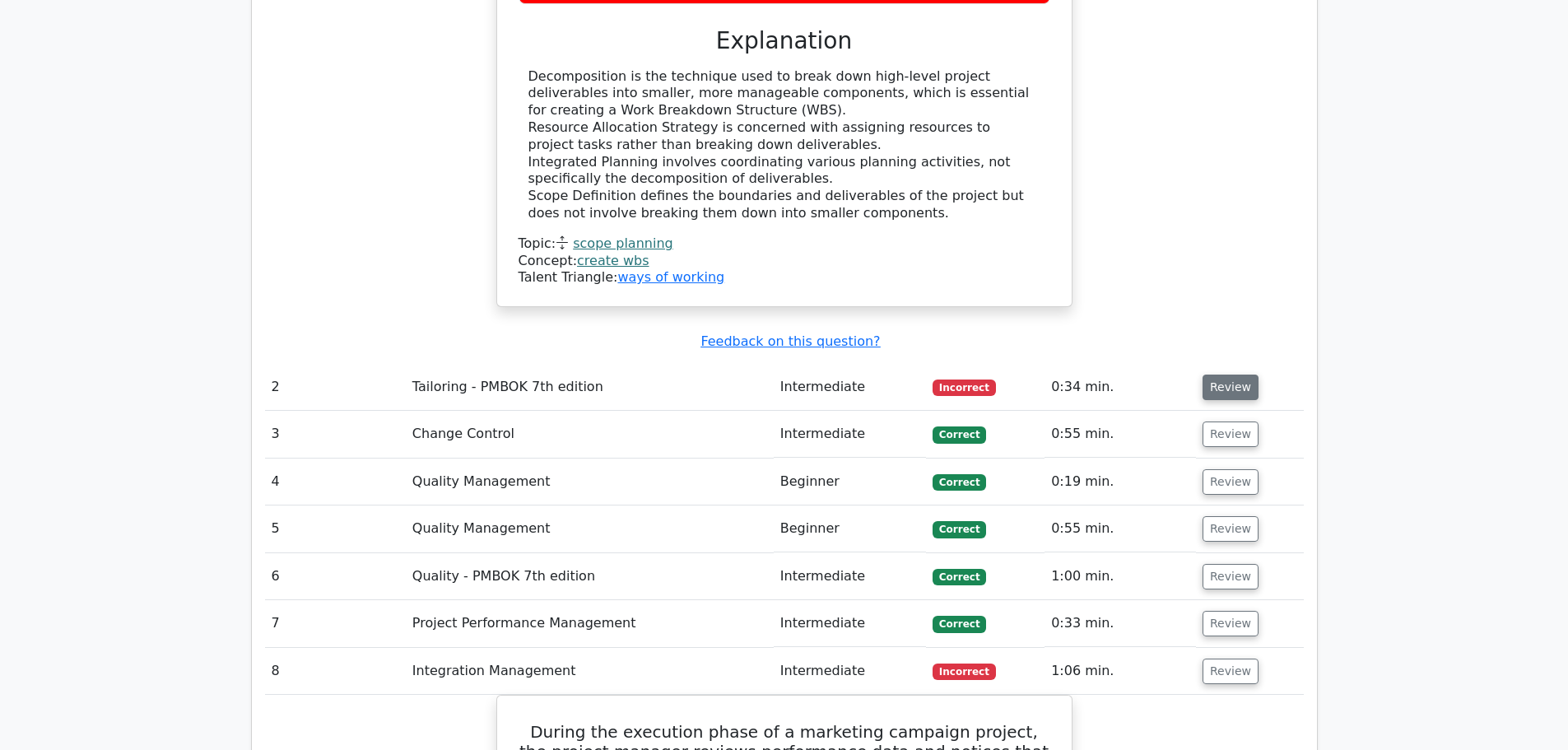
click at [1232, 374] on button "Review" at bounding box center [1231, 387] width 56 height 25
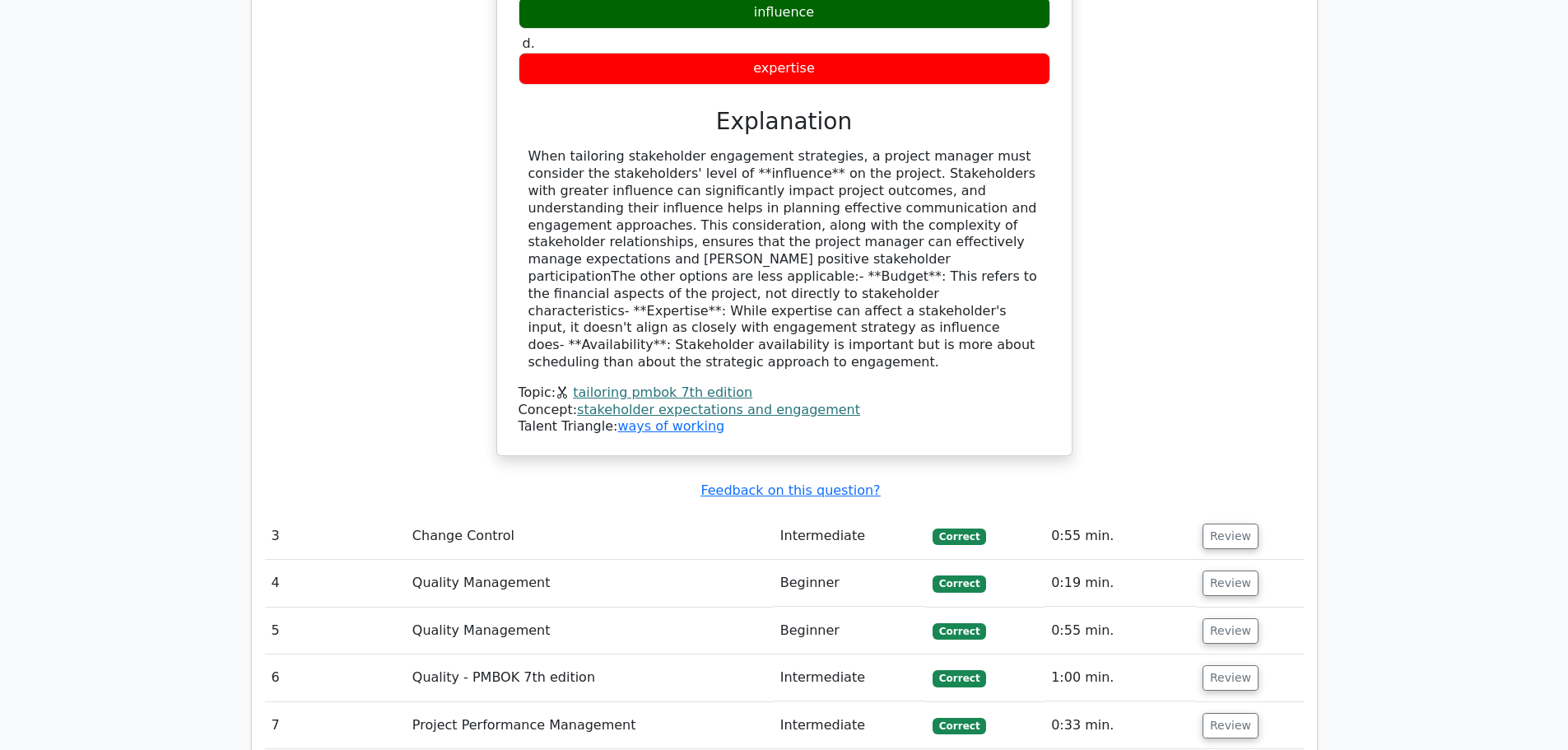
scroll to position [2688, 0]
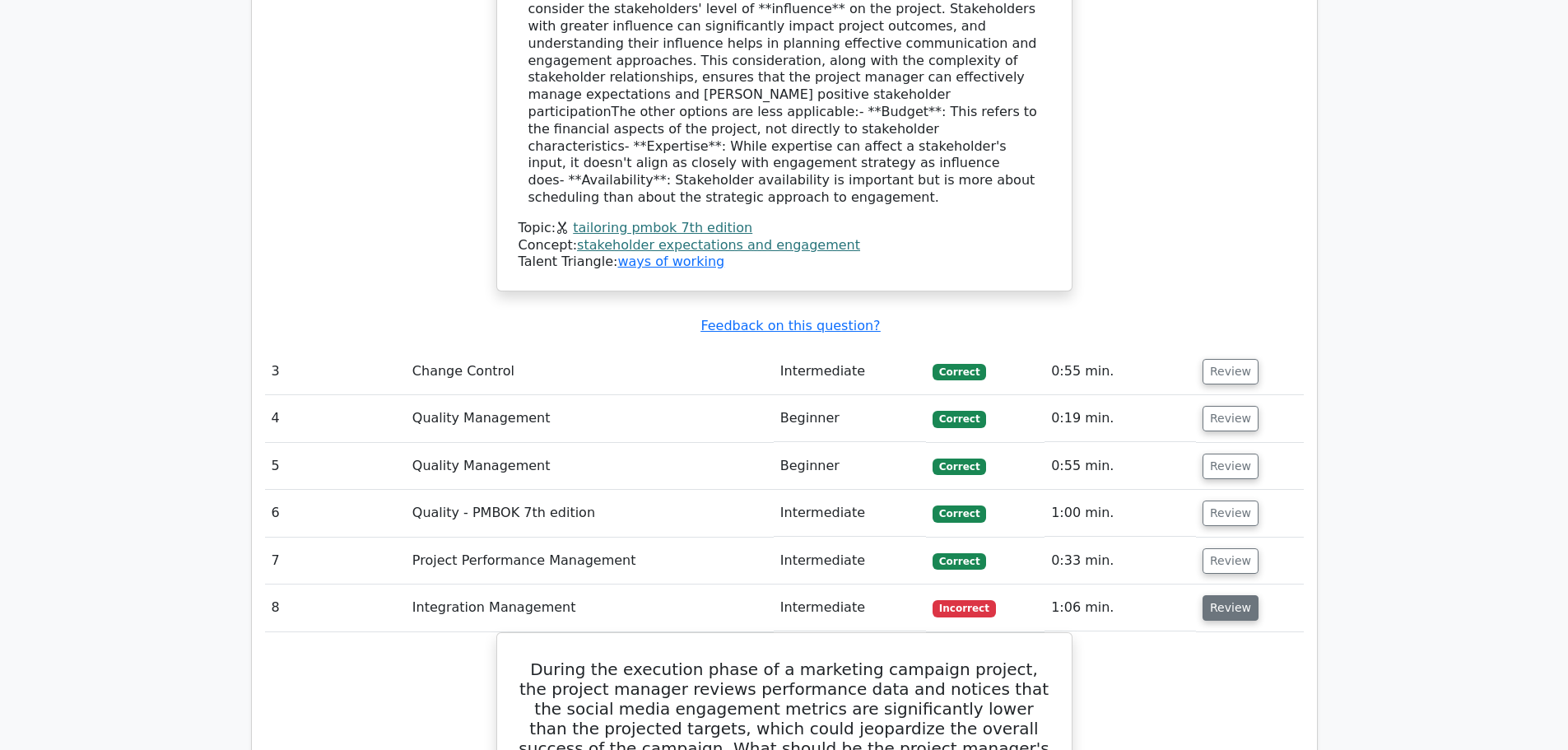
click at [1233, 595] on button "Review" at bounding box center [1231, 608] width 56 height 25
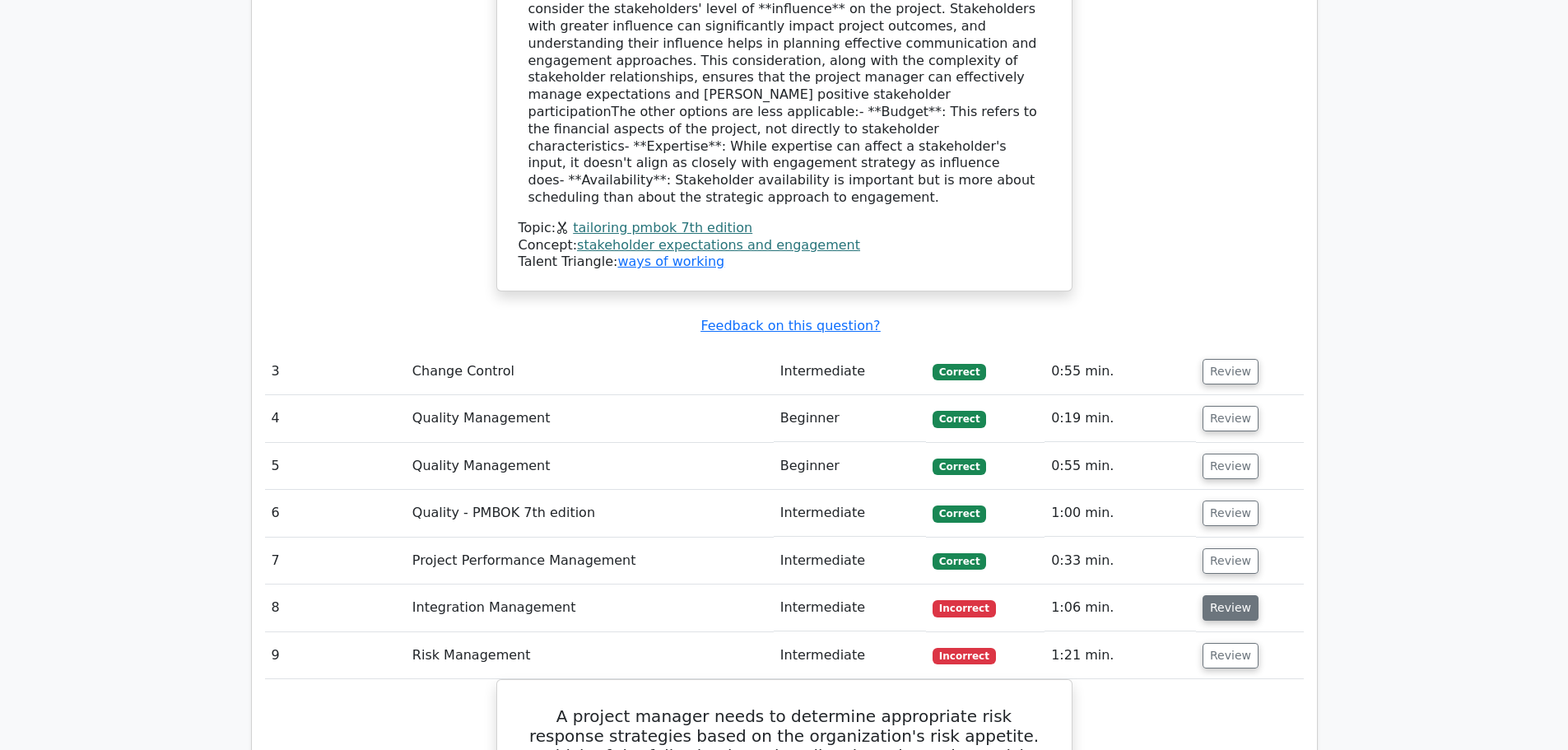
click at [1236, 595] on button "Review" at bounding box center [1231, 608] width 56 height 25
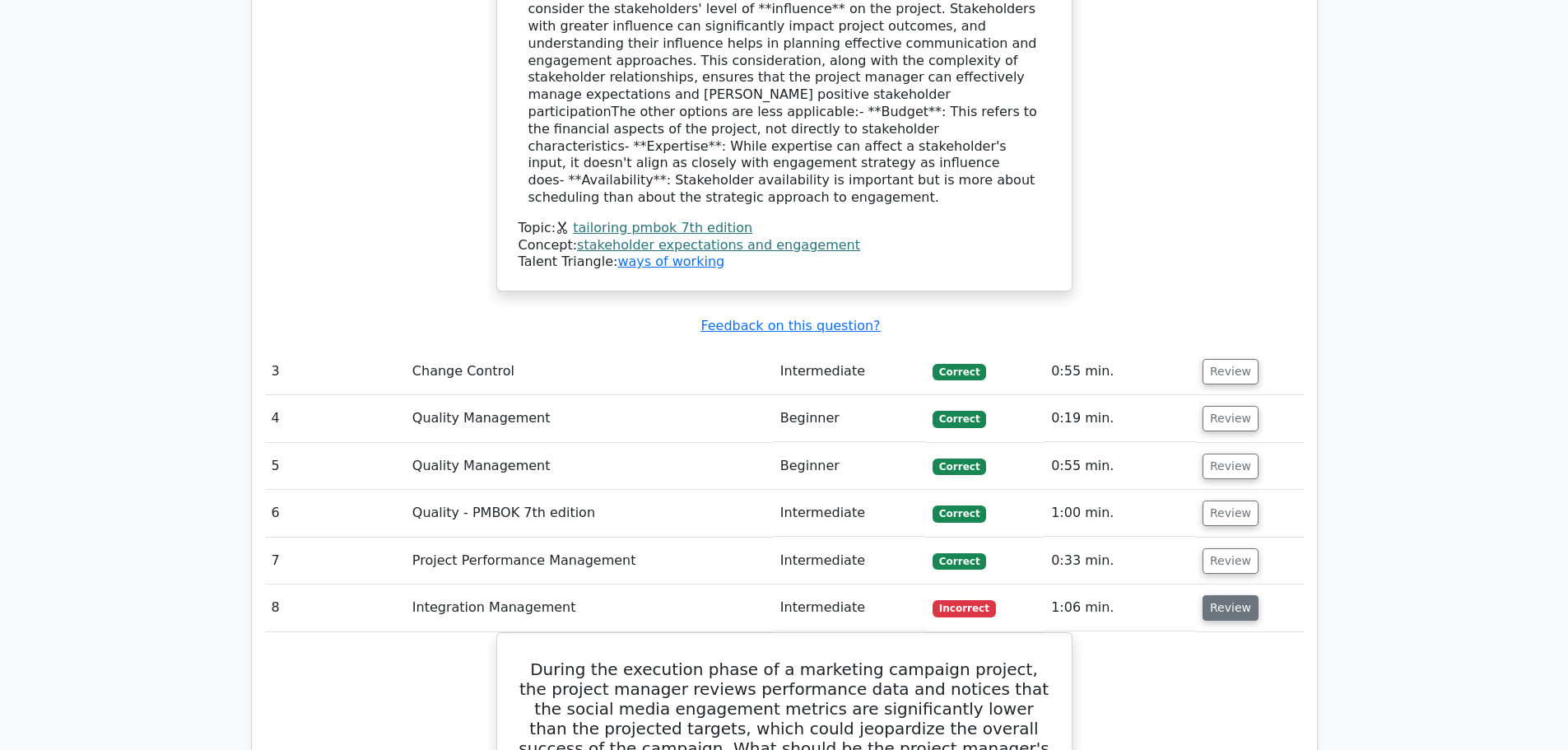
click at [1236, 595] on button "Review" at bounding box center [1231, 608] width 56 height 25
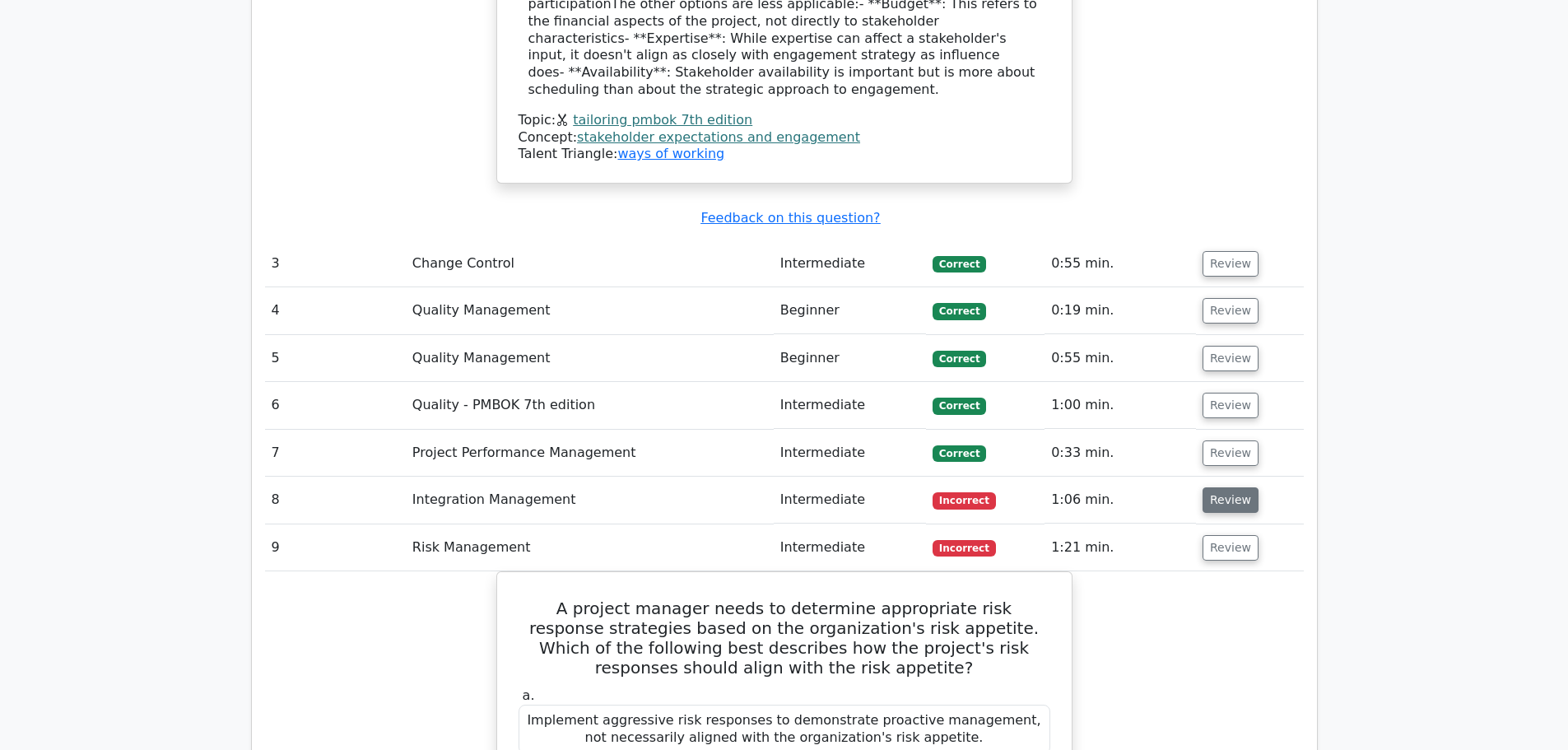
scroll to position [3018, 0]
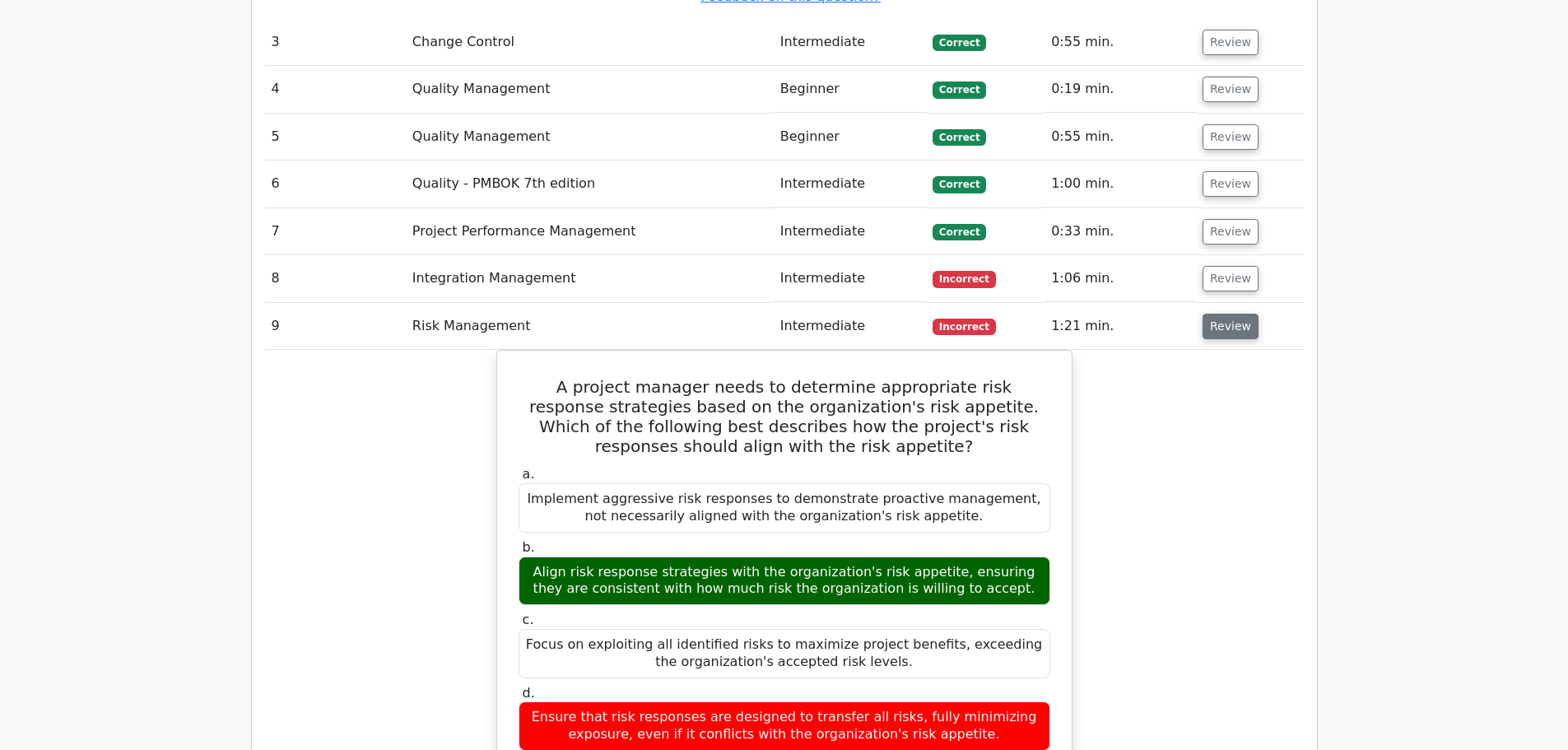
click at [1232, 313] on button "Review" at bounding box center [1231, 326] width 56 height 25
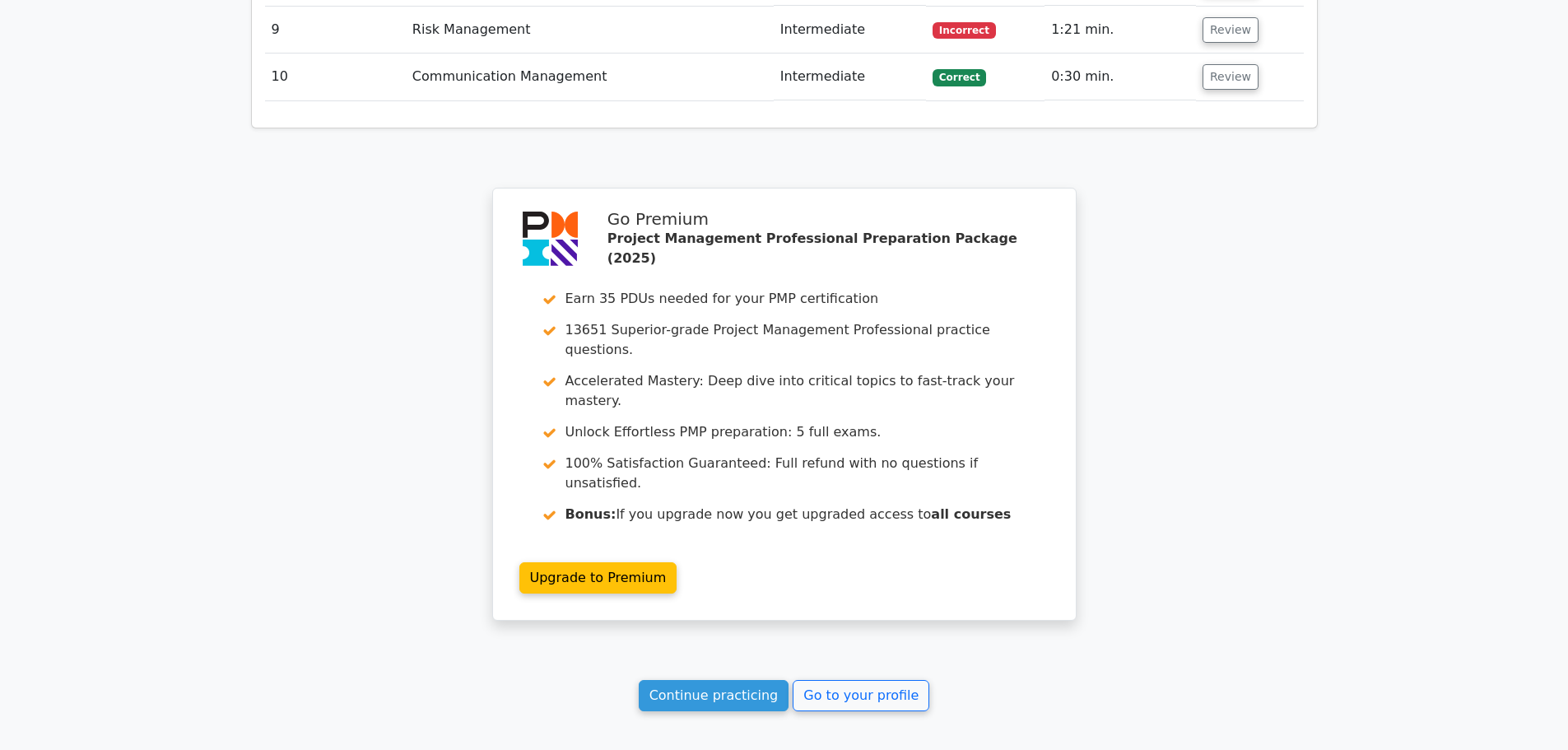
scroll to position [3370, 0]
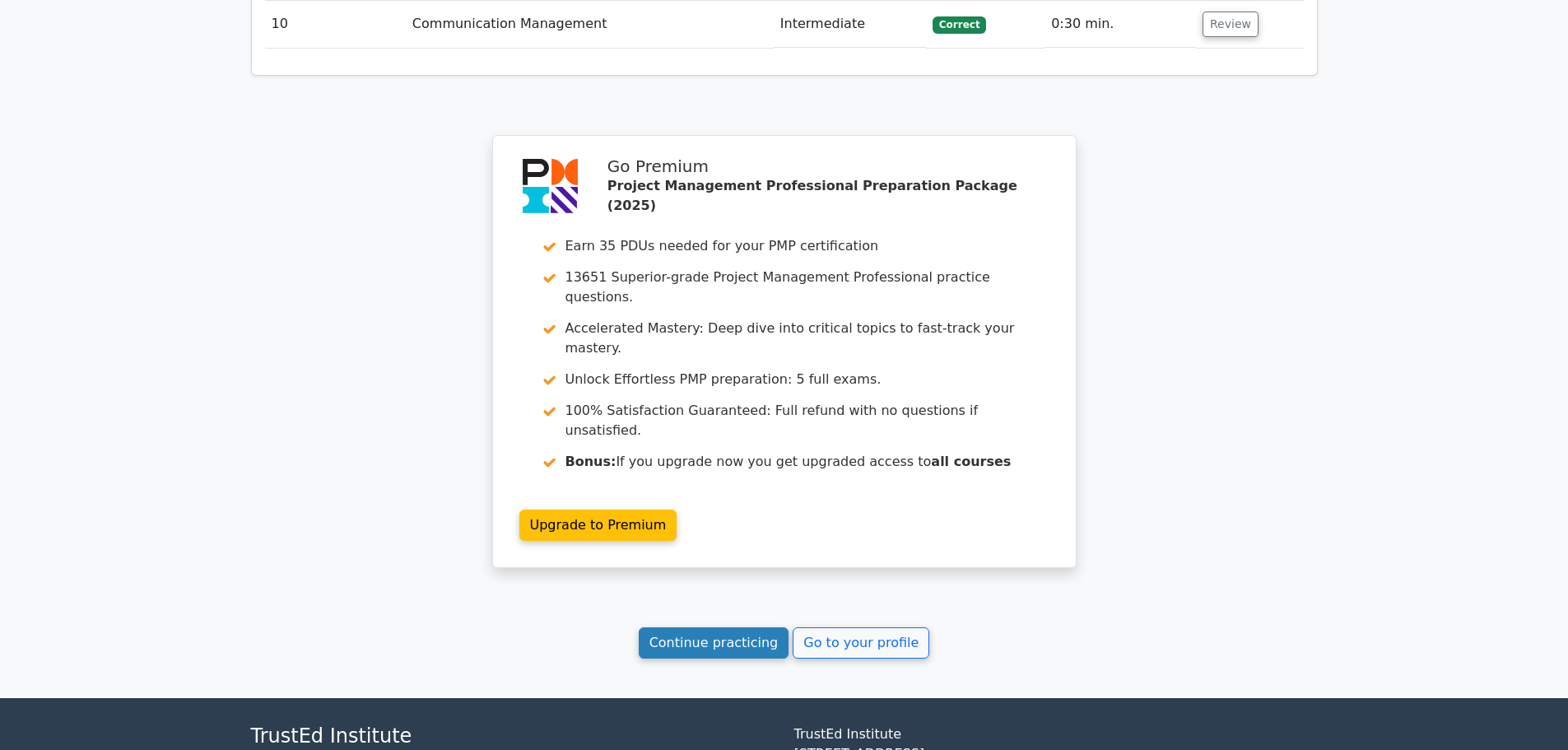
click at [726, 627] on link "Continue practicing" at bounding box center [714, 642] width 150 height 32
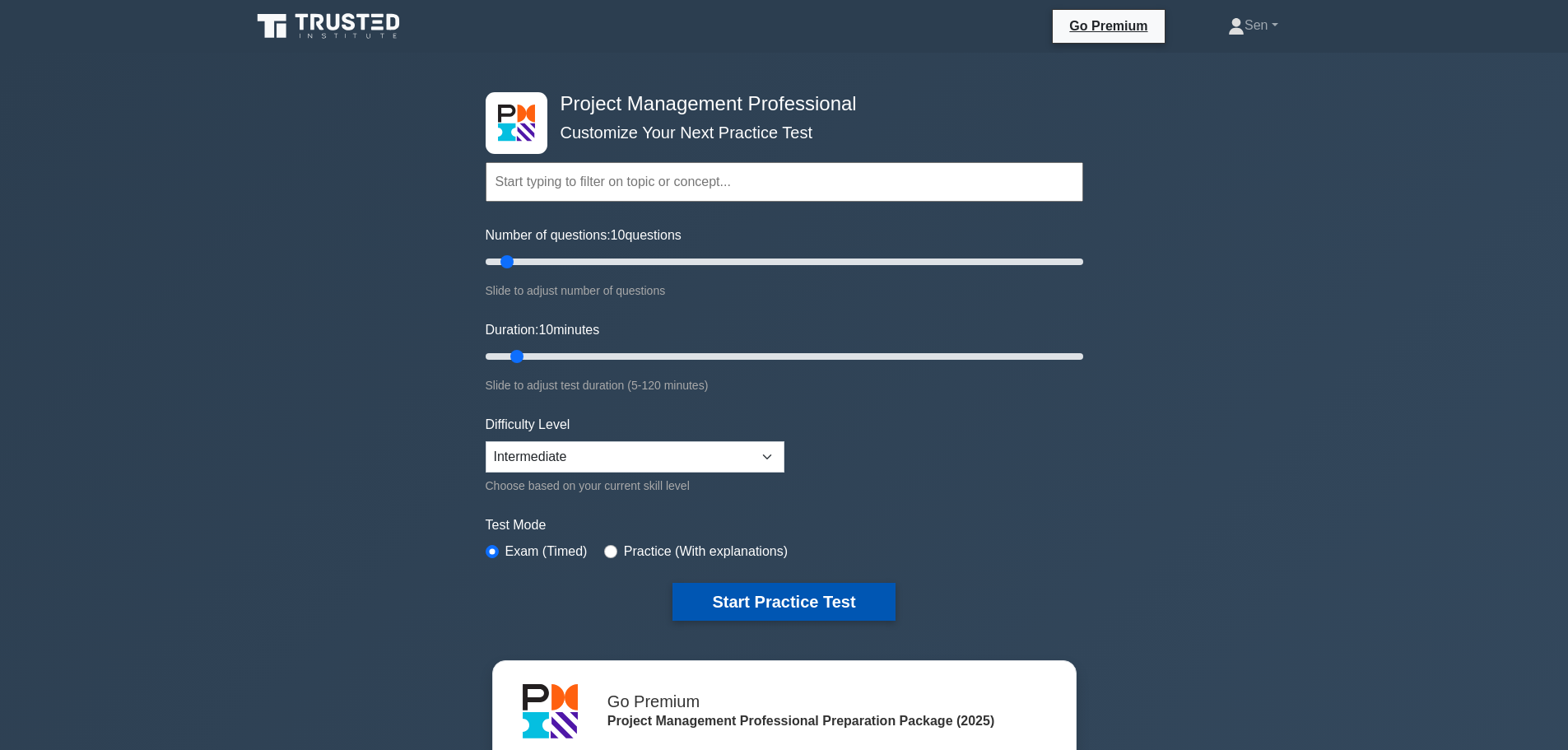
click at [792, 609] on button "Start Practice Test" at bounding box center [783, 601] width 222 height 38
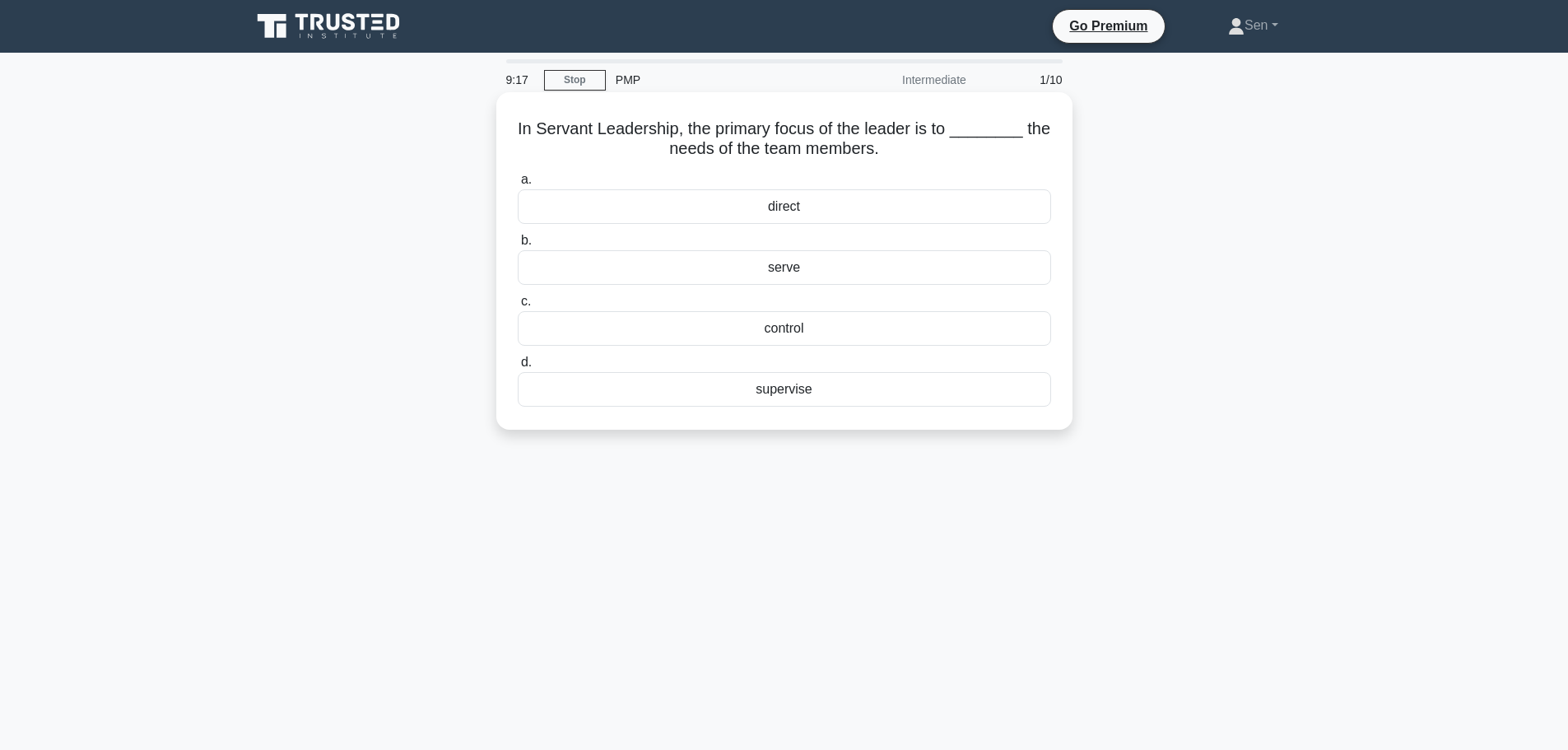
click at [874, 270] on div "serve" at bounding box center [784, 267] width 534 height 34
click at [518, 246] on input "b. serve" at bounding box center [518, 241] width 0 height 11
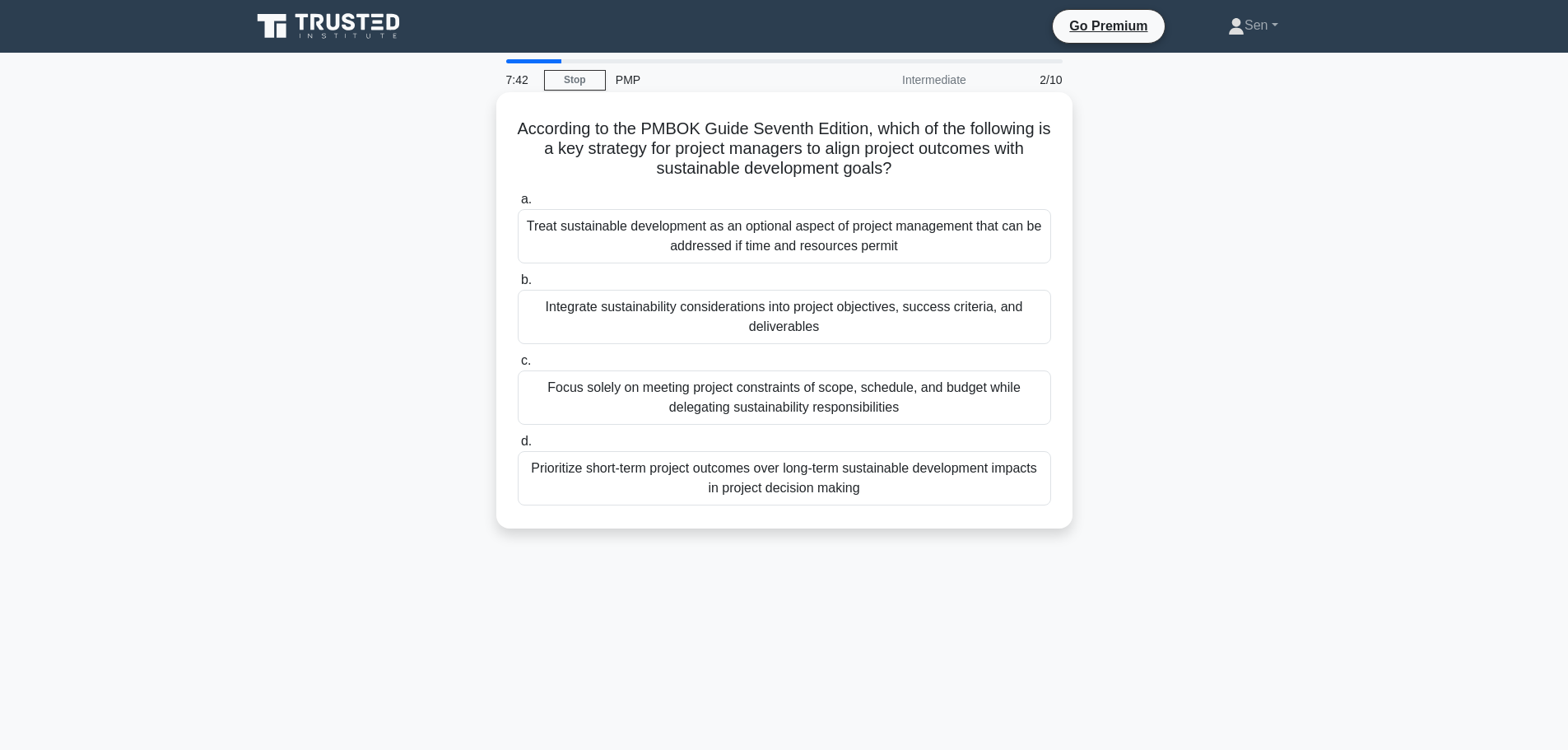
click at [764, 396] on div "Focus solely on meeting project constraints of scope, schedule, and budget whil…" at bounding box center [784, 398] width 534 height 54
click at [518, 366] on input "c. Focus solely on meeting project constraints of scope, schedule, and budget w…" at bounding box center [518, 361] width 0 height 11
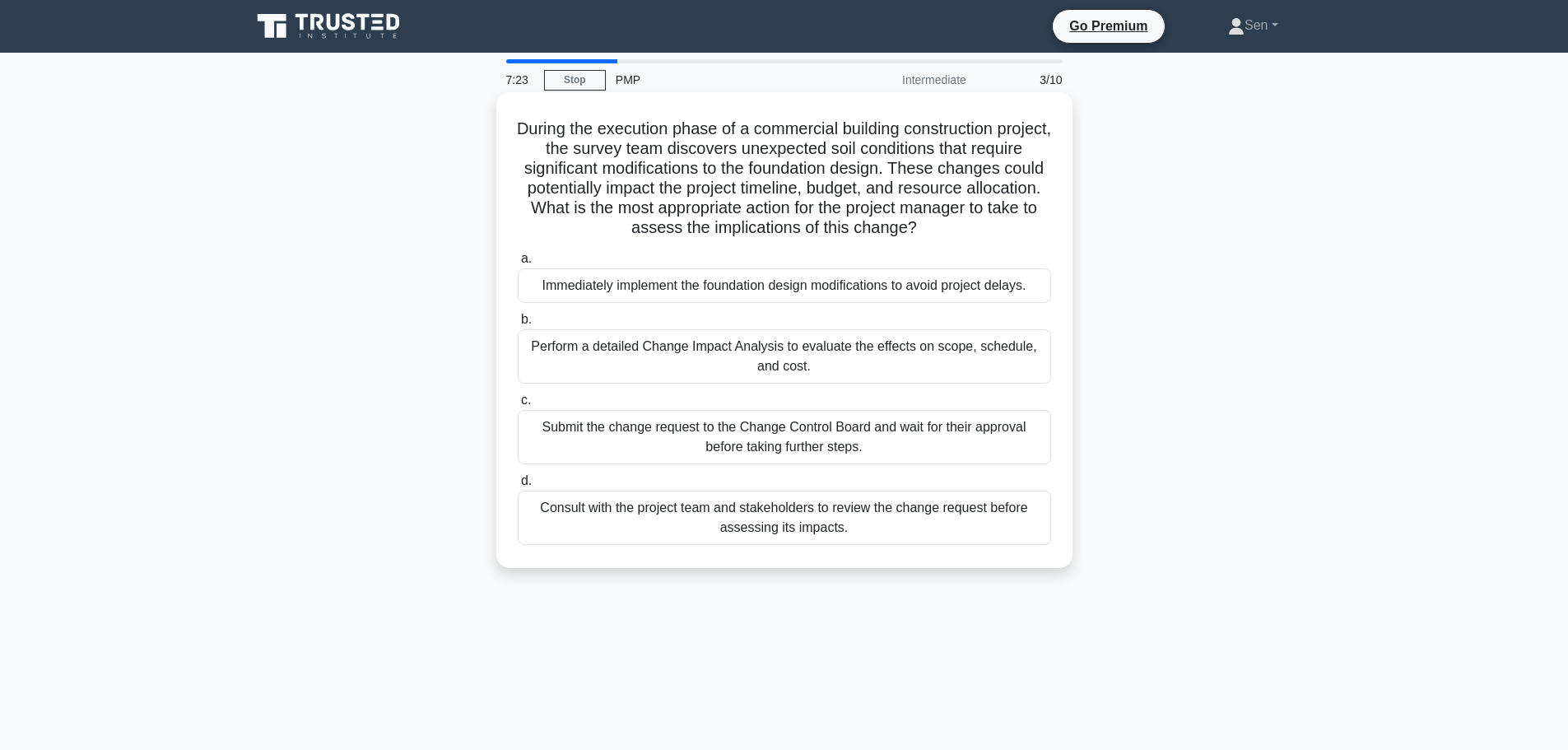
click at [916, 361] on div "Perform a detailed Change Impact Analysis to evaluate the effects on scope, sch…" at bounding box center [784, 357] width 534 height 54
click at [518, 325] on input "b. Perform a detailed Change Impact Analysis to evaluate the effects on scope, …" at bounding box center [518, 320] width 0 height 11
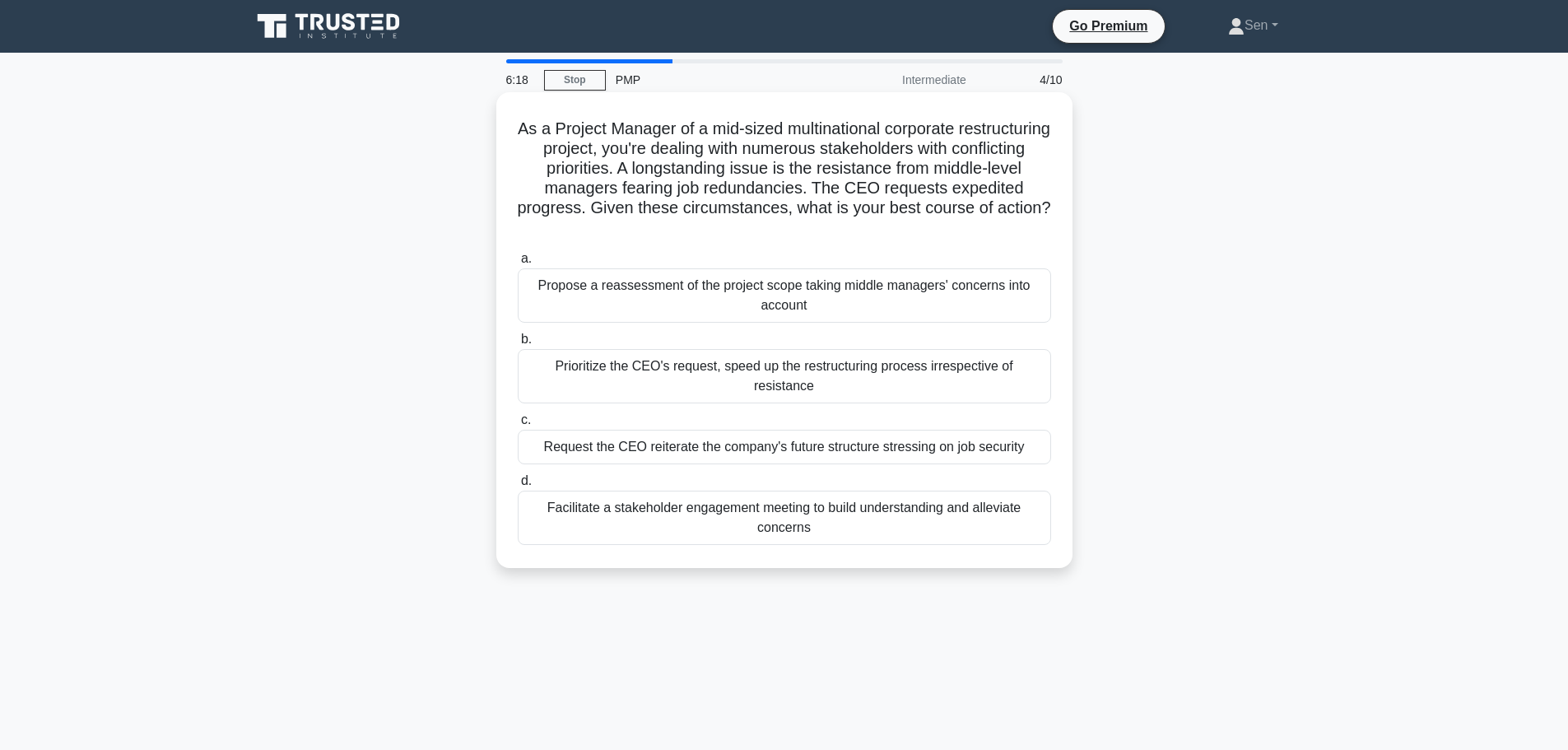
click at [638, 498] on div "Facilitate a stakeholder engagement meeting to build understanding and alleviat…" at bounding box center [784, 518] width 534 height 54
click at [518, 486] on input "d. Facilitate a stakeholder engagement meeting to build understanding and allev…" at bounding box center [518, 481] width 0 height 11
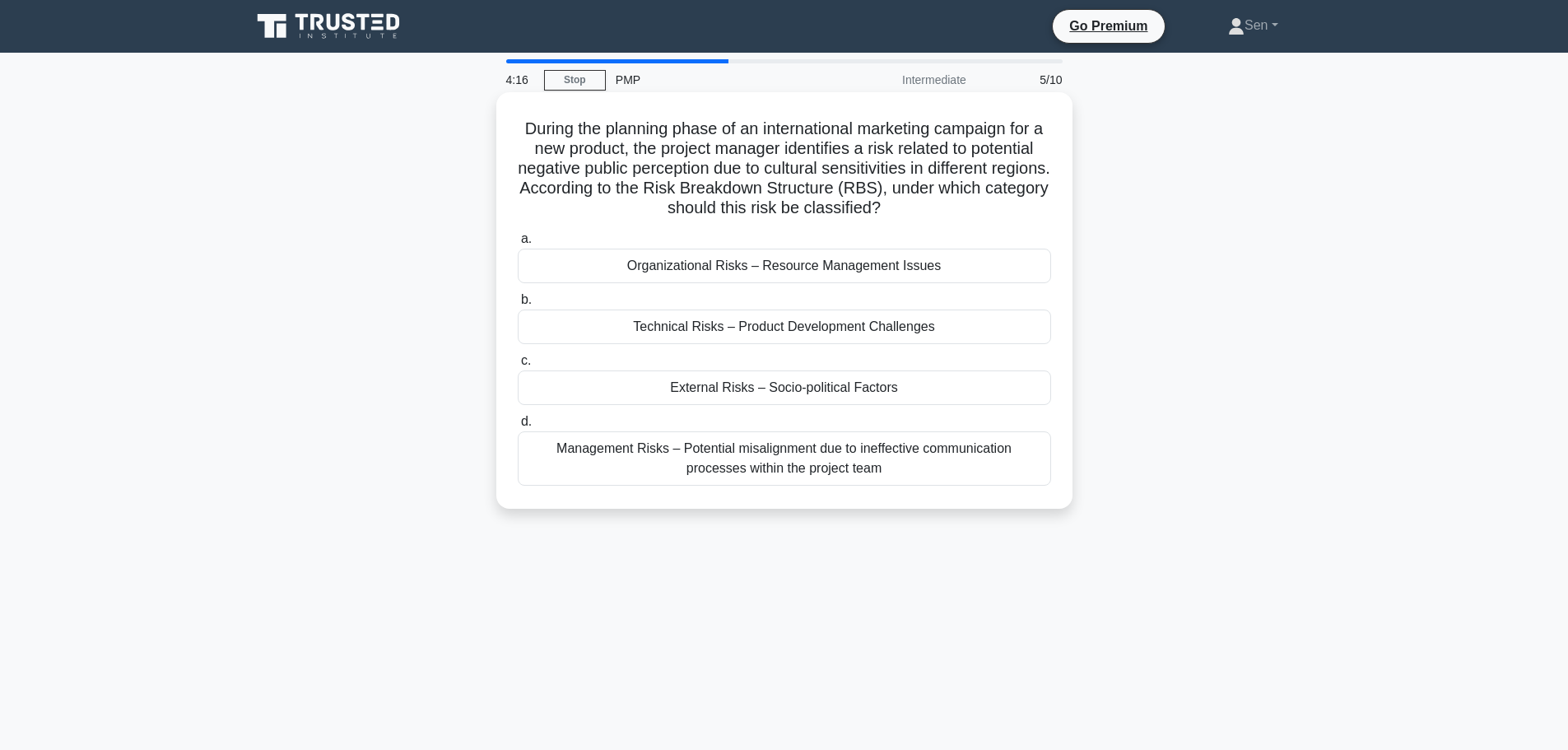
click at [778, 475] on div "Management Risks – Potential misalignment due to ineffective communication proc…" at bounding box center [784, 458] width 534 height 54
click at [518, 428] on input "d. Management Risks – Potential misalignment due to ineffective communication p…" at bounding box center [518, 422] width 0 height 11
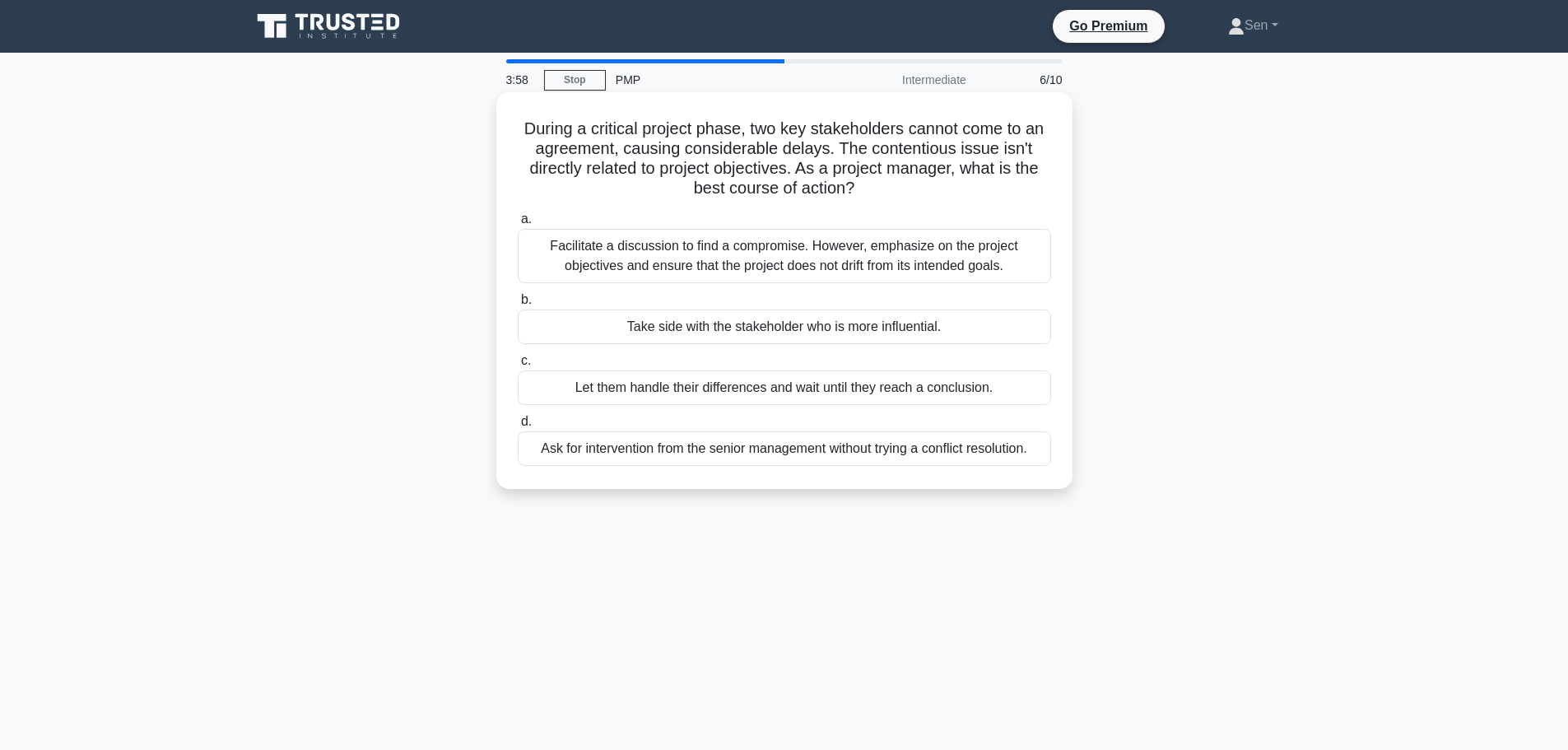
click at [794, 271] on div "Facilitate a discussion to find a compromise. However, emphasize on the project…" at bounding box center [784, 256] width 534 height 54
click at [518, 225] on input "a. Facilitate a discussion to find a compromise. However, emphasize on the proj…" at bounding box center [518, 219] width 0 height 11
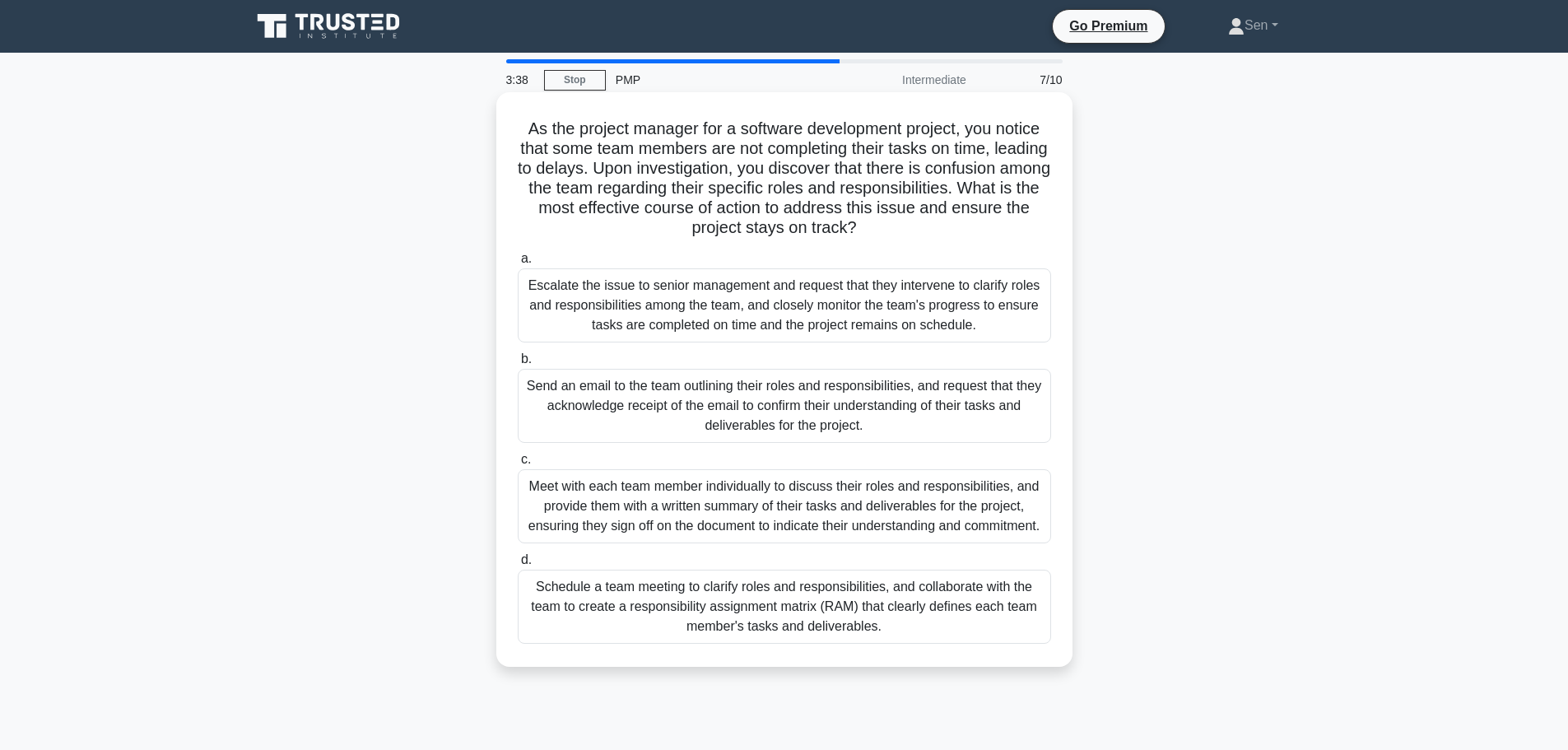
click at [932, 642] on div "Schedule a team meeting to clarify roles and responsibilities, and collaborate …" at bounding box center [784, 607] width 534 height 74
click at [518, 565] on input "d. Schedule a team meeting to clarify roles and responsibilities, and collabora…" at bounding box center [518, 561] width 0 height 11
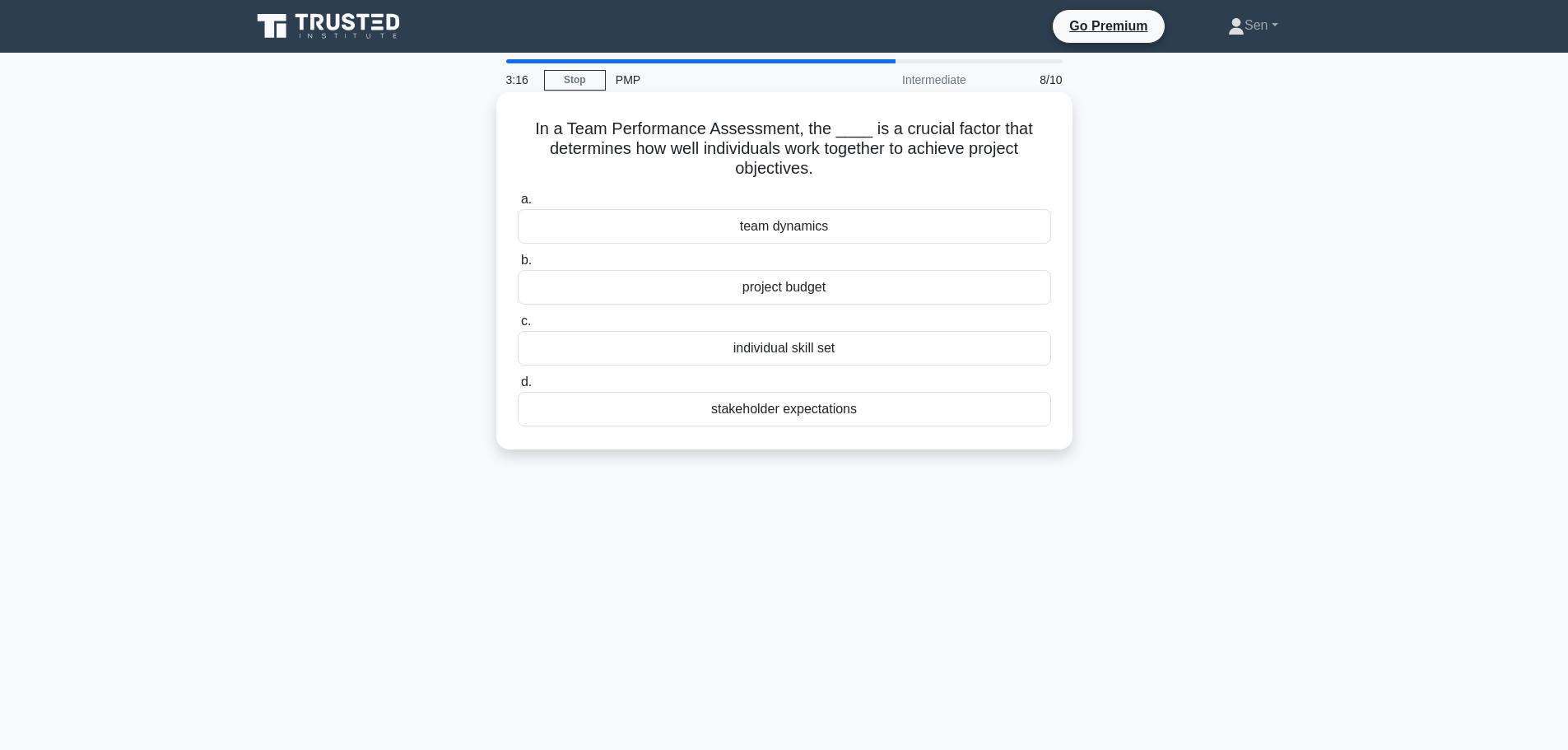
click at [871, 342] on div "individual skill set" at bounding box center [784, 348] width 534 height 34
click at [518, 327] on input "c. individual skill set" at bounding box center [518, 322] width 0 height 11
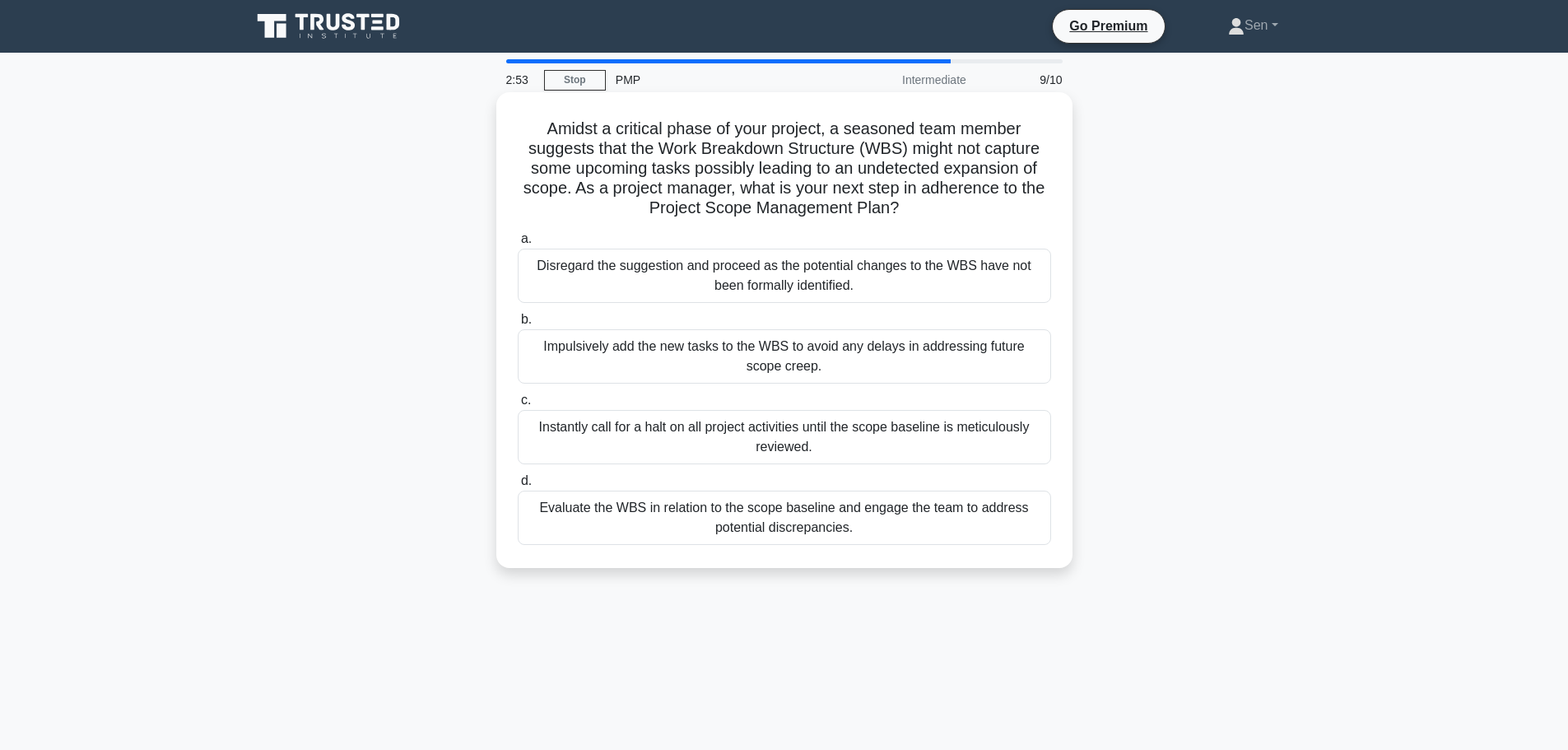
click at [748, 519] on div "Evaluate the WBS in relation to the scope baseline and engage the team to addre…" at bounding box center [784, 518] width 534 height 54
click at [648, 510] on div "Evaluate the WBS in relation to the scope baseline and engage the team to addre…" at bounding box center [784, 518] width 534 height 54
click at [518, 486] on input "d. Evaluate the WBS in relation to the scope baseline and engage the team to ad…" at bounding box center [518, 481] width 0 height 11
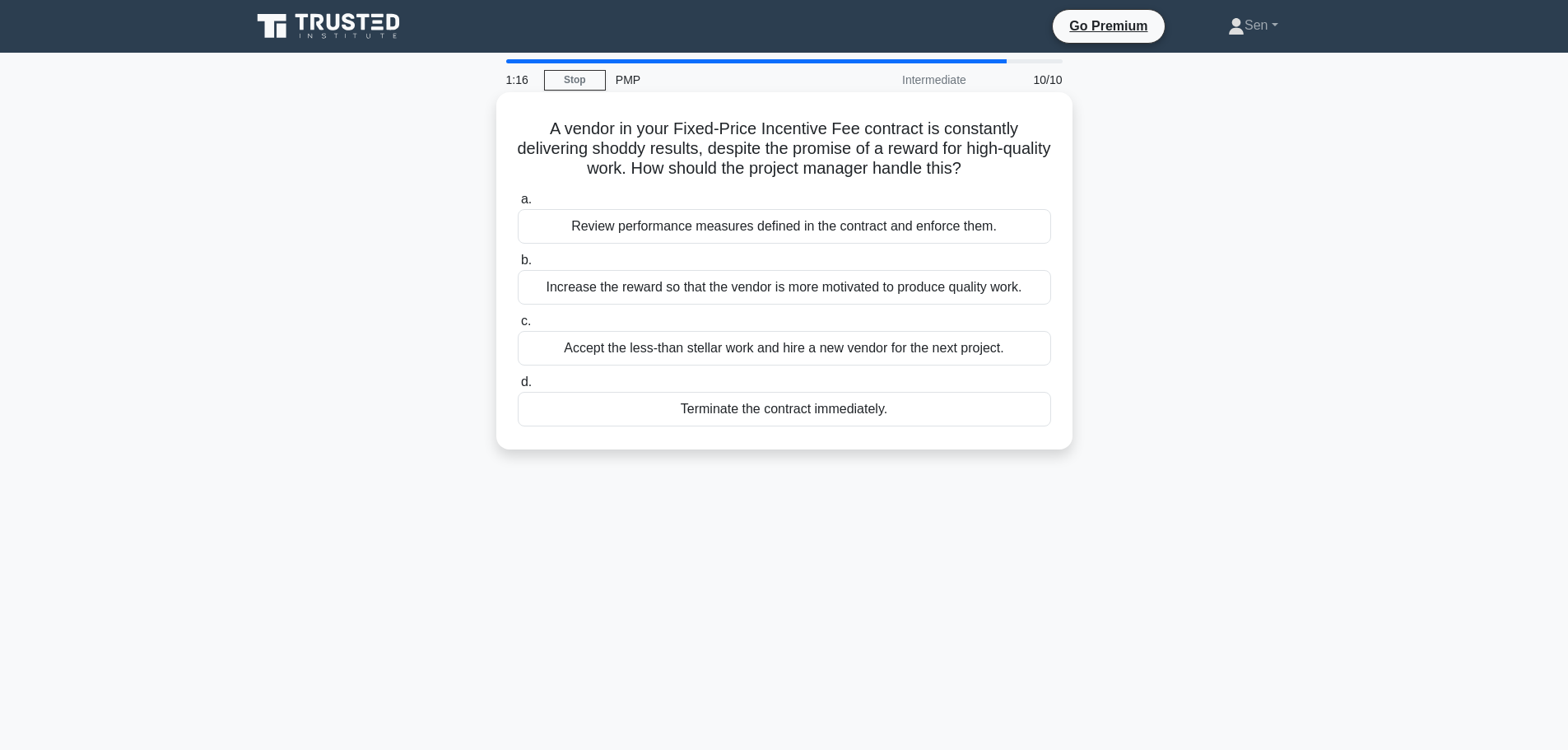
click at [754, 231] on div "Review performance measures defined in the contract and enforce them." at bounding box center [784, 226] width 534 height 34
click at [518, 205] on input "a. Review performance measures defined in the contract and enforce them." at bounding box center [518, 199] width 0 height 11
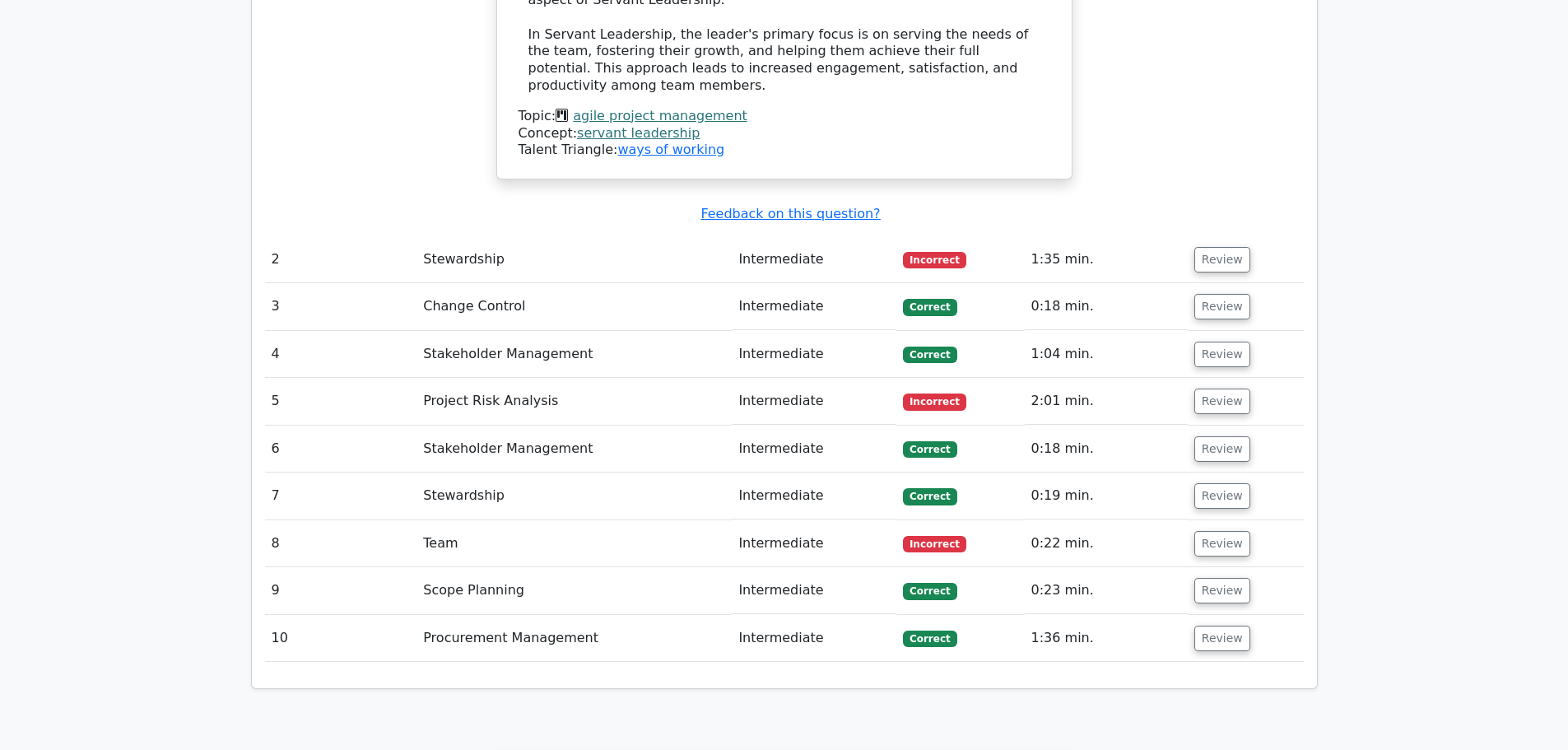
scroll to position [2305, 0]
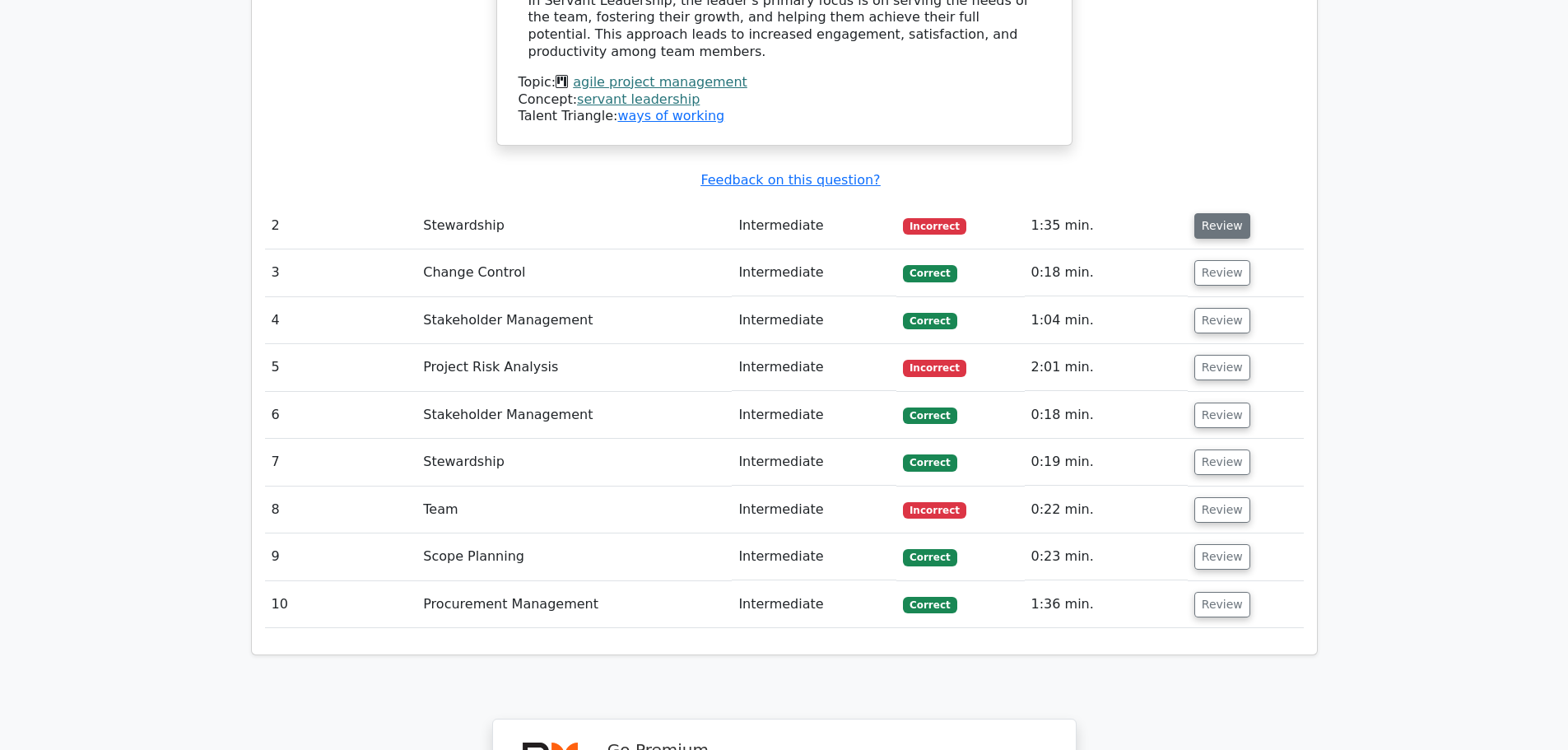
click at [1225, 213] on button "Review" at bounding box center [1223, 226] width 56 height 25
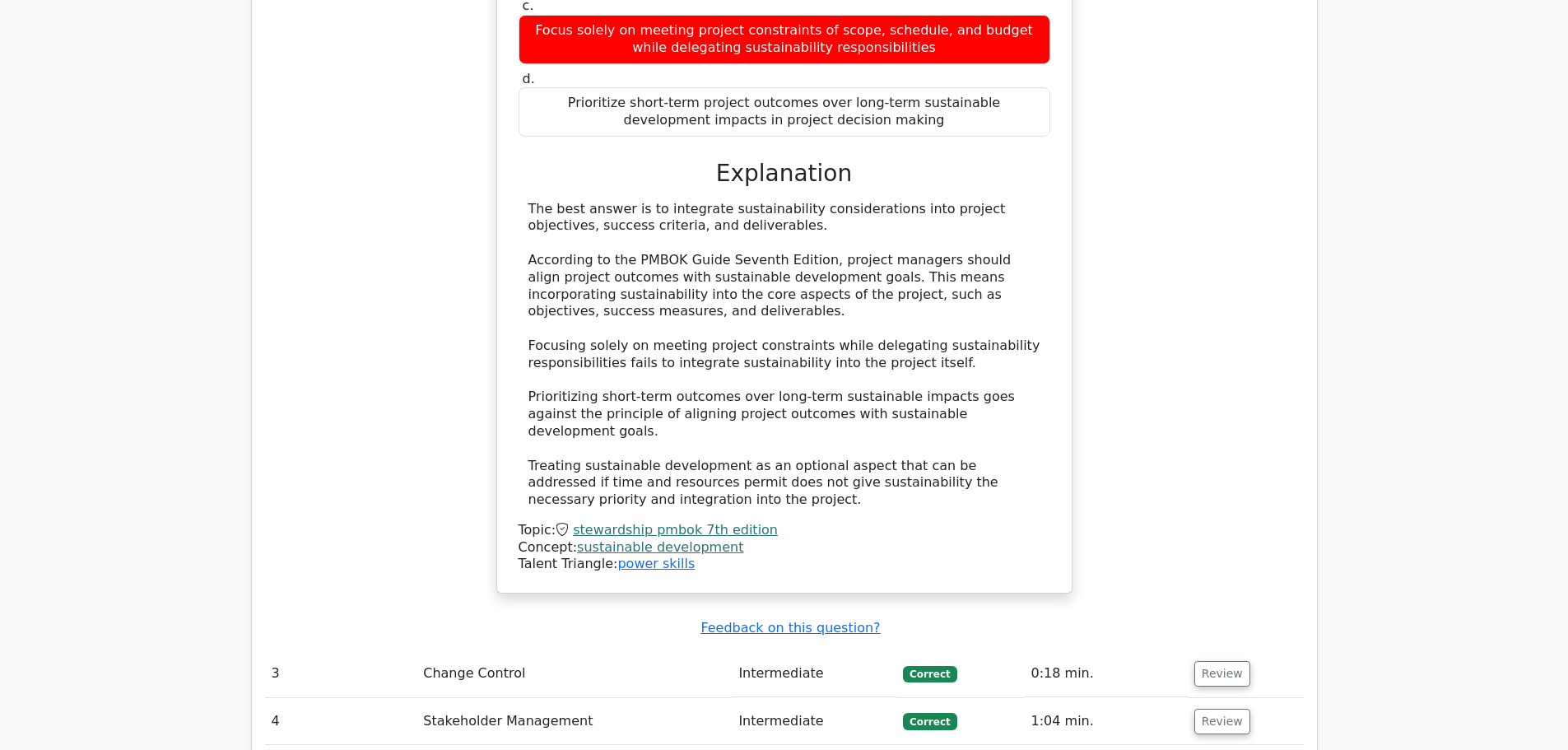
scroll to position [3045, 0]
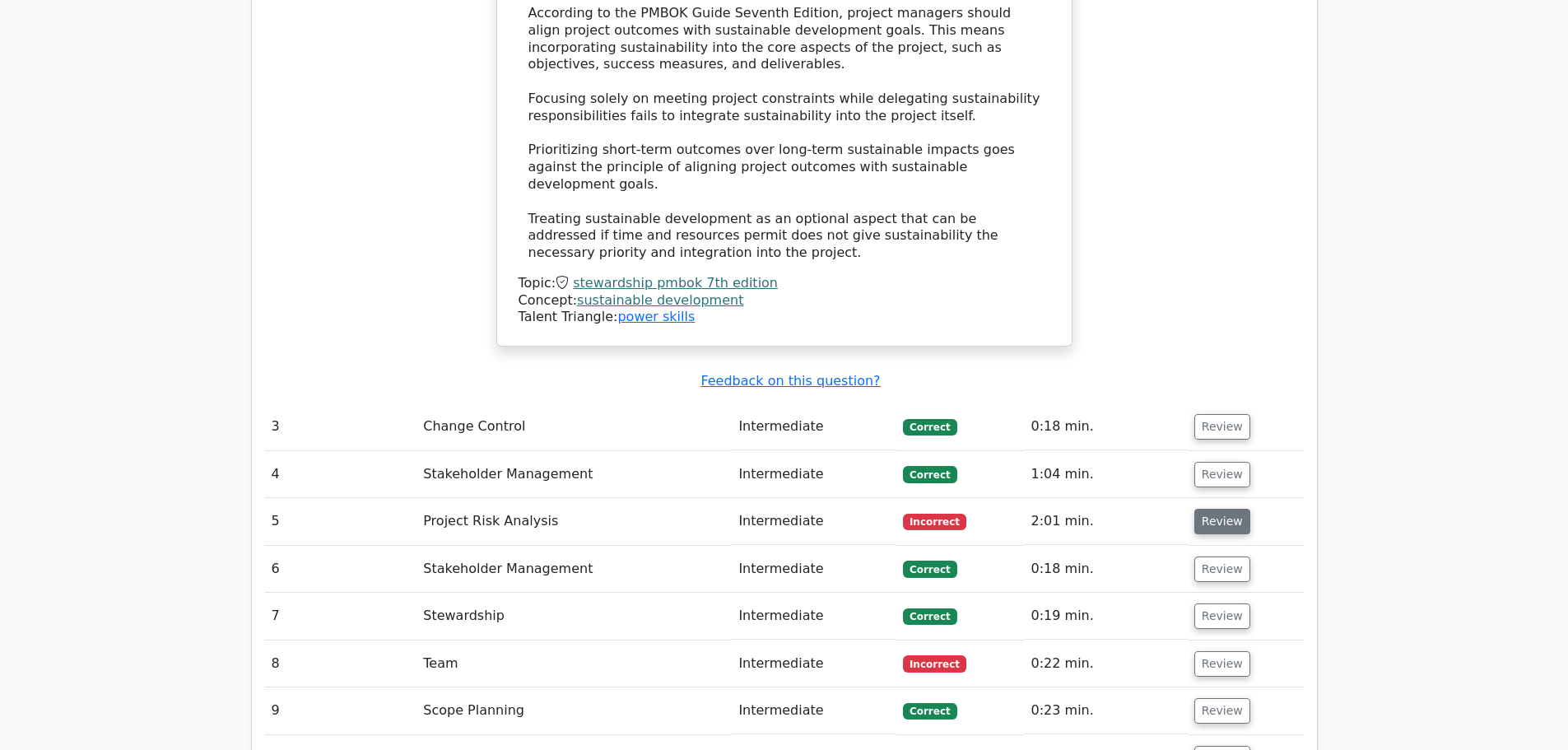
click at [1214, 509] on button "Review" at bounding box center [1223, 522] width 56 height 25
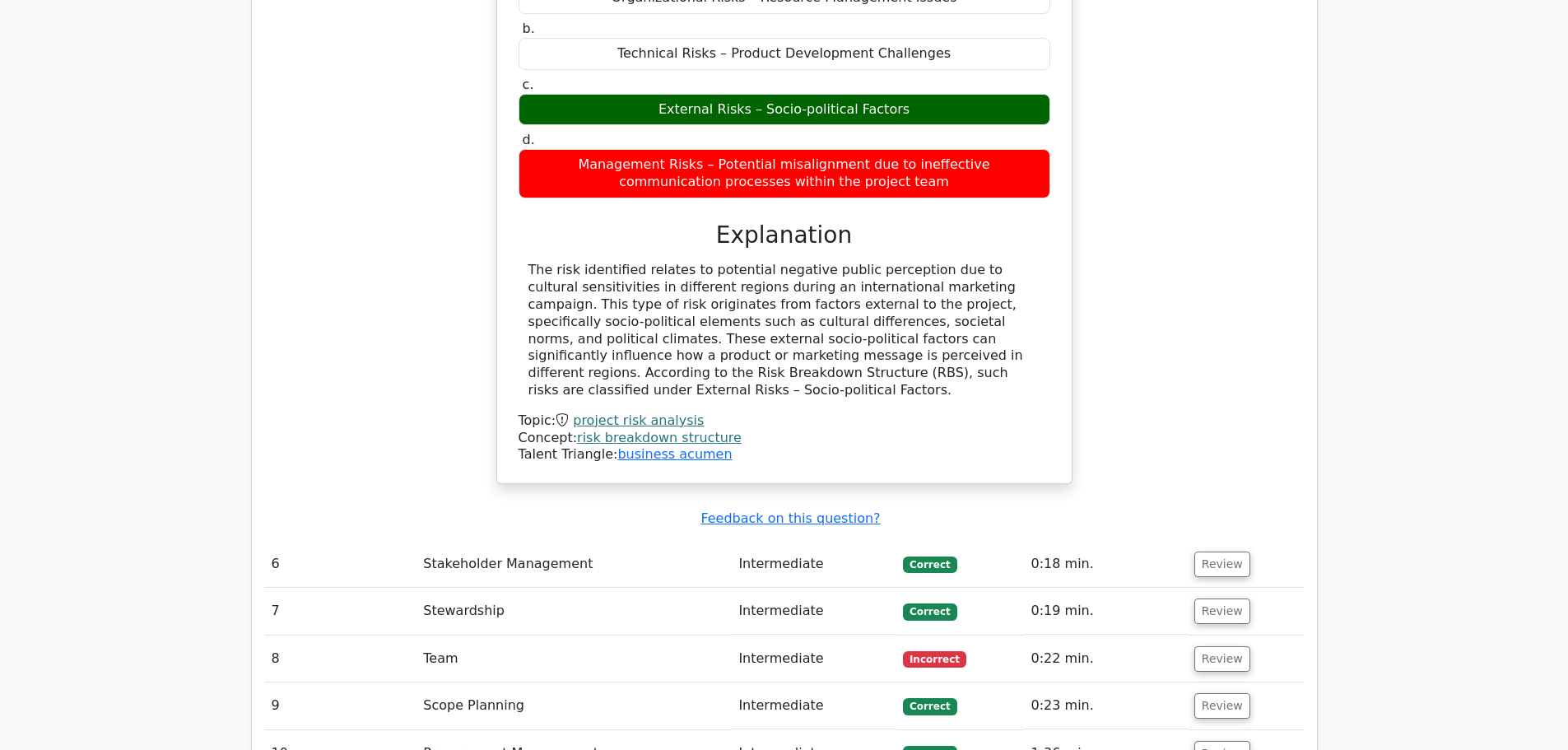
scroll to position [3786, 0]
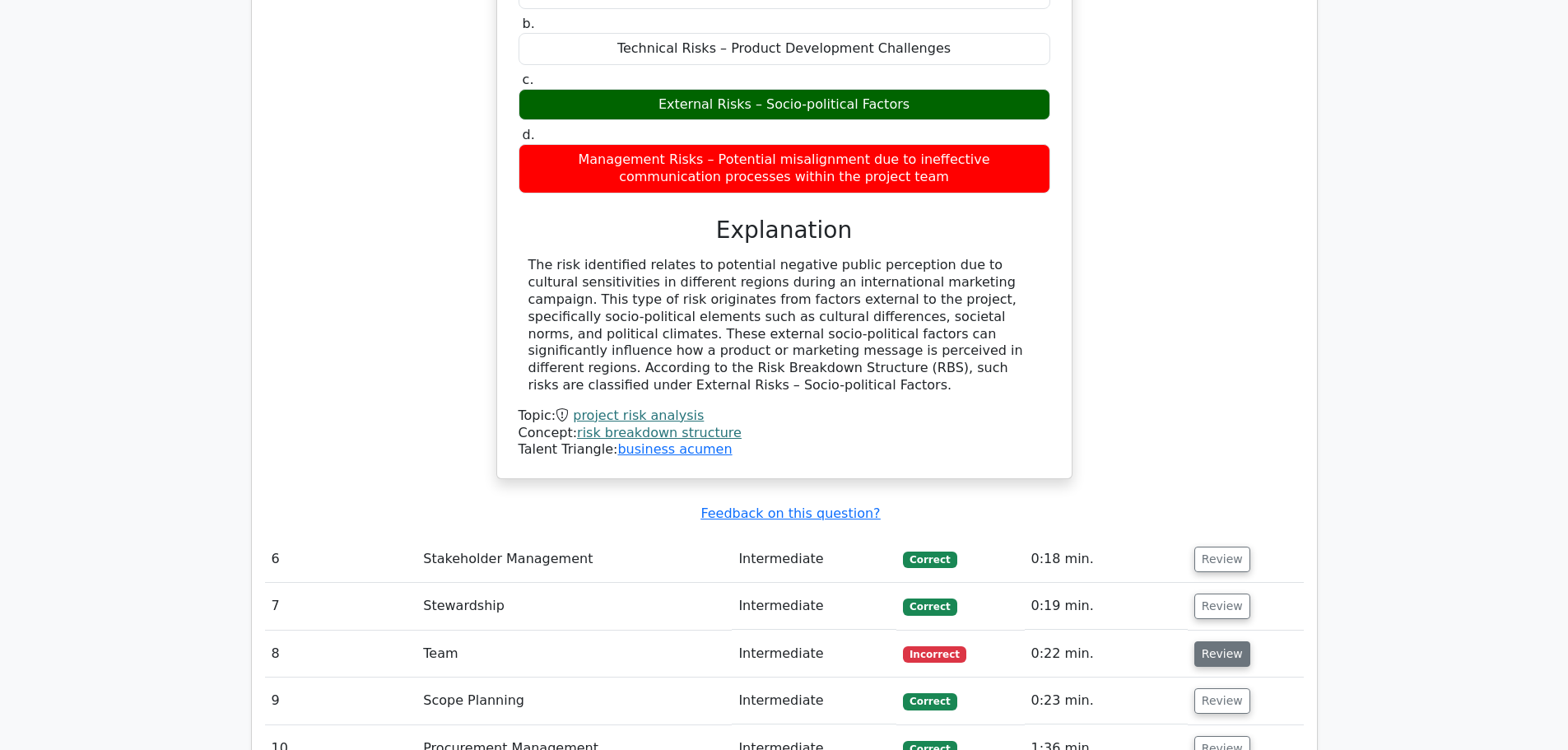
click at [1220, 641] on button "Review" at bounding box center [1223, 654] width 56 height 25
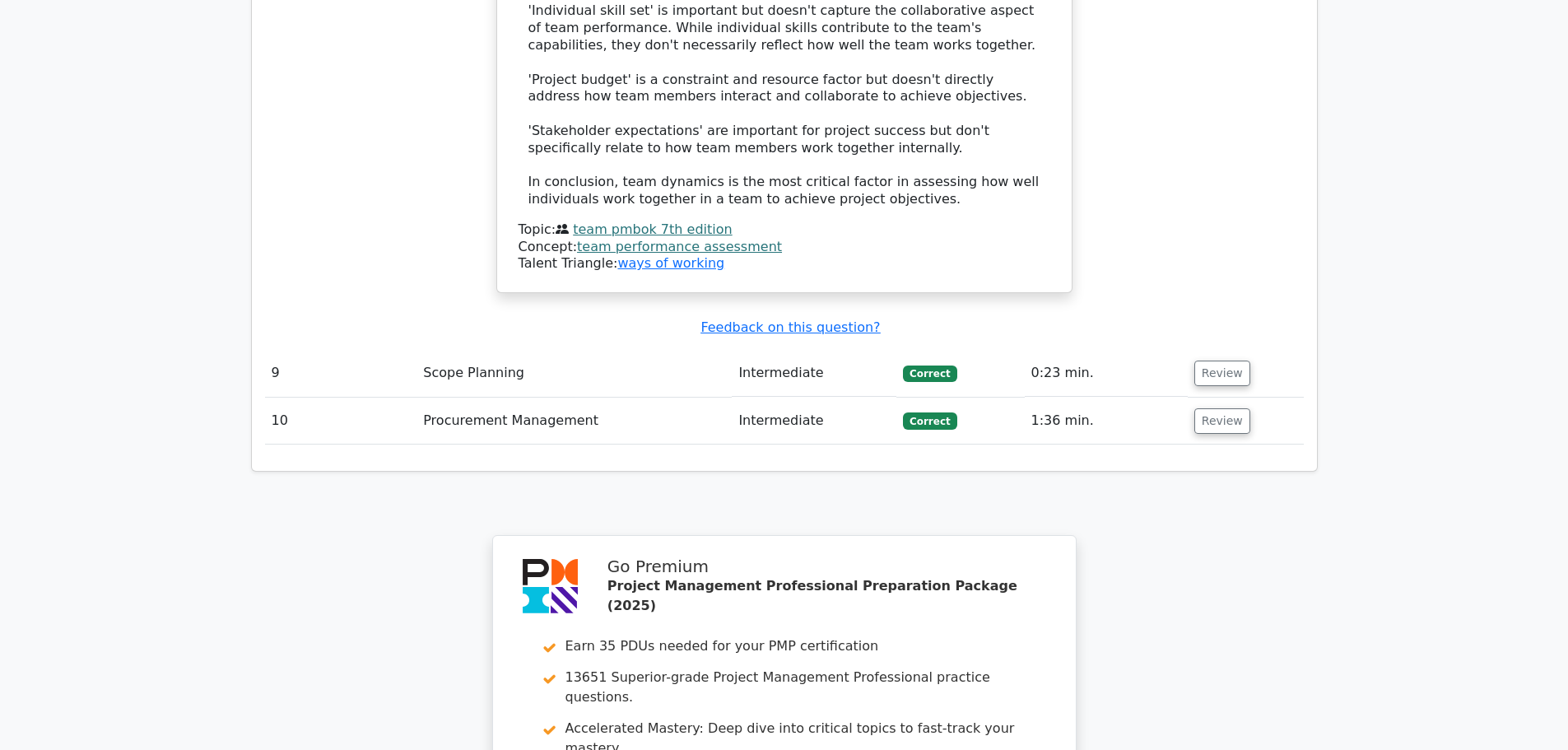
scroll to position [5351, 0]
